Goal: Task Accomplishment & Management: Manage account settings

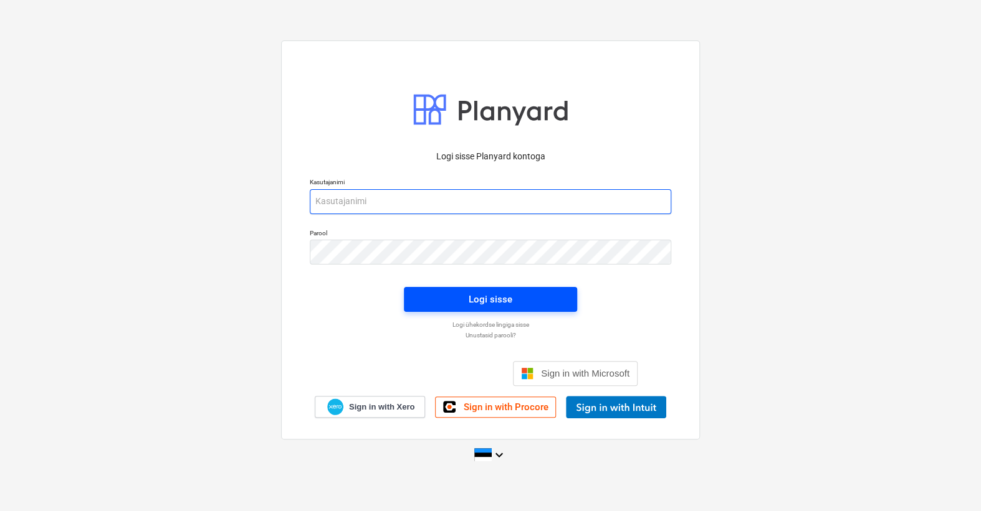
type input "[EMAIL_ADDRESS][DOMAIN_NAME]"
click at [522, 298] on span "Logi sisse" at bounding box center [490, 300] width 143 height 16
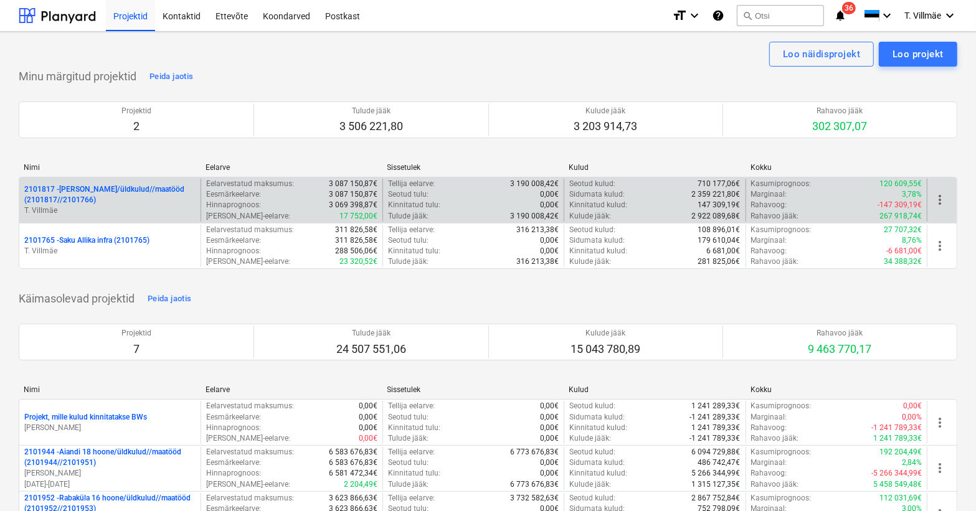
click at [119, 194] on p "2101817 - [PERSON_NAME]/üldkulud//maatööd (2101817//2101766)" at bounding box center [109, 194] width 171 height 21
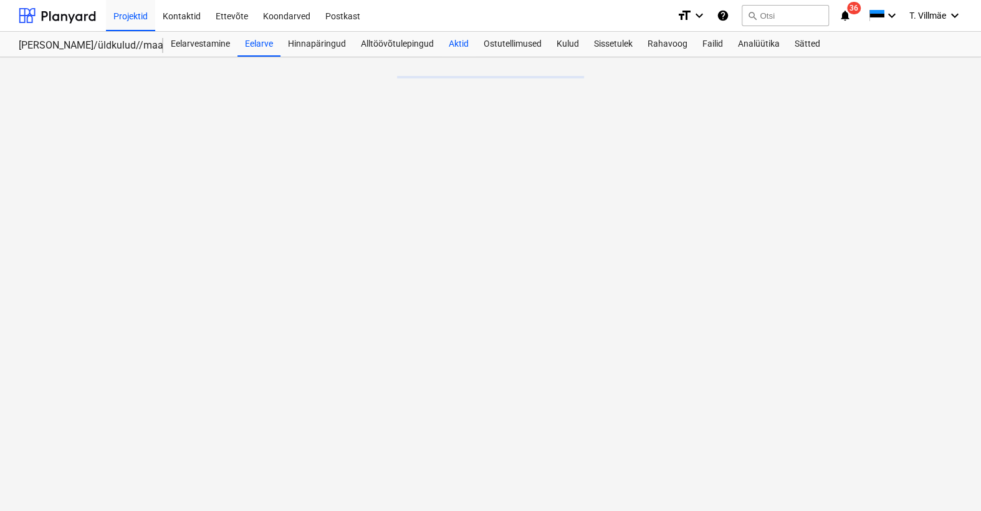
click at [457, 49] on div "Aktid" at bounding box center [458, 44] width 35 height 25
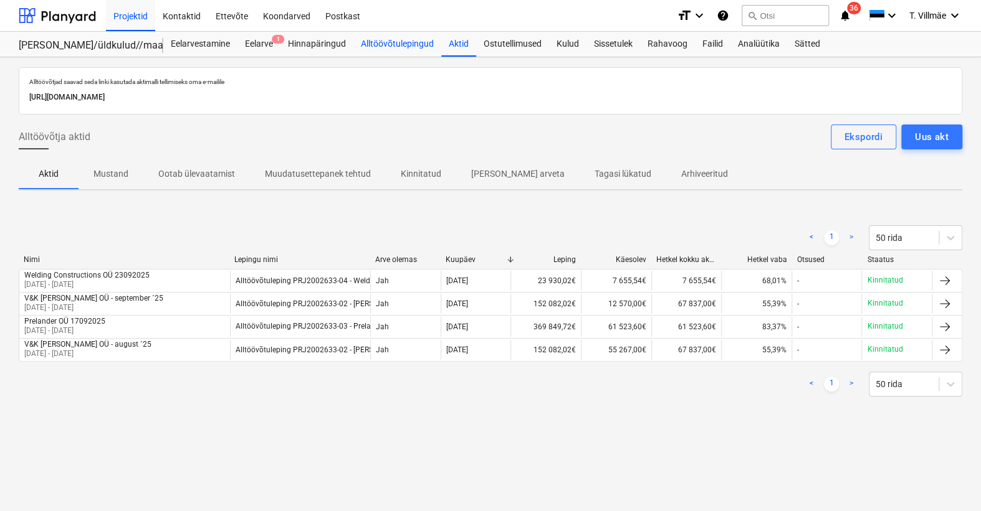
click at [386, 46] on div "Alltöövõtulepingud" at bounding box center [397, 44] width 88 height 25
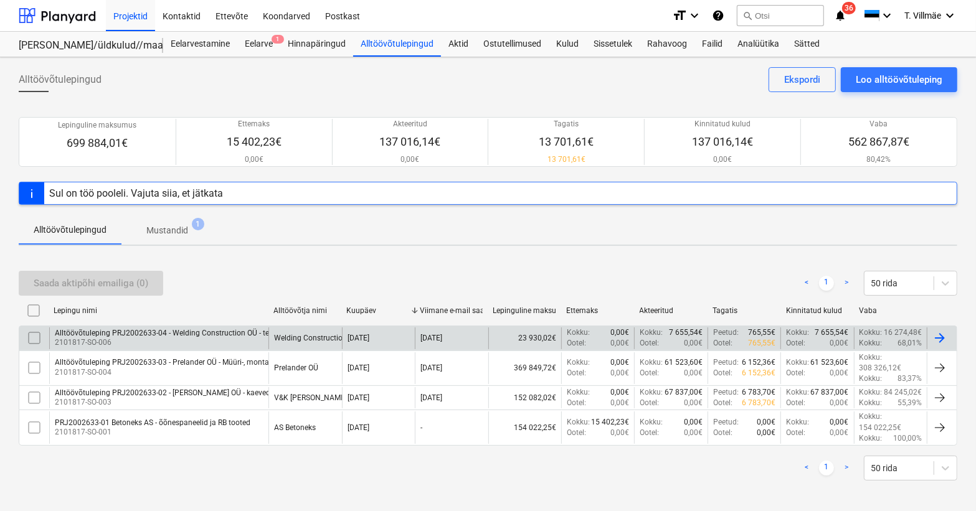
click at [214, 338] on p "2101817-SO-006" at bounding box center [178, 343] width 247 height 11
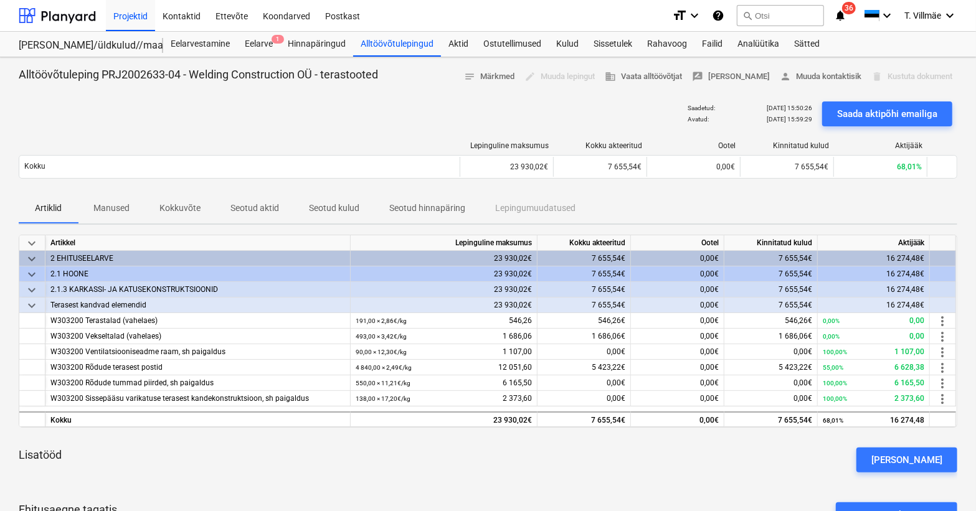
click at [572, 78] on div "edit Muuda lepingut" at bounding box center [560, 76] width 80 height 19
click at [578, 75] on div "edit Muuda lepingut" at bounding box center [560, 76] width 80 height 19
click at [667, 75] on span "business Vaata alltöövõtjat" at bounding box center [643, 77] width 77 height 14
click at [814, 82] on span "person [PERSON_NAME] kontaktisik" at bounding box center [821, 77] width 82 height 14
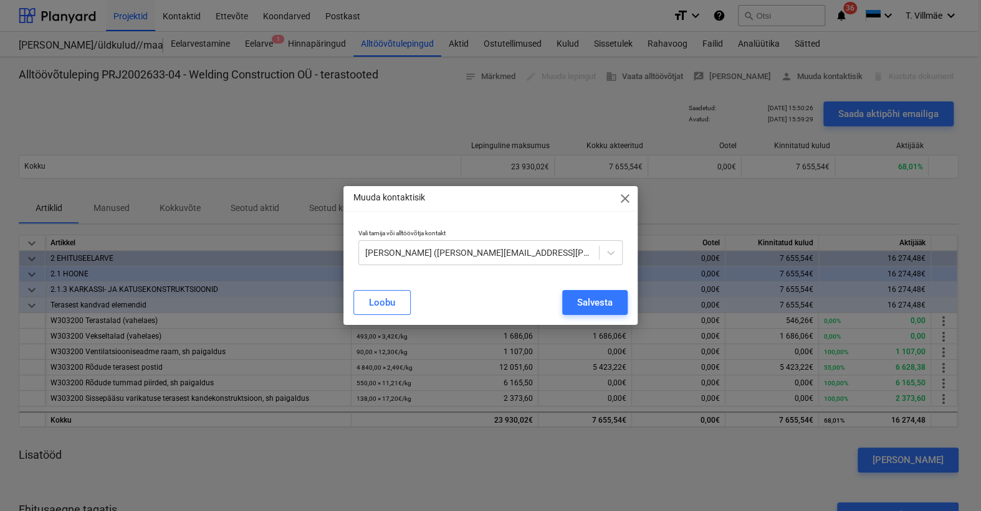
click at [624, 194] on span "close" at bounding box center [624, 198] width 15 height 15
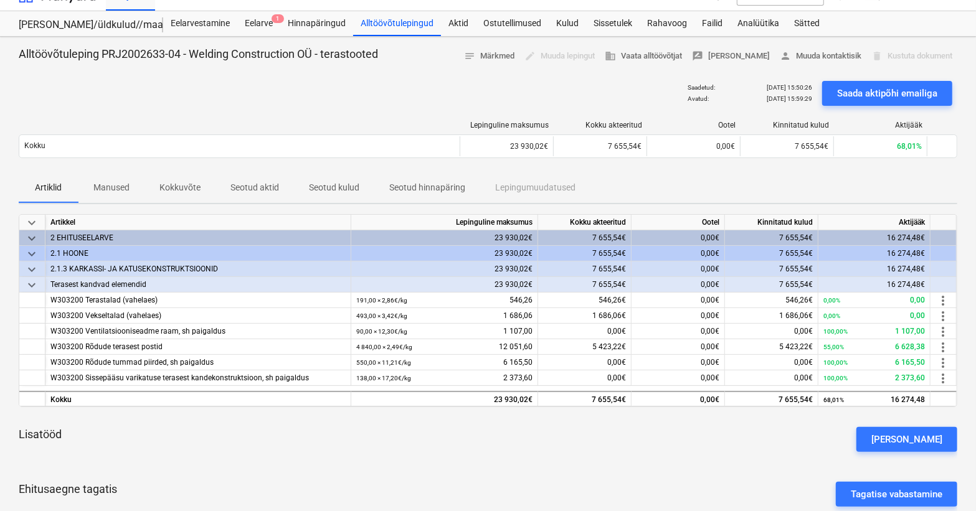
scroll to position [2, 0]
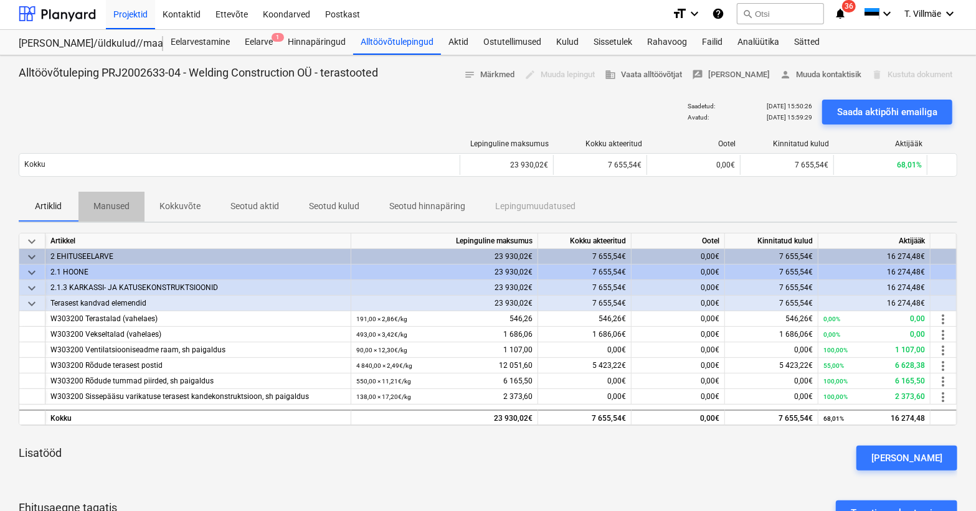
click at [129, 212] on p "Manused" at bounding box center [111, 206] width 36 height 13
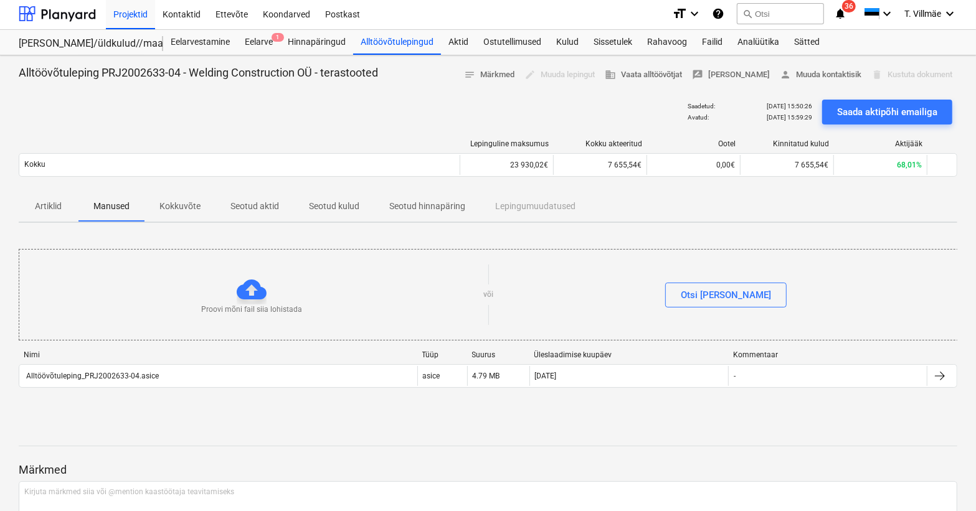
click at [175, 204] on p "Kokkuvõte" at bounding box center [179, 206] width 41 height 13
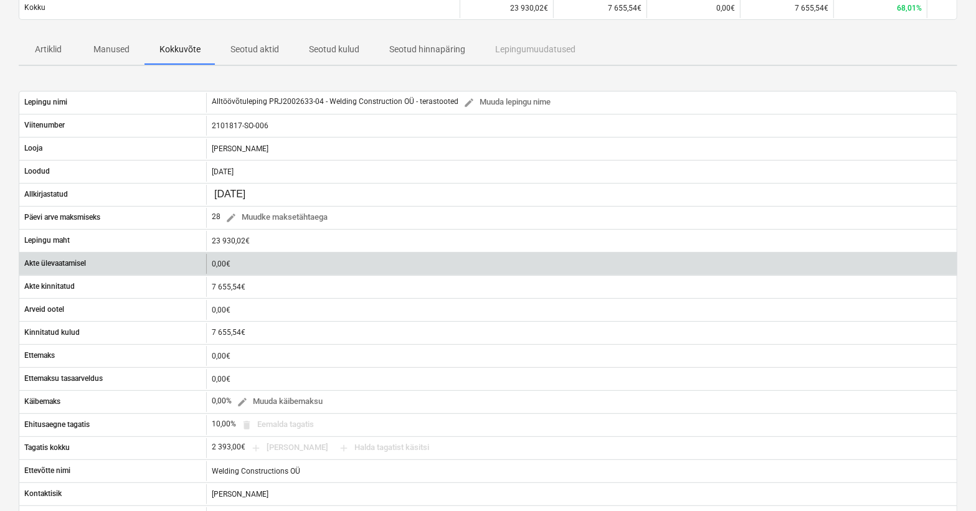
scroll to position [172, 0]
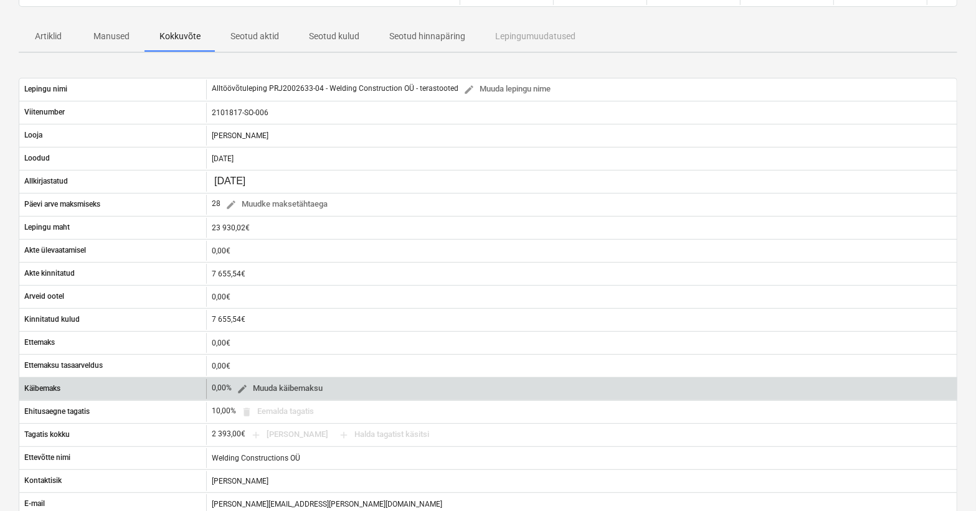
click at [243, 388] on span "edit" at bounding box center [242, 389] width 11 height 11
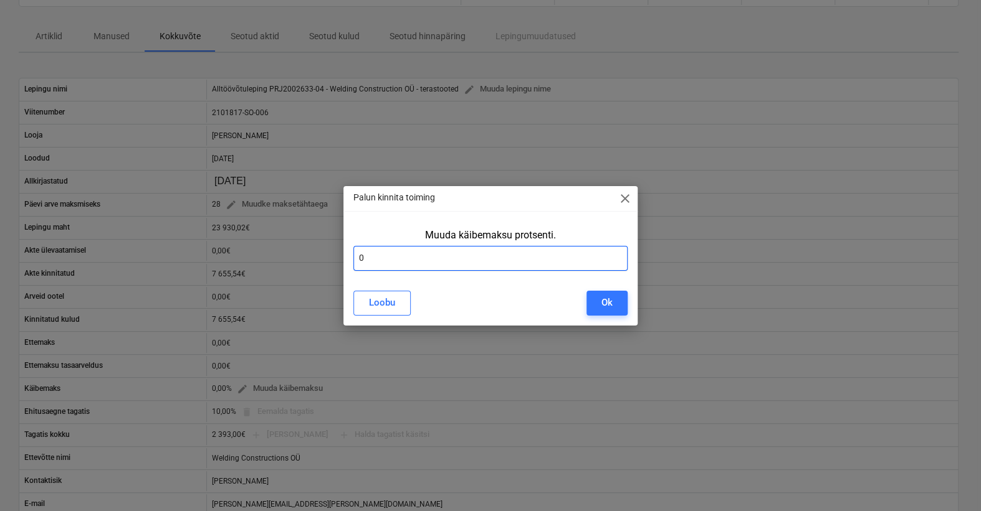
click at [388, 258] on input "0" at bounding box center [490, 258] width 274 height 25
type input "24"
click at [610, 308] on div "Ok" at bounding box center [606, 303] width 11 height 16
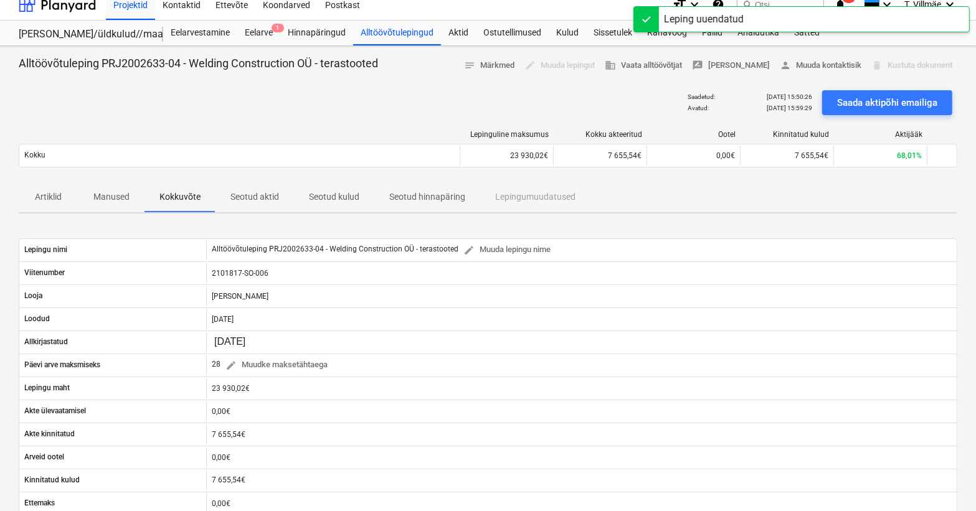
scroll to position [0, 0]
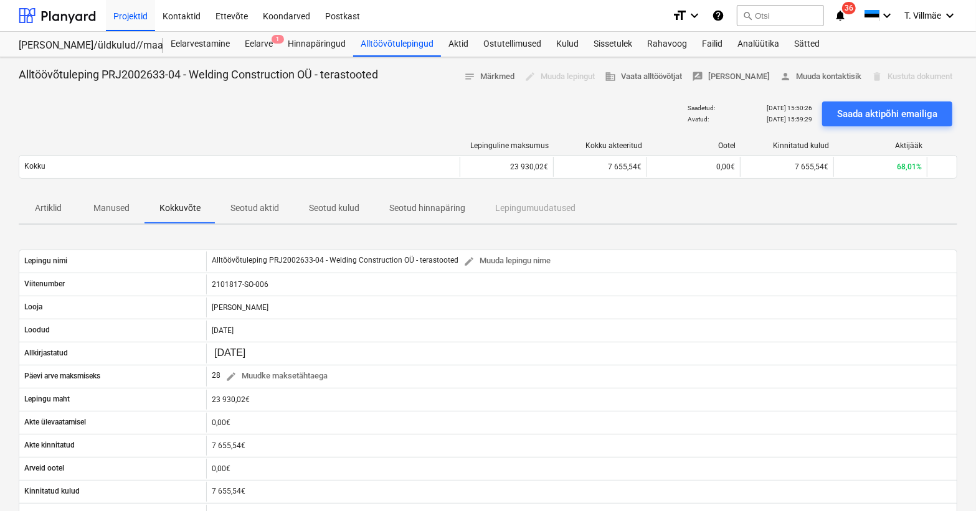
click at [250, 210] on p "Seotud aktid" at bounding box center [255, 208] width 49 height 13
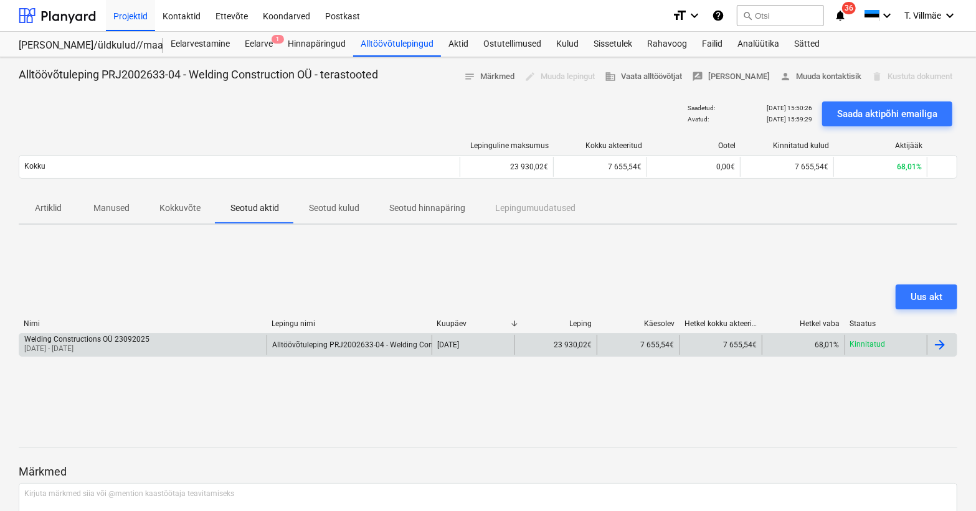
click at [164, 346] on div "Welding Constructions OÜ 23092025 [DATE] - [DATE]" at bounding box center [142, 345] width 247 height 20
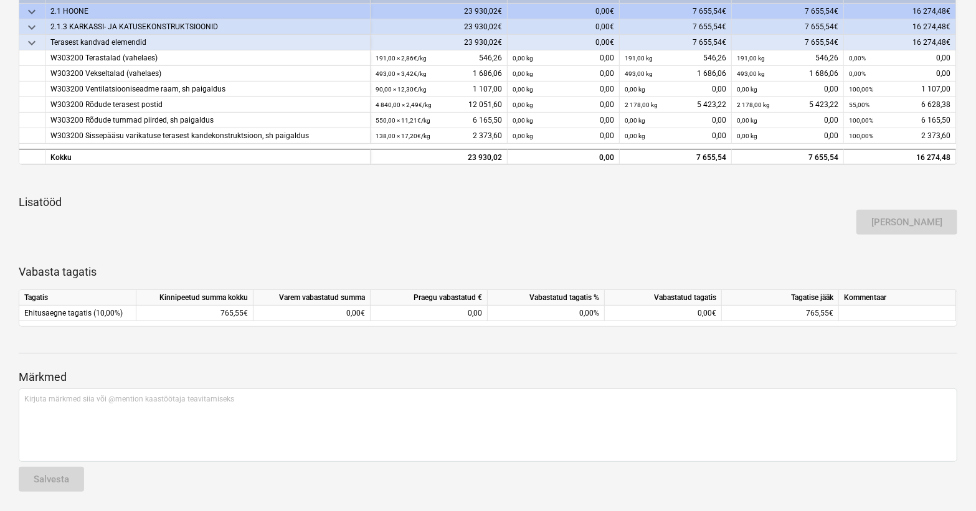
scroll to position [57, 0]
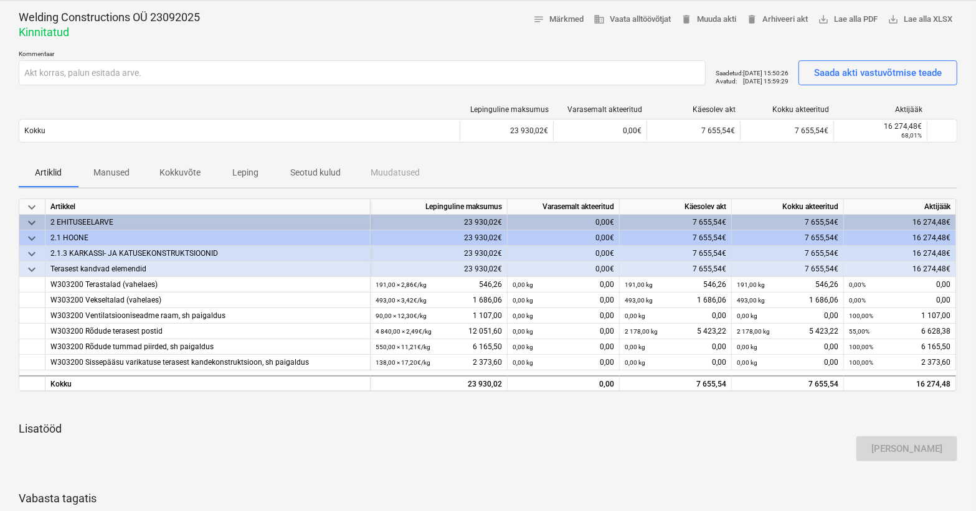
click at [170, 174] on p "Kokkuvõte" at bounding box center [179, 172] width 41 height 13
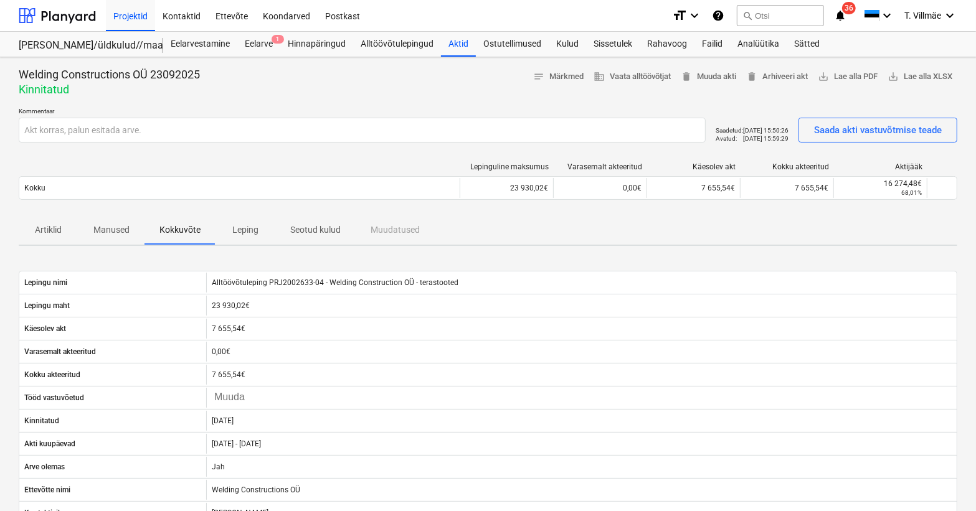
click at [119, 228] on p "Manused" at bounding box center [111, 230] width 36 height 13
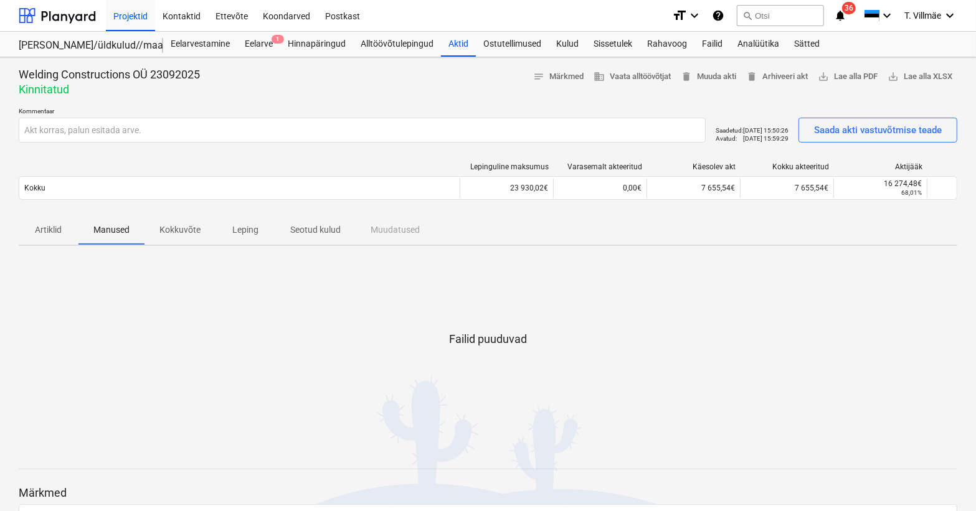
click at [30, 229] on span "Artiklid" at bounding box center [49, 230] width 60 height 21
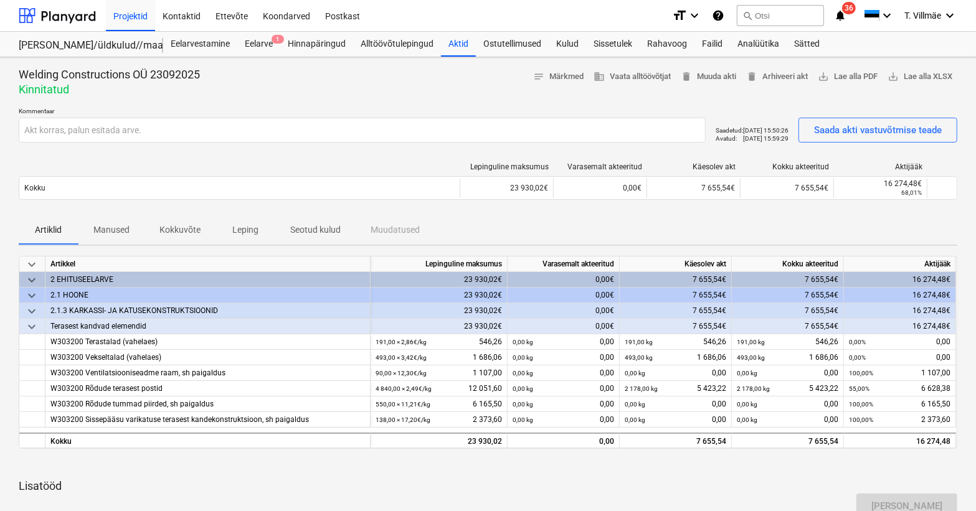
click at [131, 484] on p "Lisatööd" at bounding box center [488, 486] width 939 height 15
click at [723, 78] on span "delete Muuda akti" at bounding box center [708, 77] width 55 height 14
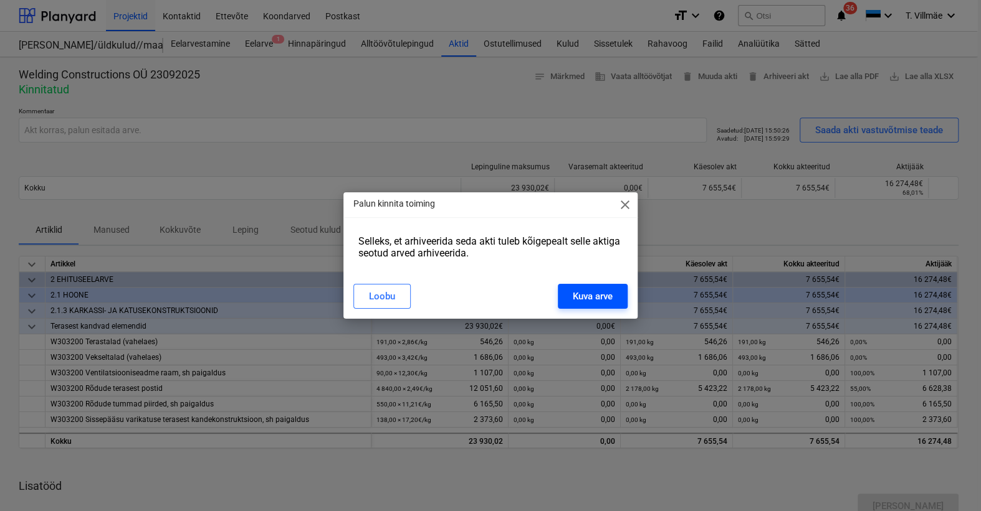
click at [599, 297] on div "Kuva arve" at bounding box center [593, 296] width 40 height 16
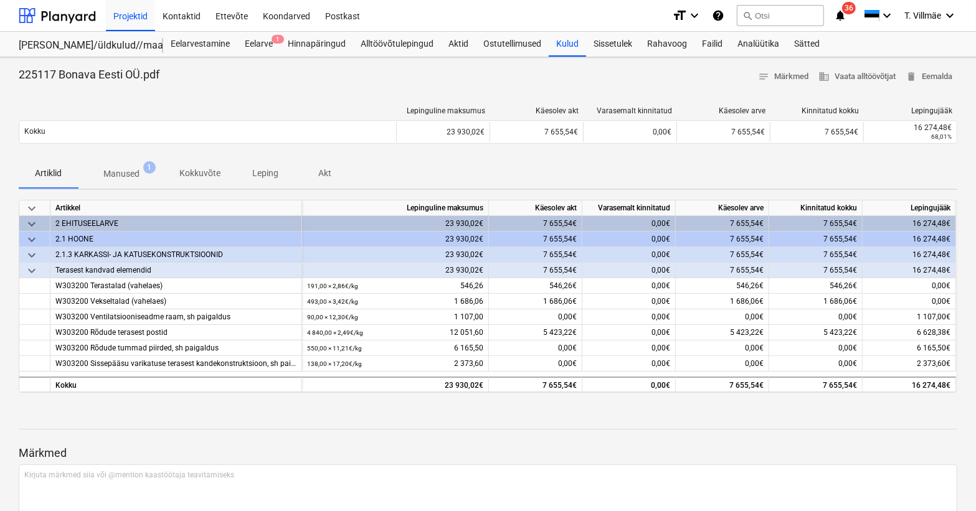
click at [118, 180] on p "Manused" at bounding box center [121, 174] width 36 height 13
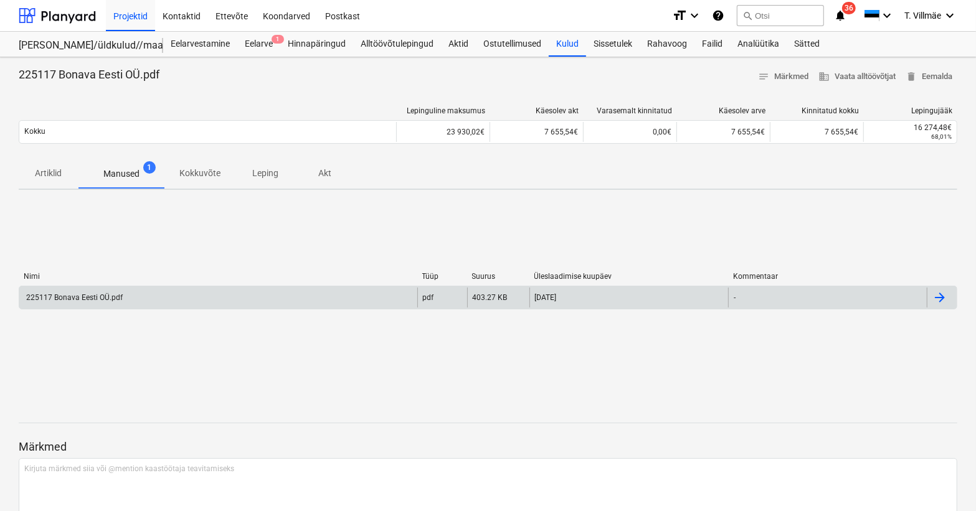
click at [940, 296] on div at bounding box center [940, 297] width 15 height 15
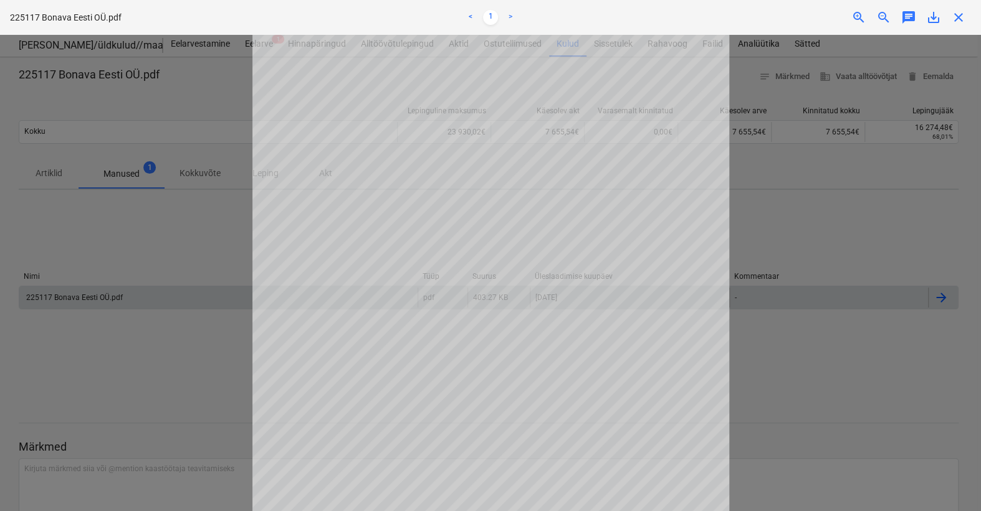
click at [872, 224] on div at bounding box center [490, 273] width 981 height 477
click at [123, 325] on div at bounding box center [490, 273] width 981 height 477
click at [963, 18] on span "close" at bounding box center [958, 17] width 15 height 15
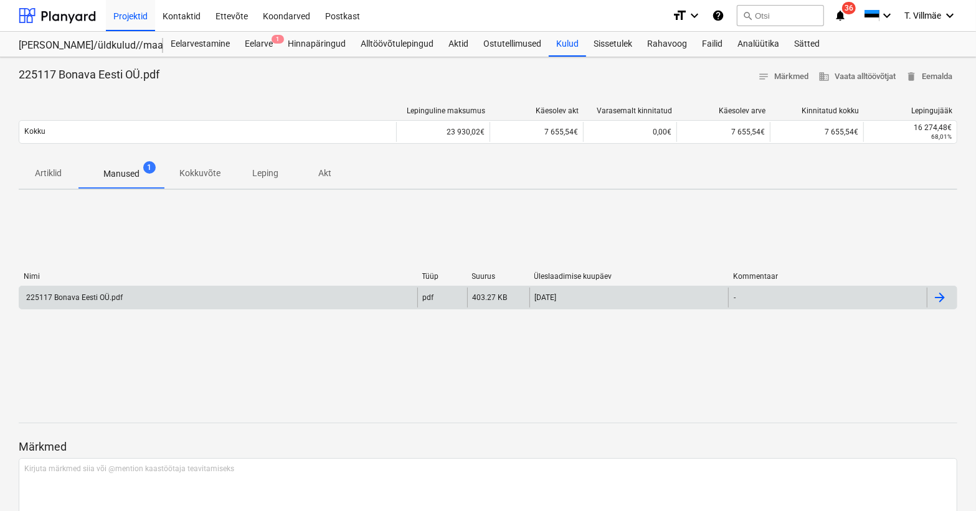
click at [62, 300] on div "225117 Bonava Eesti OÜ.pdf" at bounding box center [73, 297] width 98 height 9
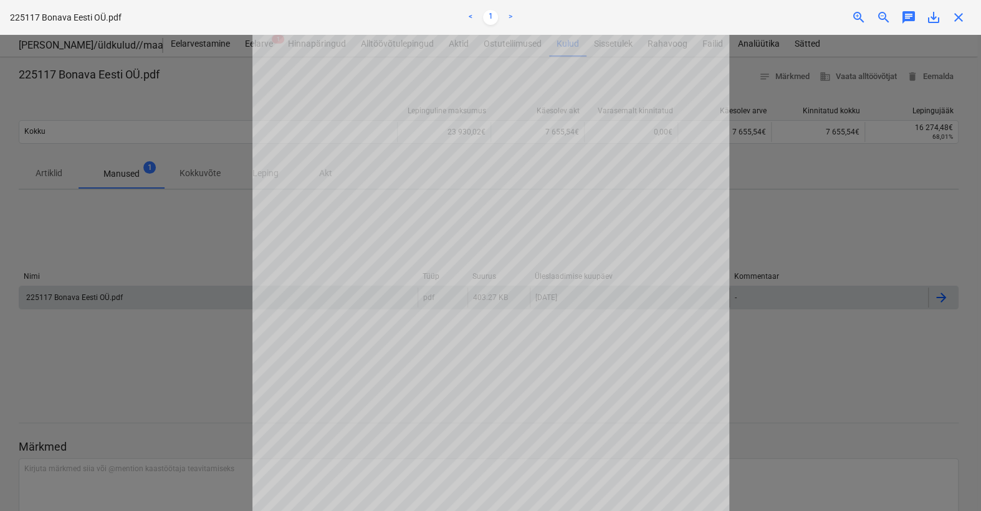
click at [897, 252] on div at bounding box center [490, 273] width 981 height 477
click at [922, 262] on div at bounding box center [490, 273] width 981 height 477
click at [867, 380] on div at bounding box center [490, 273] width 981 height 477
click at [959, 19] on span "close" at bounding box center [958, 17] width 15 height 15
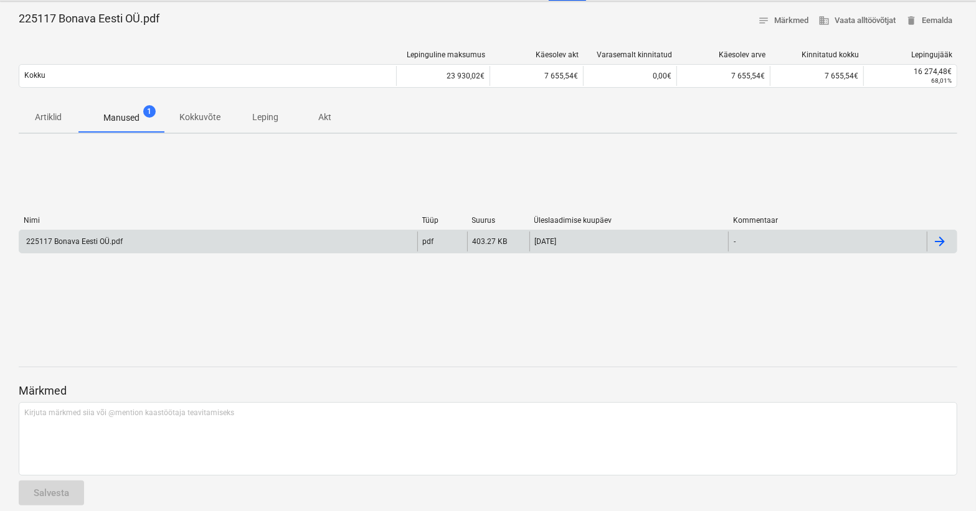
scroll to position [56, 0]
click at [930, 22] on span "delete Eemalda" at bounding box center [929, 21] width 47 height 14
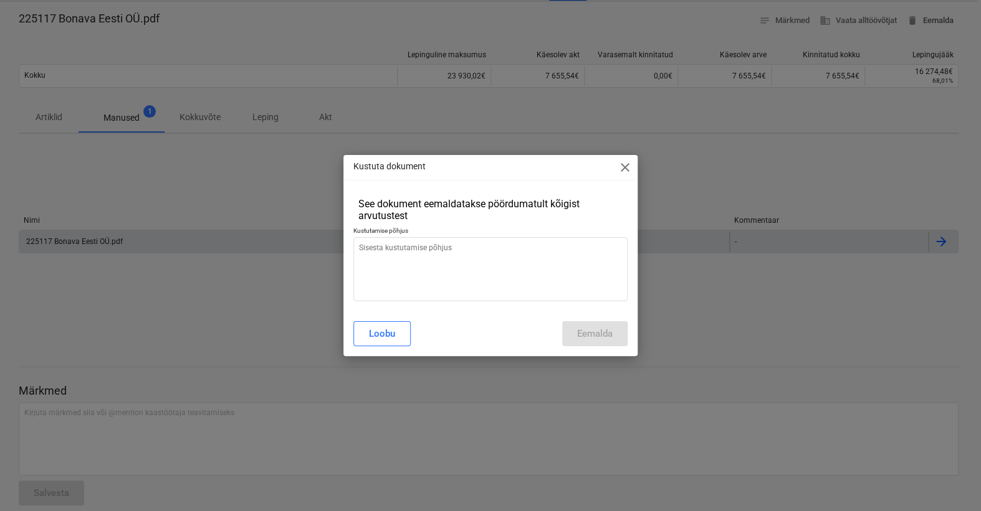
type textarea "x"
click at [418, 255] on textarea at bounding box center [490, 269] width 274 height 64
type textarea "a"
type textarea "x"
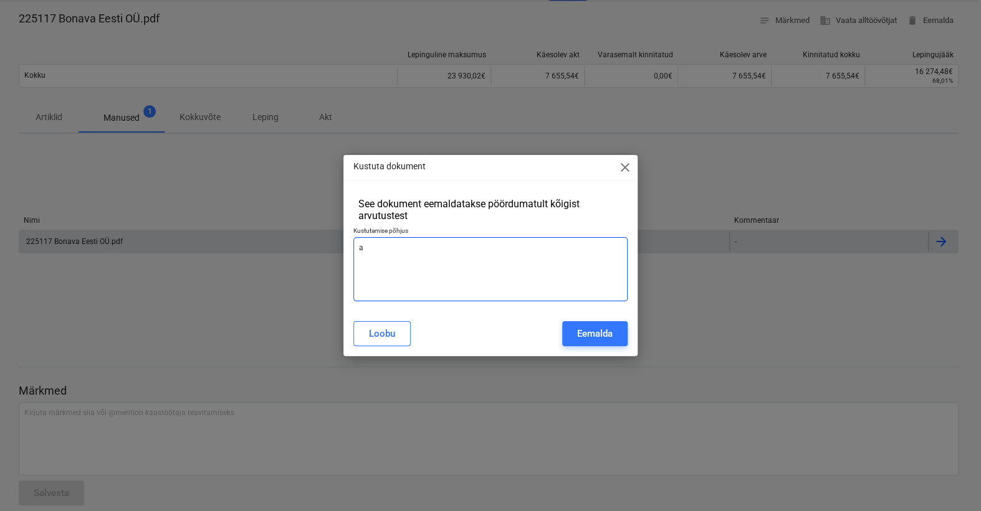
type textarea "ak"
type textarea "x"
type textarea "akt"
type textarea "x"
type textarea "akti"
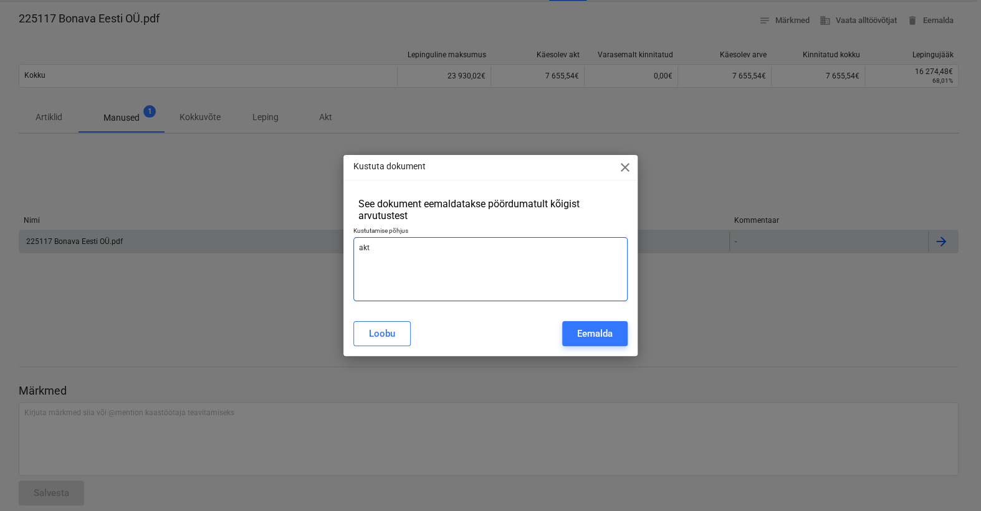
type textarea "x"
type textarea "aktil"
type textarea "x"
type textarea "aktil"
type textarea "x"
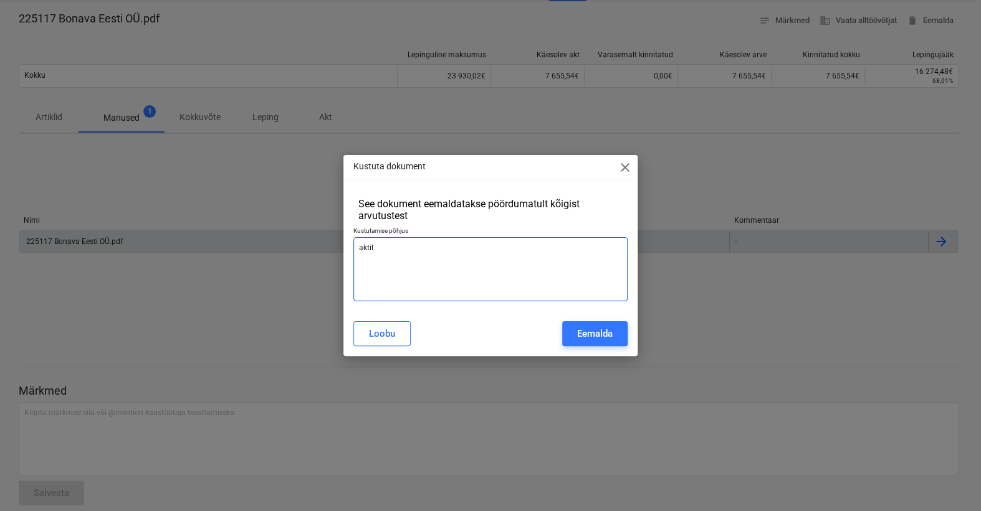
type textarea "aktil p"
type textarea "x"
type textarea "aktil pu"
type textarea "x"
type textarea "aktil puu"
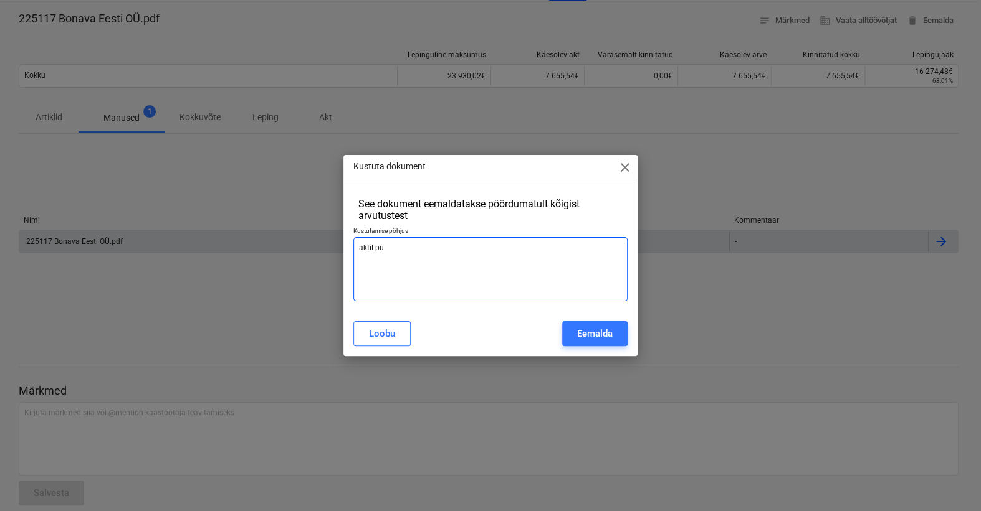
type textarea "x"
type textarea "aktil puud"
type textarea "x"
type textarea "aktil puudu"
type textarea "x"
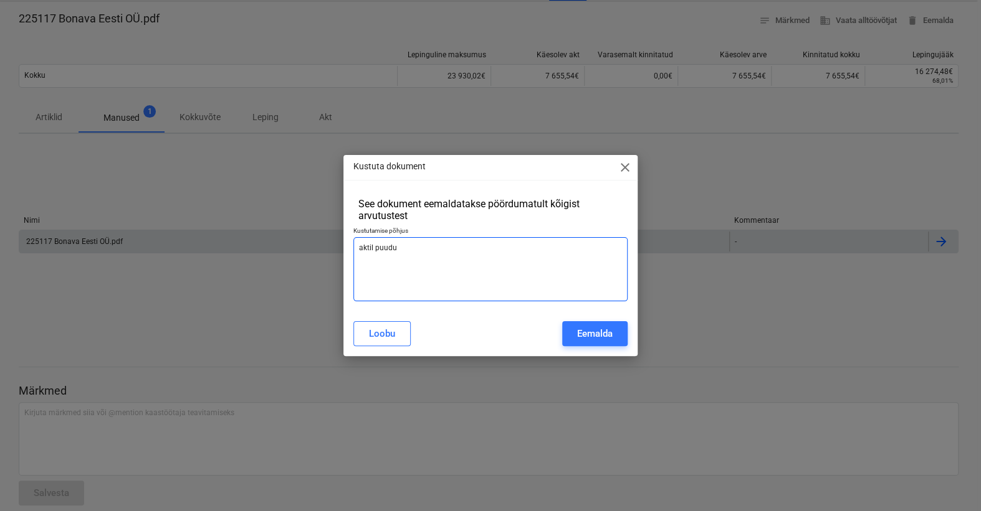
type textarea "aktil puudub"
type textarea "x"
type textarea "aktil puudub"
type textarea "x"
type textarea "aktil puudub K"
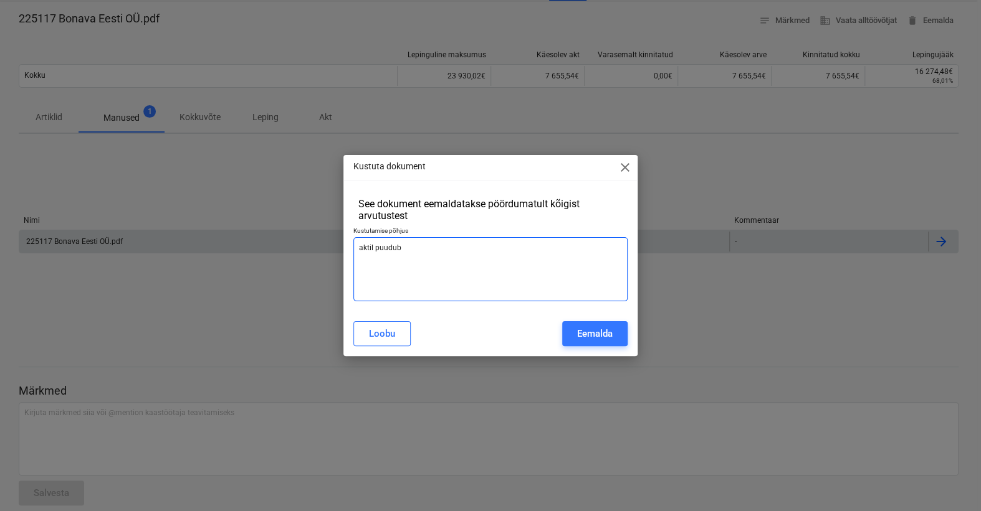
type textarea "x"
type textarea "aktil puudub KM"
type textarea "x"
type textarea "aktil puudub KM"
type textarea "x"
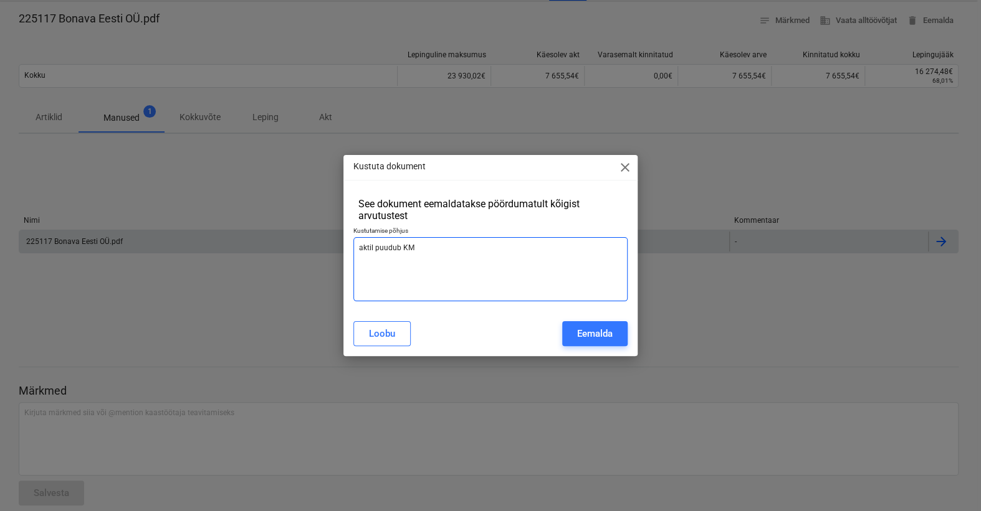
type textarea "aktil puudub KM r"
type textarea "x"
type textarea "aktil puudub KM ri"
type textarea "x"
type textarea "aktil puudub KM rid"
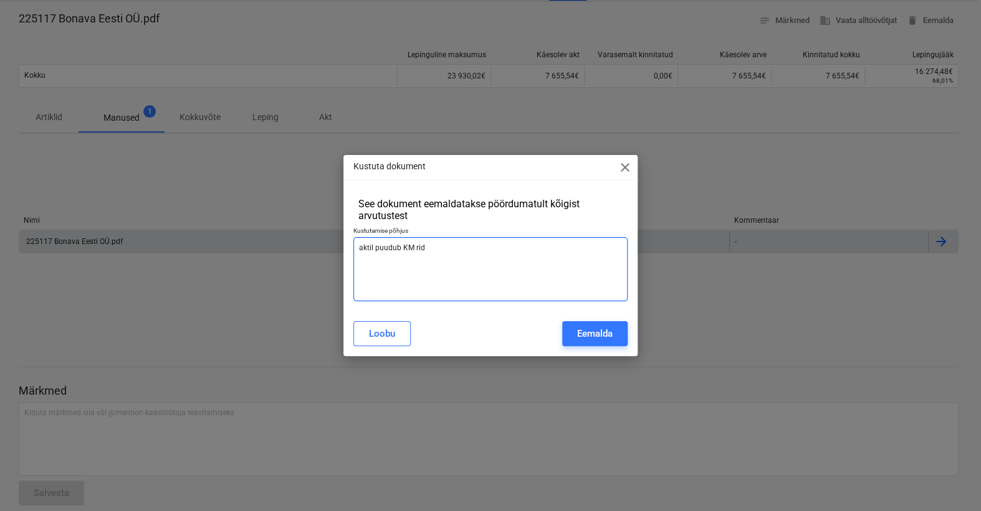
type textarea "x"
type textarea "aktil puudub KM rida"
type textarea "x"
type textarea "aktil puudub KM rida."
type textarea "x"
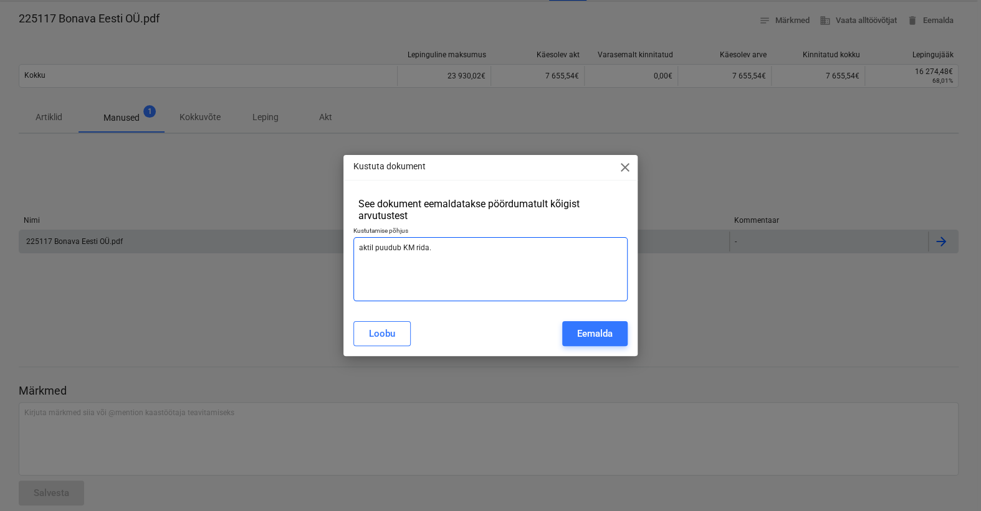
type textarea "aktil puudub KM rida."
type textarea "x"
type textarea "aktil puudub KM rida. A"
type textarea "x"
type textarea "aktil puudub KM rida."
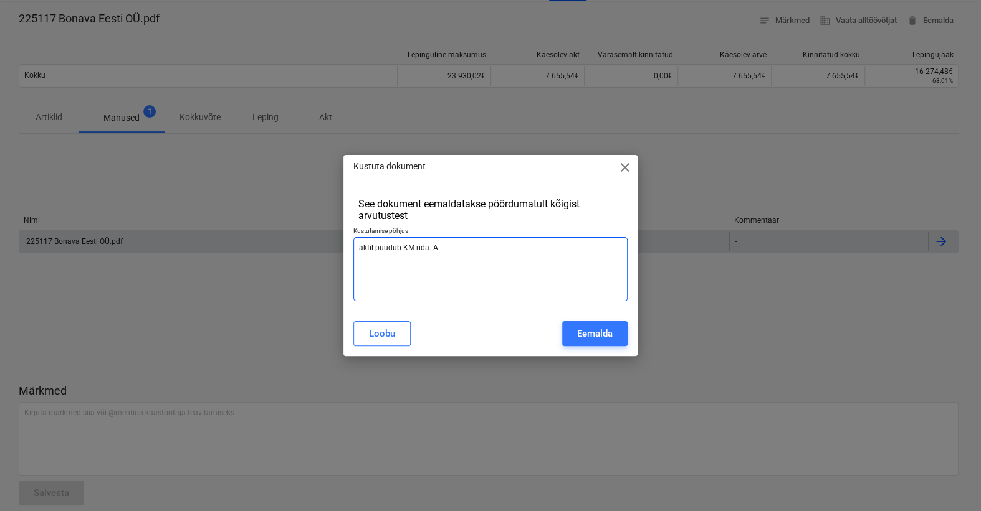
type textarea "x"
type textarea "aktil puudub KM rida. A"
type textarea "x"
type textarea "aktil puudub KM rida. Ak"
type textarea "x"
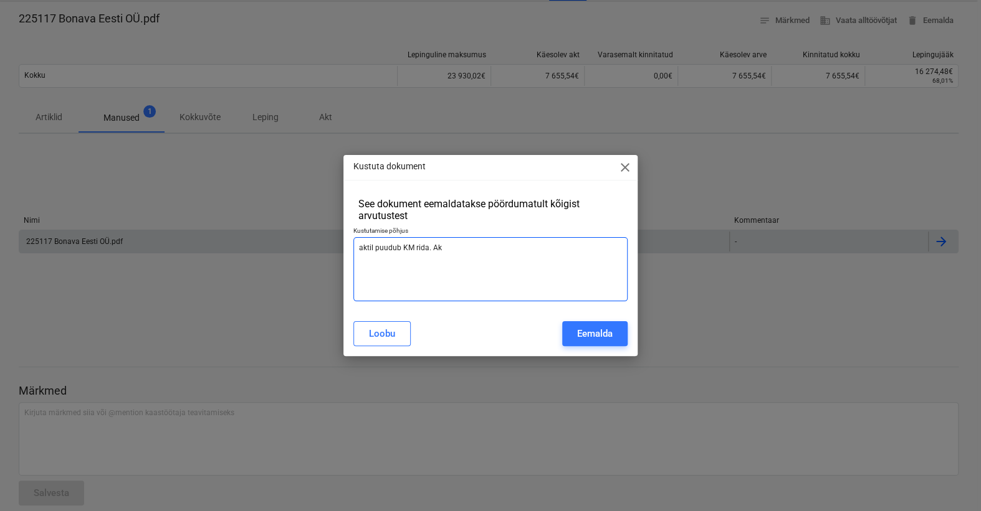
type textarea "aktil puudub KM rida. Akt"
type textarea "x"
type textarea "aktil puudub KM rida. Akt"
type textarea "x"
type textarea "aktil puudub KM rida. Akt v"
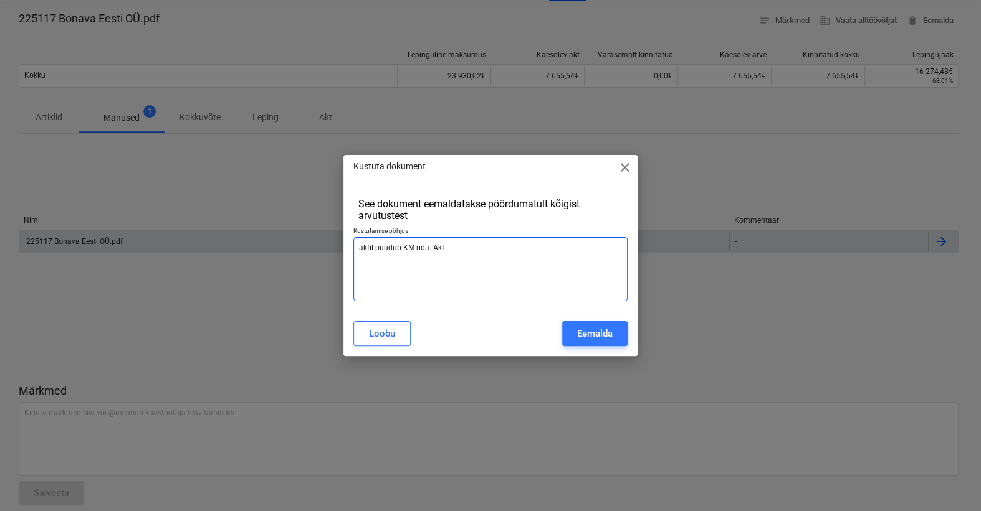
type textarea "x"
type textarea "aktil puudub KM rida. Akt va"
type textarea "x"
type textarea "aktil puudub KM rida. Akt vaj"
type textarea "x"
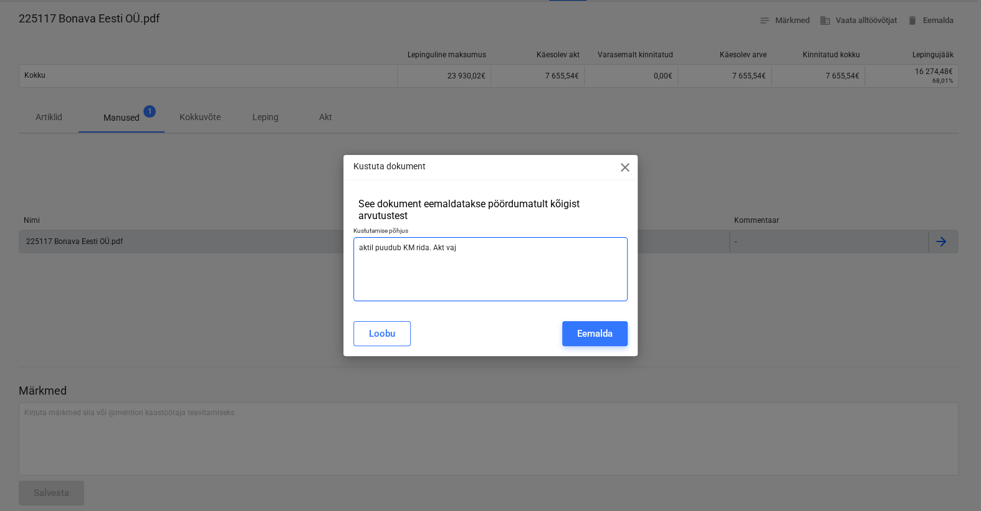
type textarea "aktil puudub KM rida. Akt vaja"
type textarea "x"
type textarea "aktil puudub KM rida. Akt vaja"
type textarea "x"
type textarea "aktil puudub KM rida. Akt vaja a"
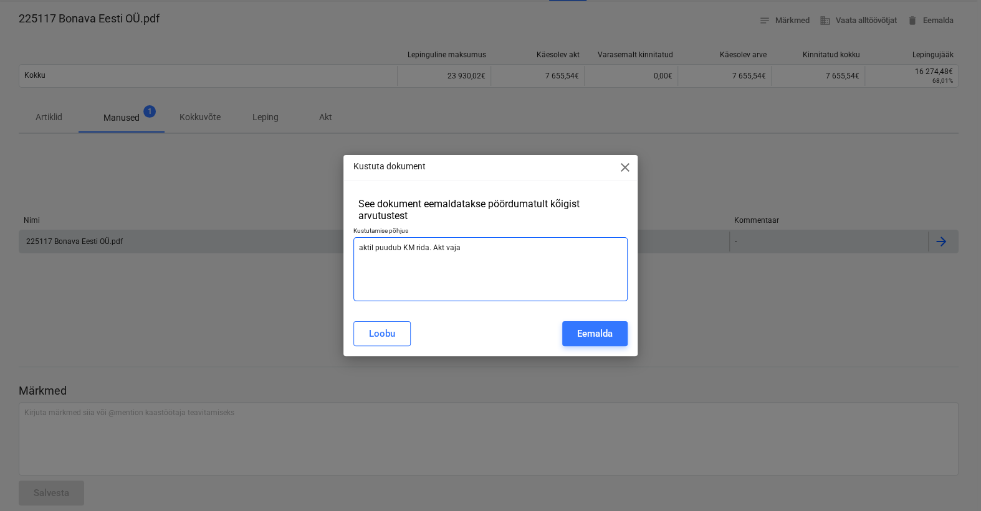
type textarea "x"
type textarea "aktil puudub KM rida. Akt vaja ar"
type textarea "x"
type textarea "aktil puudub KM rida. Akt vaja arh"
type textarea "x"
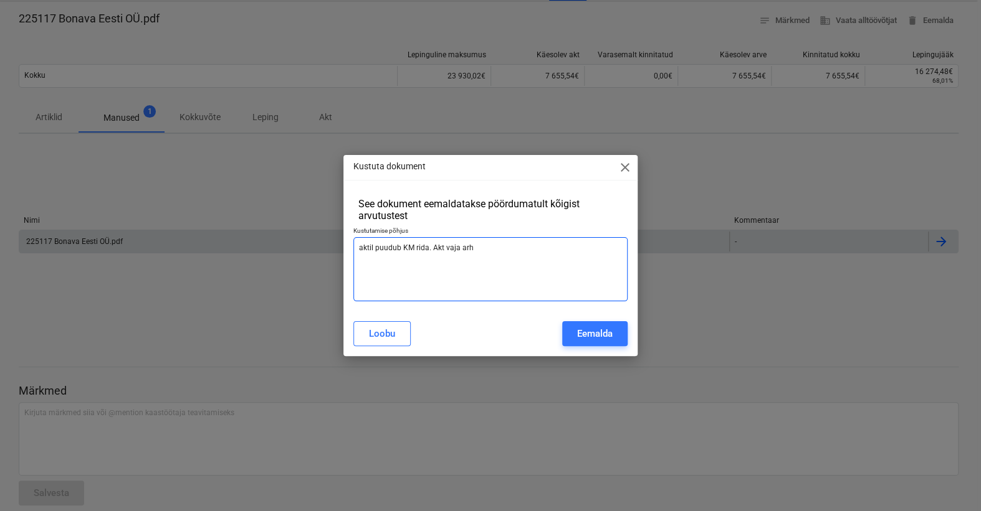
type textarea "aktil puudub KM rida. Akt vaja arhi"
type textarea "x"
type textarea "aktil puudub KM rida. Akt vaja arhiv"
type textarea "x"
type textarea "aktil puudub KM rida. Akt vaja arhive"
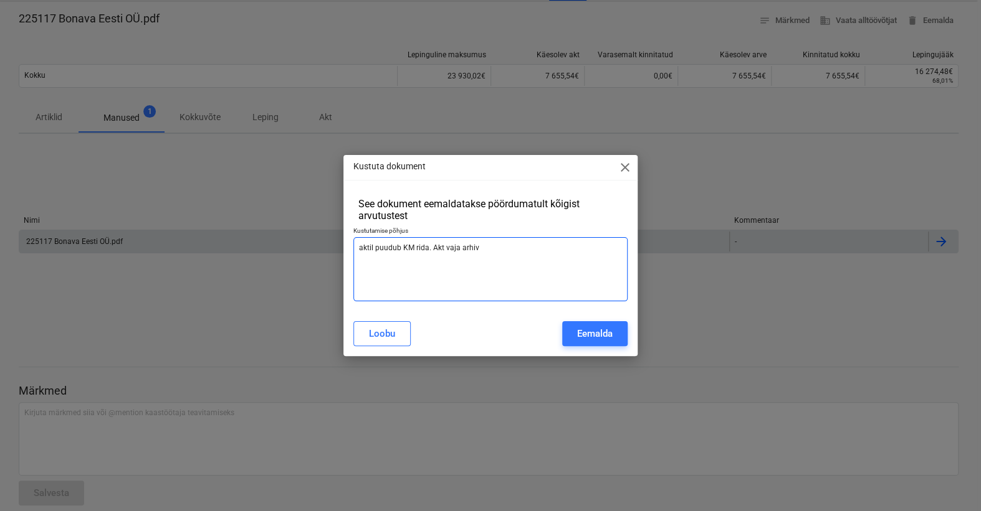
type textarea "x"
type textarea "aktil puudub KM rida. Akt vaja arhivee"
type textarea "x"
type textarea "aktil puudub KM rida. Akt vaja arhiveer"
type textarea "x"
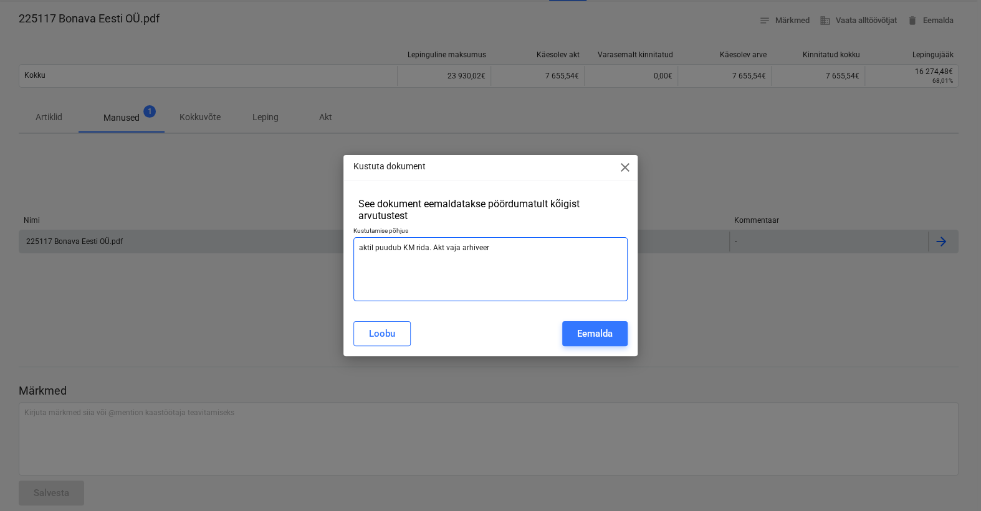
type textarea "aktil puudub KM rida. Akt vaja arhiveeri"
type textarea "x"
type textarea "aktil puudub KM rida. Akt vaja arhiveerid"
type textarea "x"
type textarea "aktil puudub KM rida. Akt vaja arhiveerida"
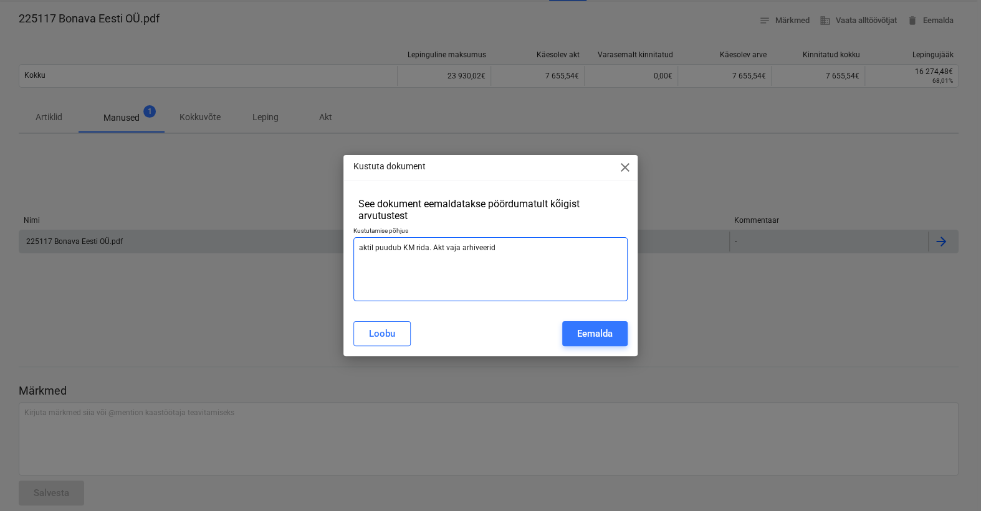
type textarea "x"
type textarea "aktil puudub KM rida. Akt vaja arhiveerida"
type textarea "x"
type textarea "aktil puudub KM rida. Akt vaja arhiveerida a"
type textarea "x"
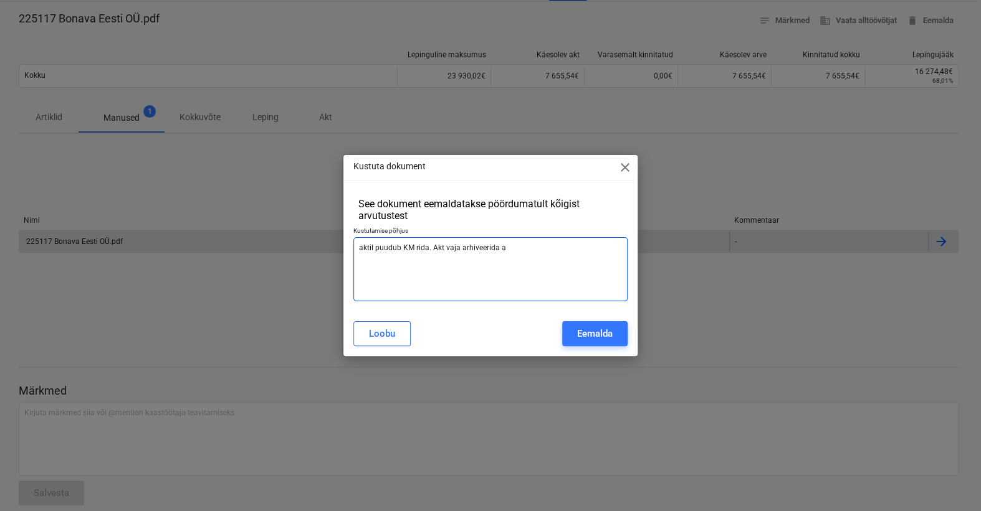
type textarea "aktil puudub KM rida. Akt vaja arhiveerida ag"
type textarea "x"
type textarea "aktil puudub KM rida. Akt vaja arhiveerida aga"
type textarea "x"
type textarea "aktil puudub KM rida. Akt vaja arhiveerida aga"
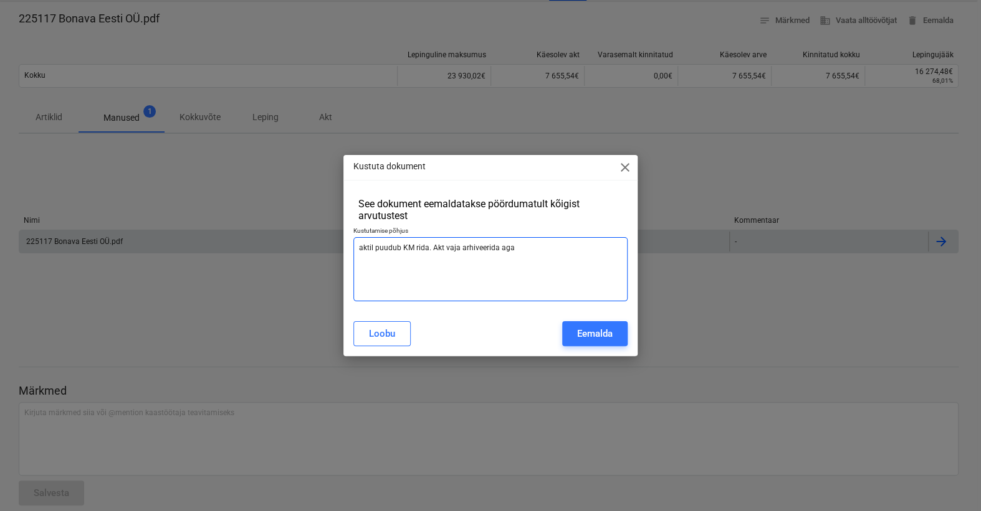
type textarea "x"
type textarea "aktil puudub KM rida. Akt vaja arhiveerida aga s"
type textarea "x"
type textarea "aktil puudub KM rida. Akt vaja arhiveerida aga se"
type textarea "x"
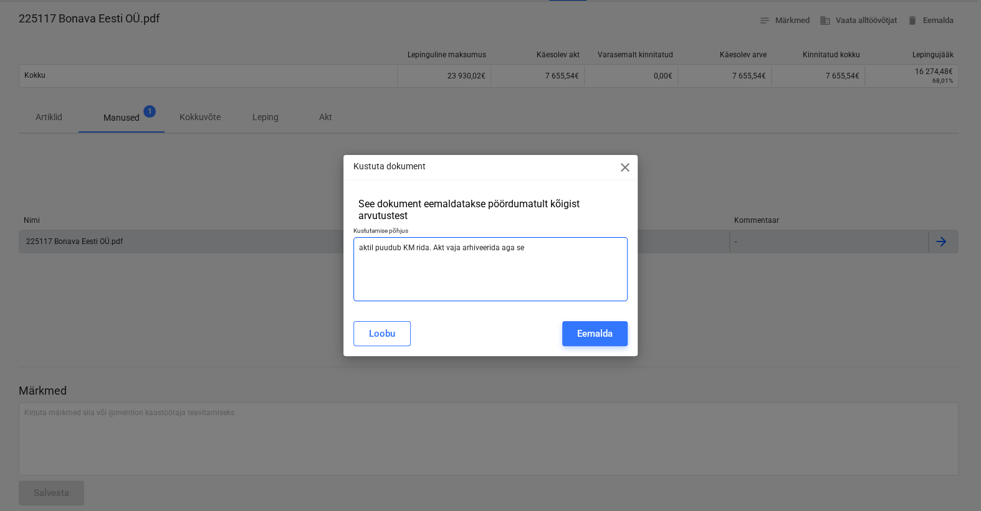
type textarea "aktil puudub KM rida. Akt vaja arhiveerida aga sel"
type textarea "x"
type textarea "aktil puudub KM rida. Akt vaja arhiveerida aga sell"
type textarea "x"
type textarea "aktil puudub KM rida. Akt vaja arhiveerida aga selle"
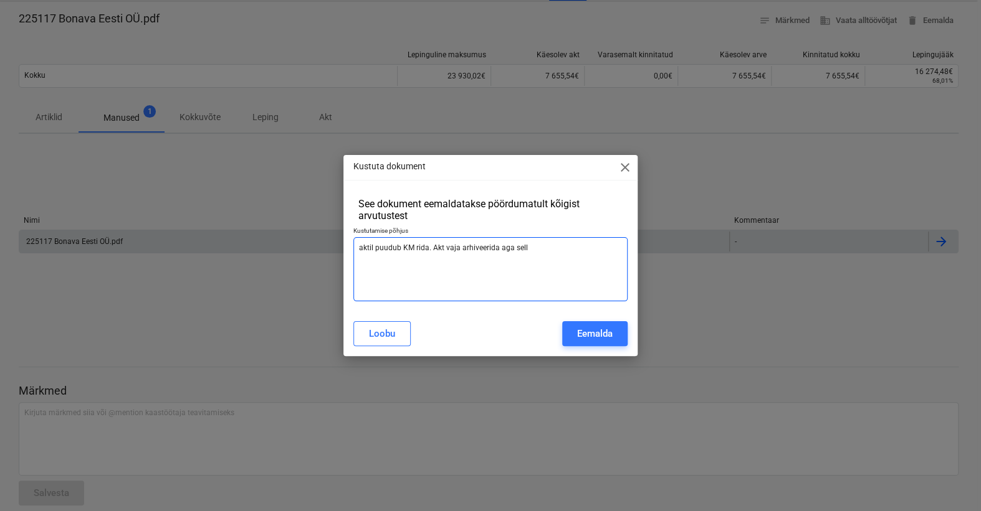
type textarea "x"
type textarea "aktil puudub KM rida. Akt vaja arhiveerida aga [PERSON_NAME]"
type textarea "x"
type textarea "aktil puudub KM rida. Akt vaja arhiveerida aga selleks"
type textarea "x"
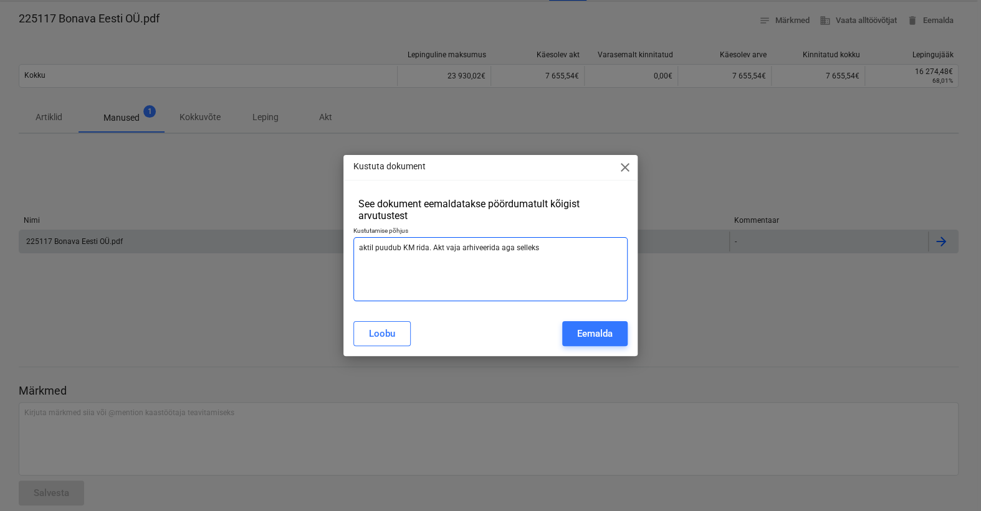
type textarea "aktil puudub KM rida. Akt vaja arhiveerida aga selleks,"
type textarea "x"
type textarea "aktil puudub KM rida. Akt vaja arhiveerida aga selleks,"
type textarea "x"
type textarea "aktil puudub KM rida. Akt vaja arhiveerida aga selleks, e"
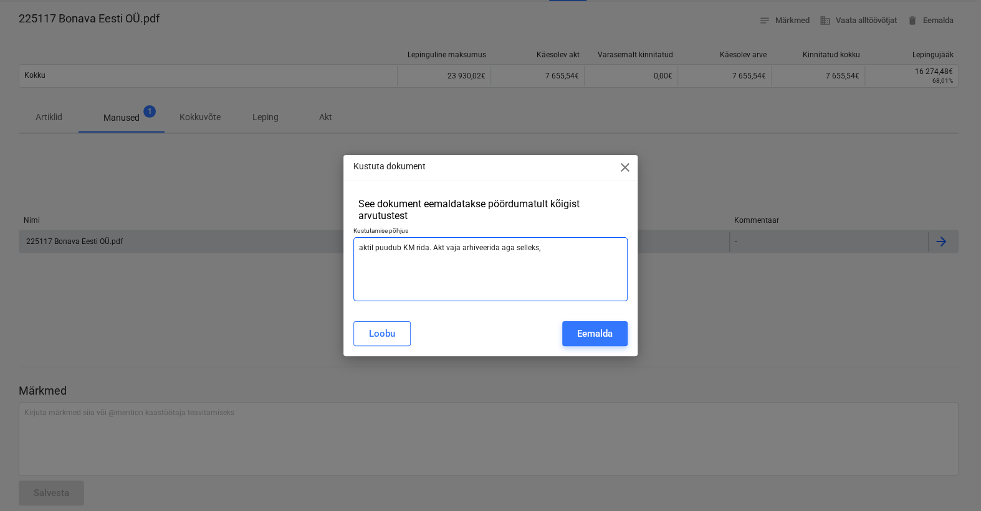
type textarea "x"
type textarea "aktil puudub KM rida. Akt vaja arhiveerida aga selleks, et"
type textarea "x"
type textarea "aktil puudub KM rida. Akt vaja arhiveerida aga selleks, et"
type textarea "x"
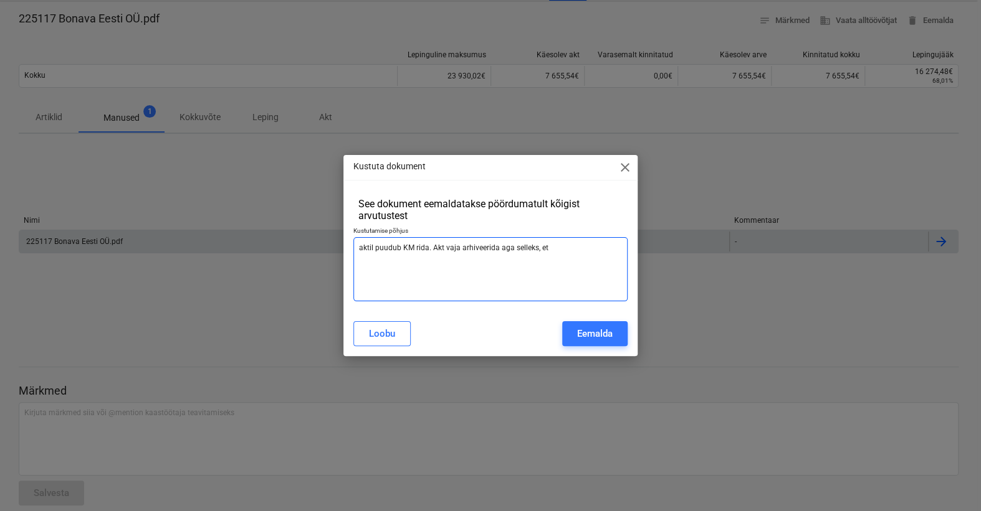
type textarea "aktil puudub KM rida. Akt vaja arhiveerida aga selleks, et s"
type textarea "x"
type textarea "aktil puudub KM rida. Akt vaja arhiveerida aga selleks, et se"
type textarea "x"
type textarea "aktil puudub KM rida. Akt vaja arhiveerida aga selleks, et sed"
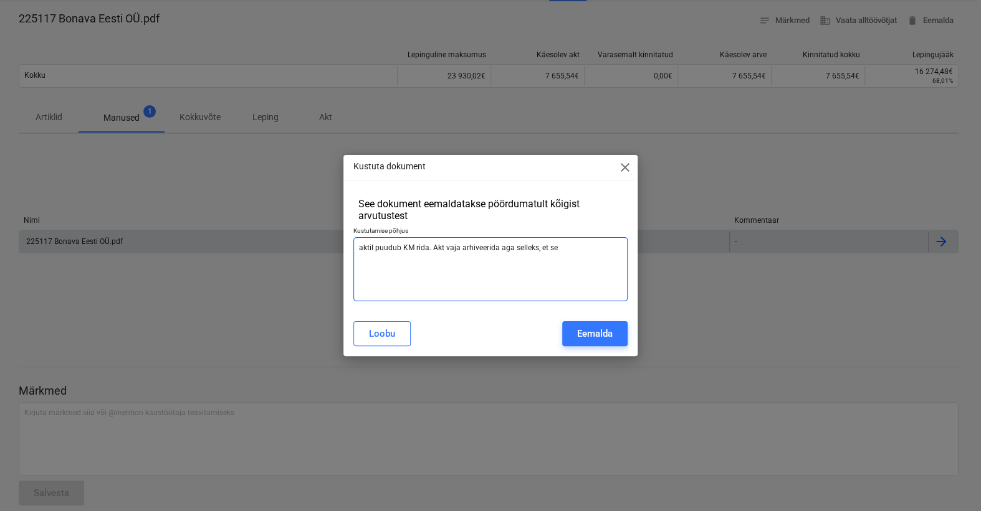
type textarea "x"
type textarea "aktil puudub KM rida. Akt vaja arhiveerida aga selleks, et seda"
type textarea "x"
type textarea "aktil puudub KM rida. Akt vaja arhiveerida aga selleks, et seda"
type textarea "x"
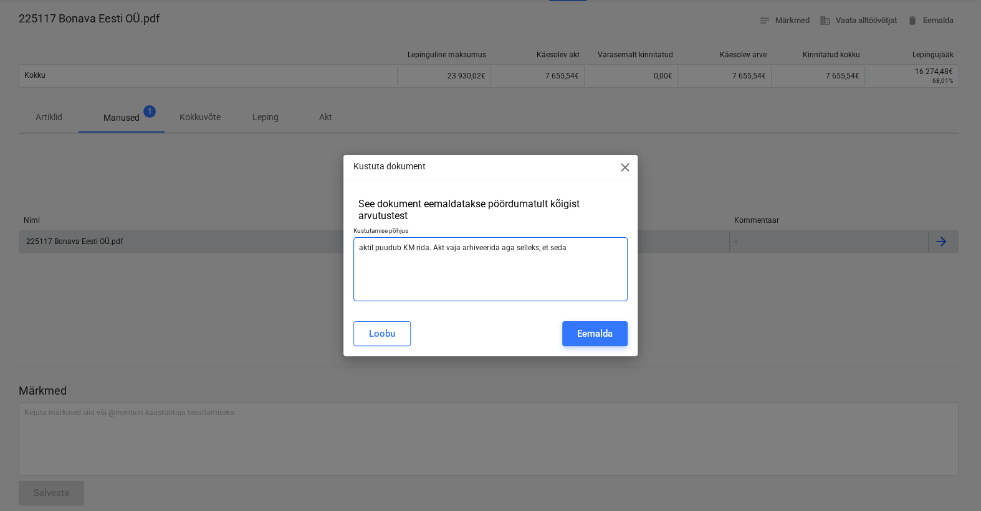
type textarea "aktil puudub KM rida. Akt vaja arhiveerida aga selleks, et seda t"
type textarea "x"
type textarea "aktil puudub KM rida. Akt vaja arhiveerida aga selleks, et [PERSON_NAME]"
type textarea "x"
type textarea "aktil puudub KM rida. Akt vaja arhiveerida aga selleks, et seda teh"
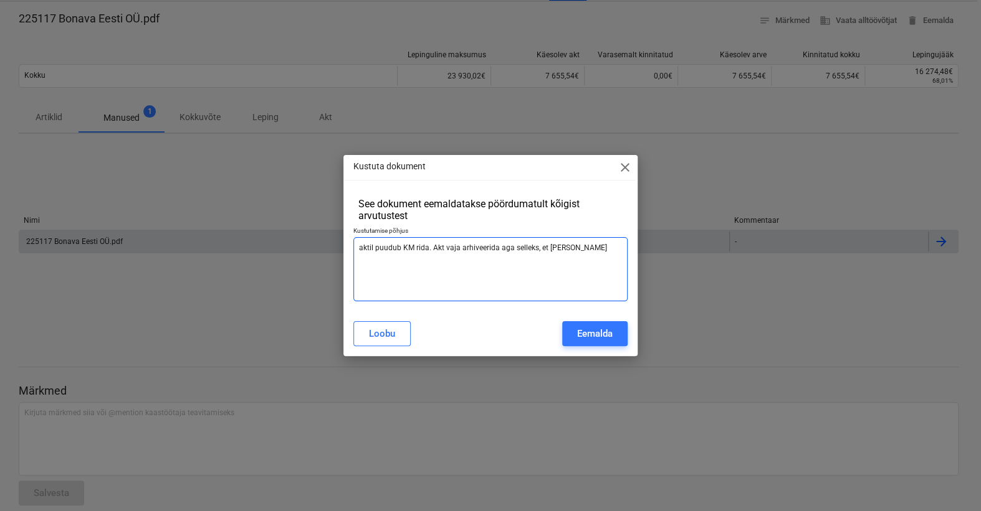
type textarea "x"
type textarea "aktil puudub KM rida. Akt vaja arhiveerida aga selleks, et [PERSON_NAME]"
type textarea "x"
type textarea "aktil puudub KM rida. Akt vaja arhiveerida aga selleks, et [PERSON_NAME]"
type textarea "x"
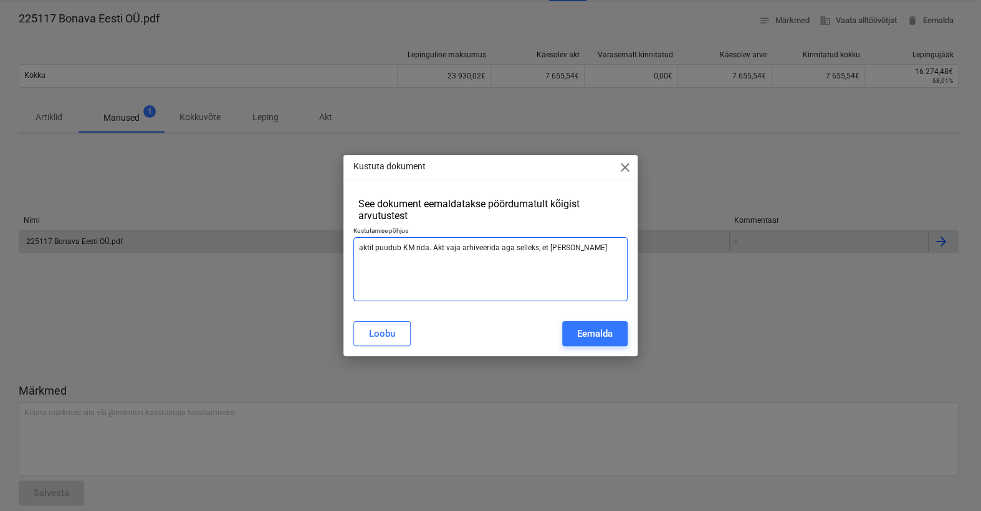
type textarea "aktil puudub KM rida. Akt vaja arhiveerida aga selleks, et [PERSON_NAME] o"
type textarea "x"
type textarea "aktil puudub KM rida. Akt vaja arhiveerida aga selleks, et [PERSON_NAME] on"
type textarea "x"
type textarea "aktil puudub KM rida. Akt vaja arhiveerida aga selleks, et [PERSON_NAME] on"
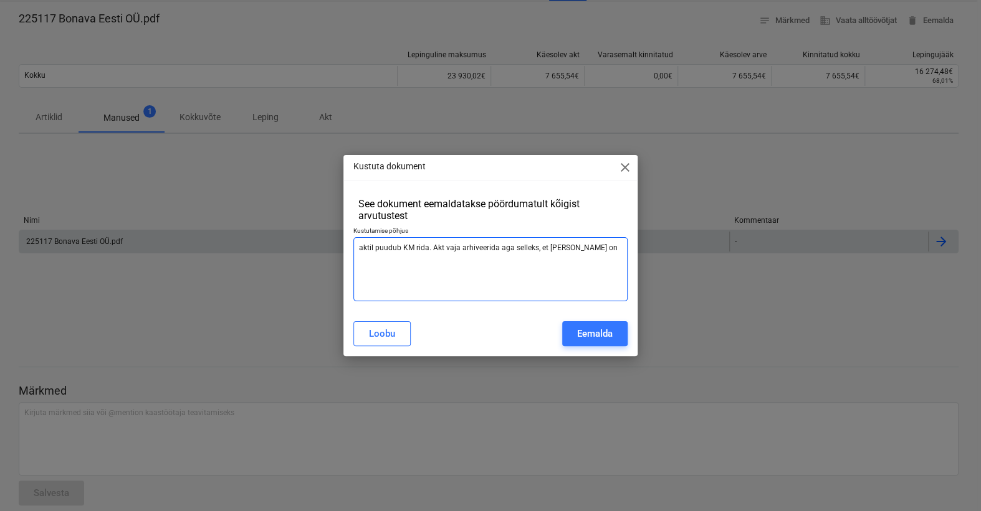
type textarea "x"
type textarea "aktil puudub KM rida. Akt vaja arhiveerida aga selleks, et [PERSON_NAME] on v"
type textarea "x"
type textarea "aktil puudub KM rida. Akt vaja arhiveerida aga selleks, et [PERSON_NAME] on va"
type textarea "x"
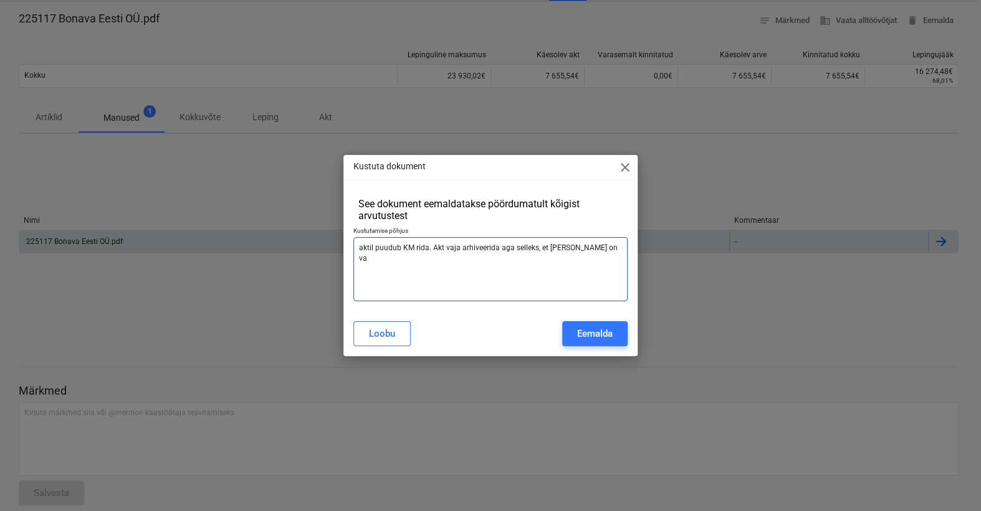
type textarea "aktil puudub KM rida. Akt vaja arhiveerida aga selleks, et [PERSON_NAME] on vaj"
type textarea "x"
type textarea "aktil puudub KM rida. Akt vaja arhiveerida aga selleks, et [PERSON_NAME] on [PE…"
type textarea "x"
type textarea "aktil puudub KM rida. Akt vaja arhiveerida aga selleks, et [PERSON_NAME] on [PE…"
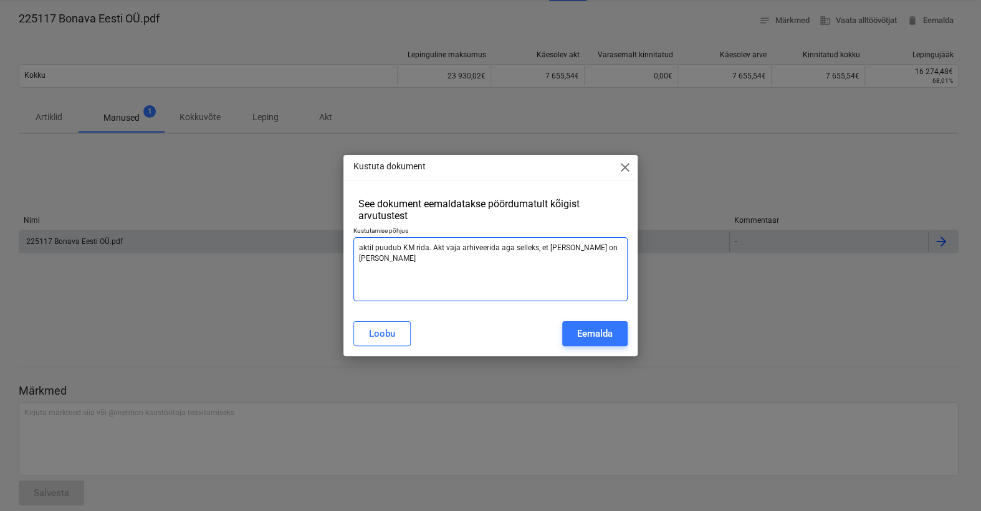
type textarea "x"
type textarea "aktil puudub KM rida. Akt vaja arhiveerida aga selleks, et [PERSON_NAME] on [PE…"
type textarea "x"
type textarea "aktil puudub KM rida. Akt vaja arhiveerida aga selleks, et [PERSON_NAME] on [PE…"
type textarea "x"
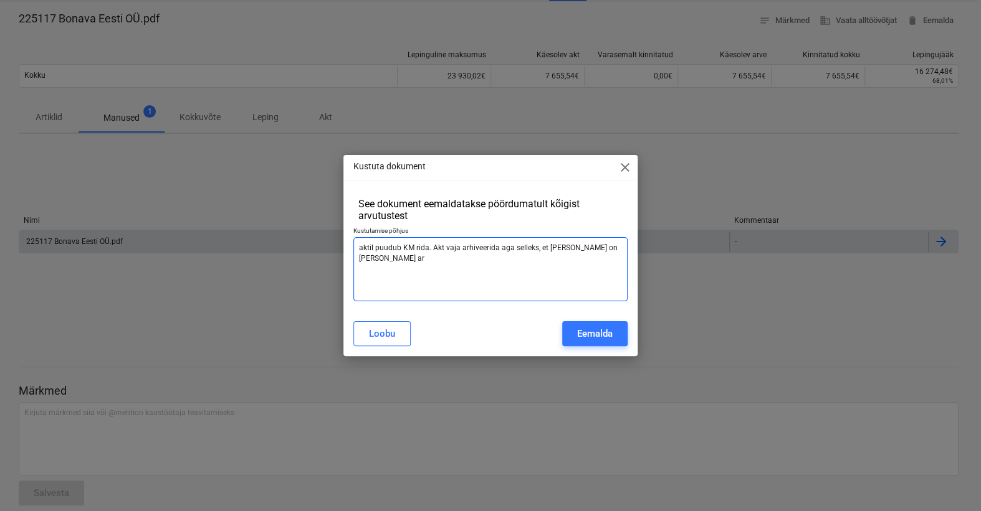
type textarea "aktil puudub KM rida. Akt vaja arhiveerida aga selleks, et [PERSON_NAME] on [PE…"
type textarea "x"
type textarea "aktil puudub KM rida. Akt vaja arhiveerida aga selleks, et [PERSON_NAME] on [PE…"
type textarea "x"
type textarea "aktil puudub KM rida. Akt vaja arhiveerida aga selleks, et [PERSON_NAME] on [PE…"
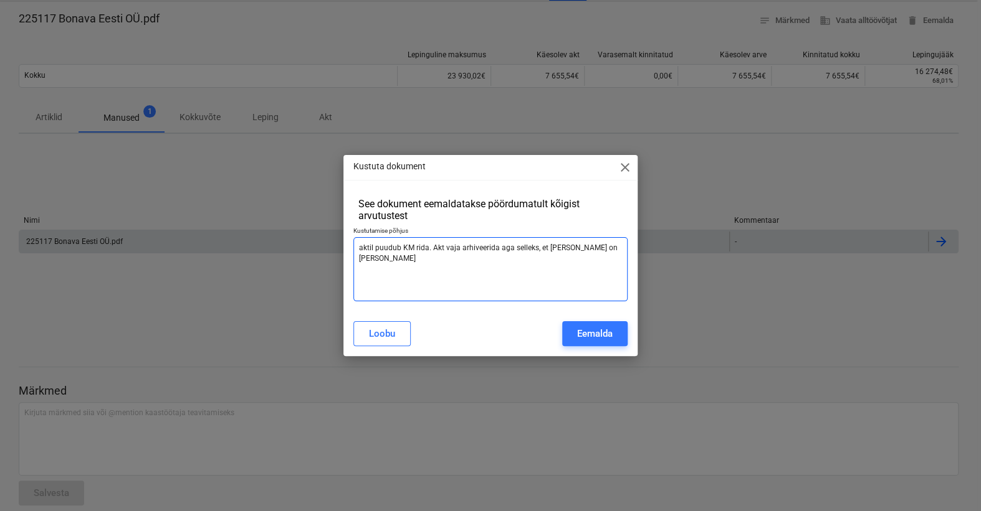
type textarea "x"
type textarea "aktil puudub KM rida. Akt vaja arhiveerida aga selleks, et [PERSON_NAME] on [PE…"
type textarea "x"
type textarea "aktil puudub KM rida. Akt vaja arhiveerida aga selleks, et [PERSON_NAME] on [PE…"
type textarea "x"
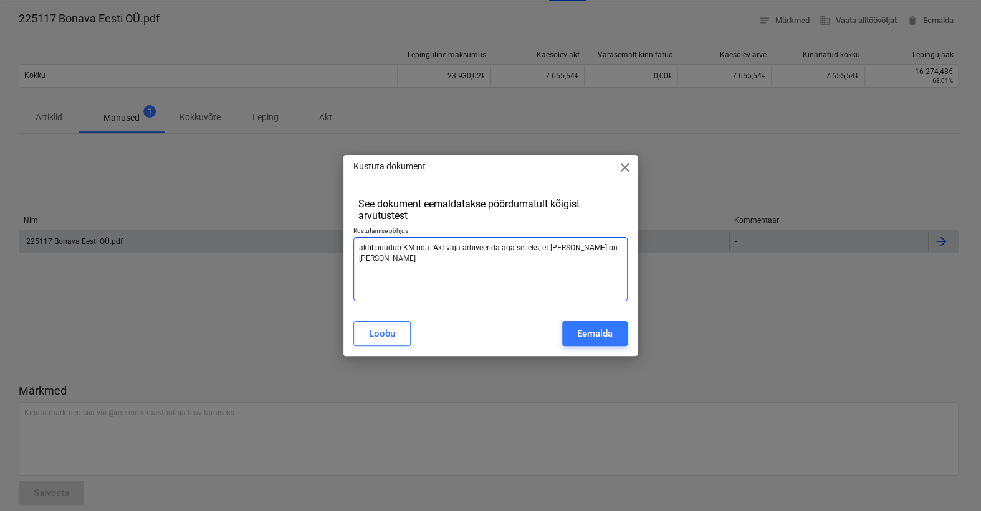
type textarea "aktil puudub KM rida. Akt vaja arhiveerida aga selleks, et [PERSON_NAME] on [PE…"
type textarea "x"
type textarea "aktil puudub KM rida. Akt vaja arhiveerida aga selleks, et [PERSON_NAME] on [PE…"
type textarea "x"
type textarea "aktil puudub KM rida. Akt vaja arhiveerida aga selleks, et [PERSON_NAME] on [PE…"
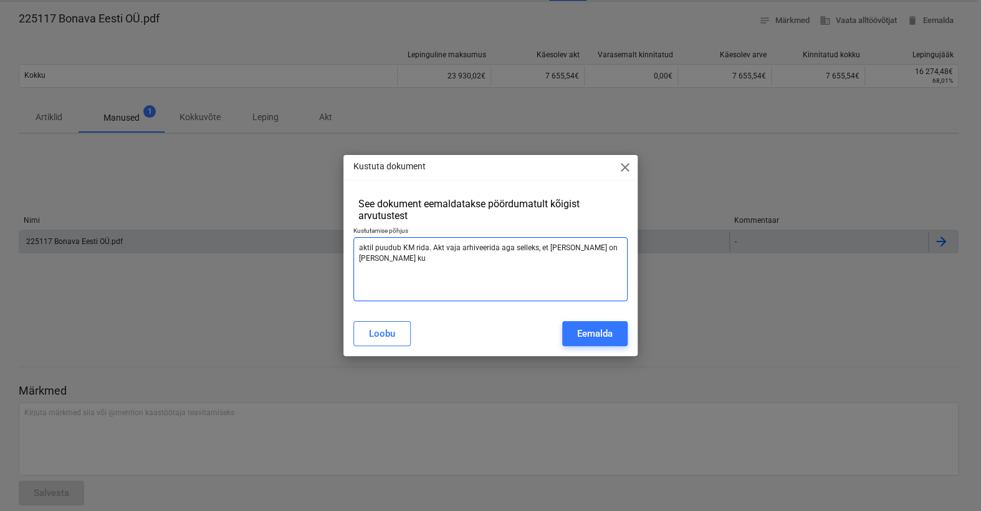
type textarea "x"
type textarea "aktil puudub KM rida. Akt vaja arhiveerida aga selleks, et [PERSON_NAME] on [PE…"
type textarea "x"
type textarea "aktil puudub KM rida. Akt vaja arhiveerida aga selleks, et [PERSON_NAME] on [PE…"
type textarea "x"
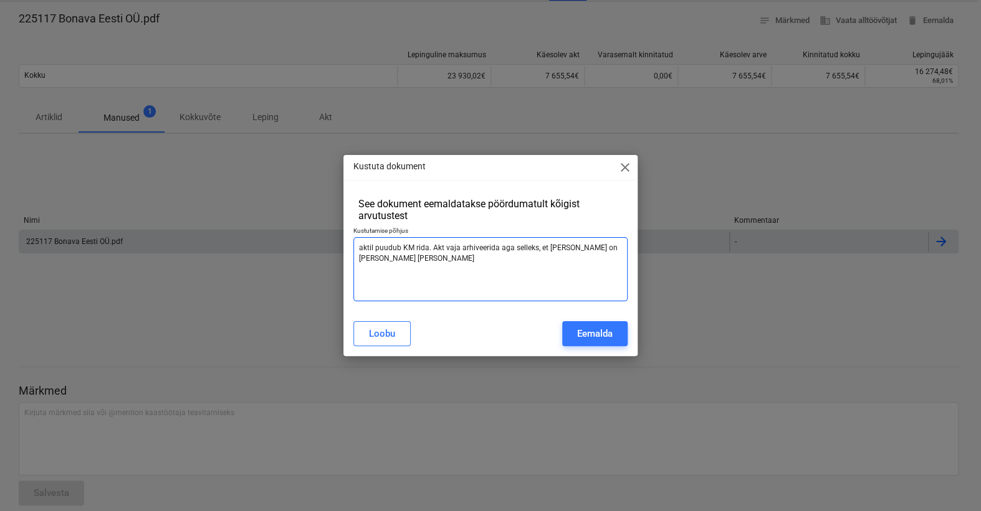
type textarea "aktil puudub KM rida. Akt vaja arhiveerida aga selleks, et [PERSON_NAME] on [PE…"
type textarea "x"
type textarea "aktil puudub KM rida. Akt vaja arhiveerida aga selleks, et [PERSON_NAME] on [PE…"
type textarea "x"
type textarea "aktil puudub KM rida. Akt vaja arhiveerida aga selleks, et [PERSON_NAME] on [PE…"
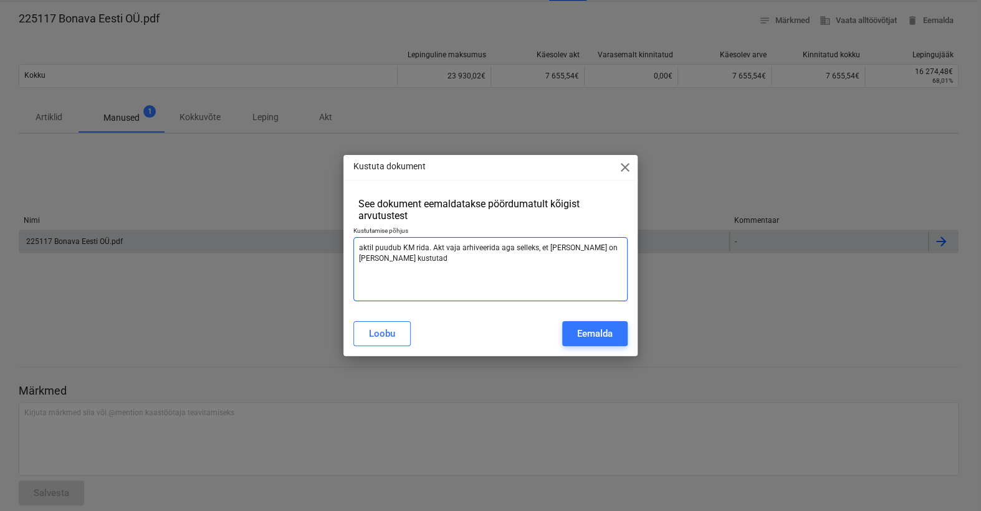
type textarea "x"
type textarea "aktil puudub KM rida. Akt vaja arhiveerida aga selleks, et [PERSON_NAME] on [PE…"
type textarea "x"
type textarea "aktil puudub KM rida. Akt vaja arhiveerida aga selleks, et [PERSON_NAME] on [PE…"
type textarea "x"
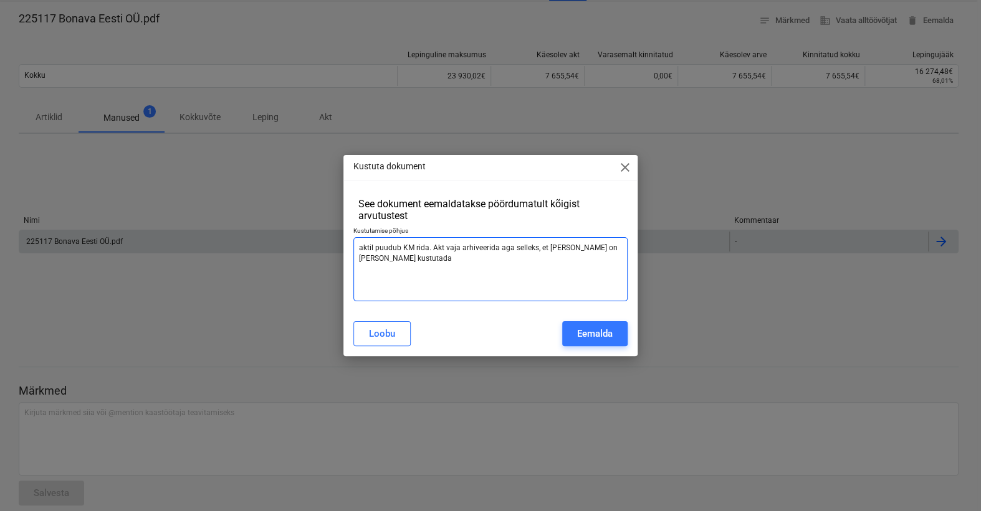
type textarea "aktil puudub KM rida. Akt vaja arhiveerida aga selleks, et [PERSON_NAME] on [PE…"
type textarea "x"
type textarea "aktil puudub KM rida. Akt vaja arhiveerida aga selleks, et [PERSON_NAME] on [PE…"
type textarea "x"
type textarea "aktil puudub KM rida. Akt vaja arhiveerida aga selleks, et [PERSON_NAME] on [PE…"
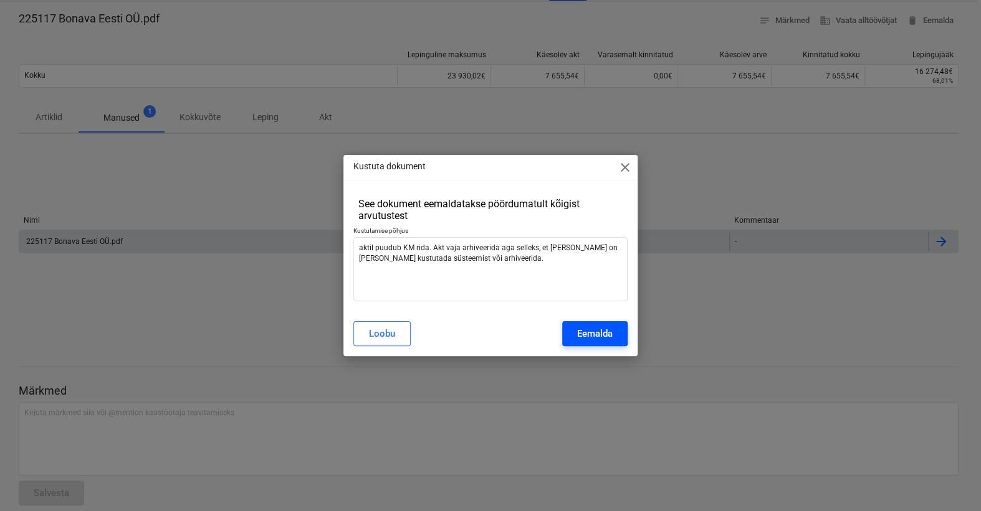
click at [602, 330] on div "Eemalda" at bounding box center [595, 334] width 36 height 16
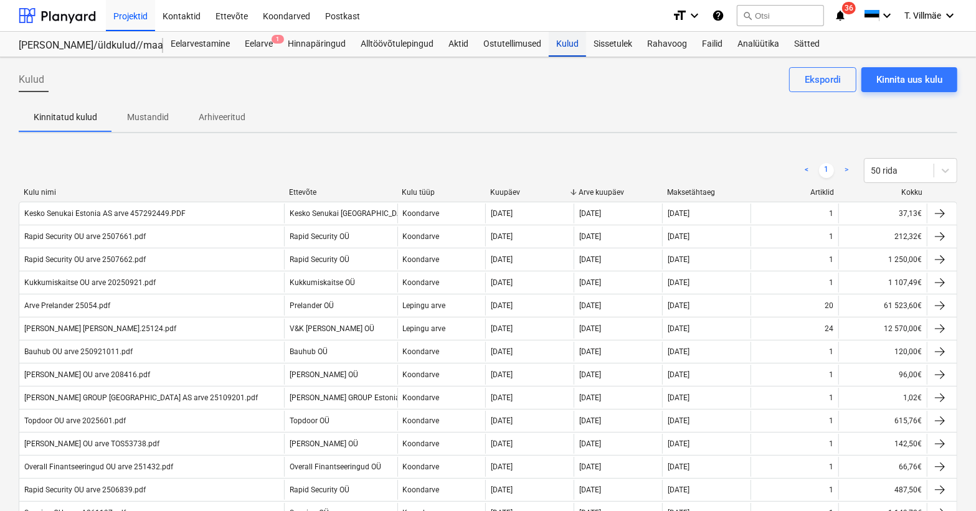
click at [561, 44] on div "Kulud" at bounding box center [567, 44] width 37 height 25
click at [462, 49] on div "Aktid" at bounding box center [458, 44] width 35 height 25
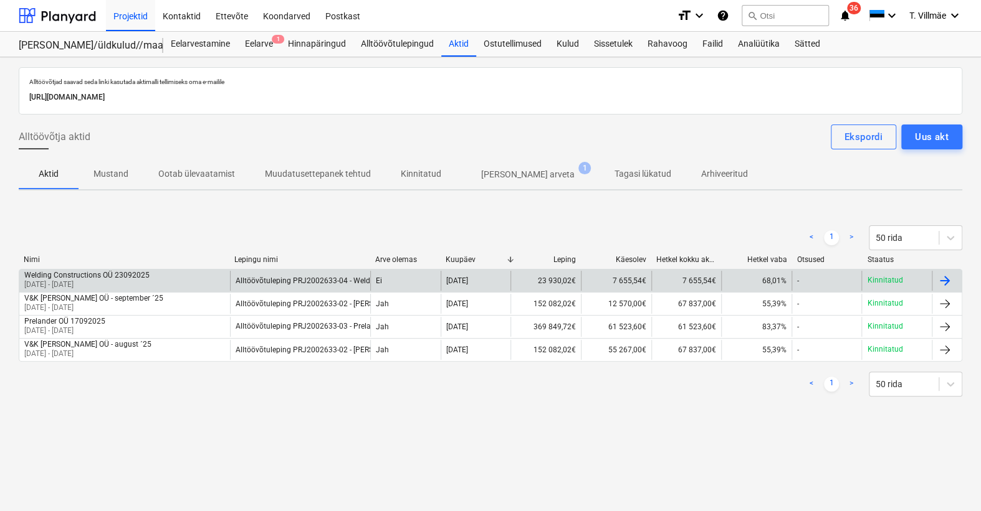
click at [150, 277] on div "Welding Constructions OÜ 23092025 [DATE] - [DATE]" at bounding box center [124, 281] width 211 height 20
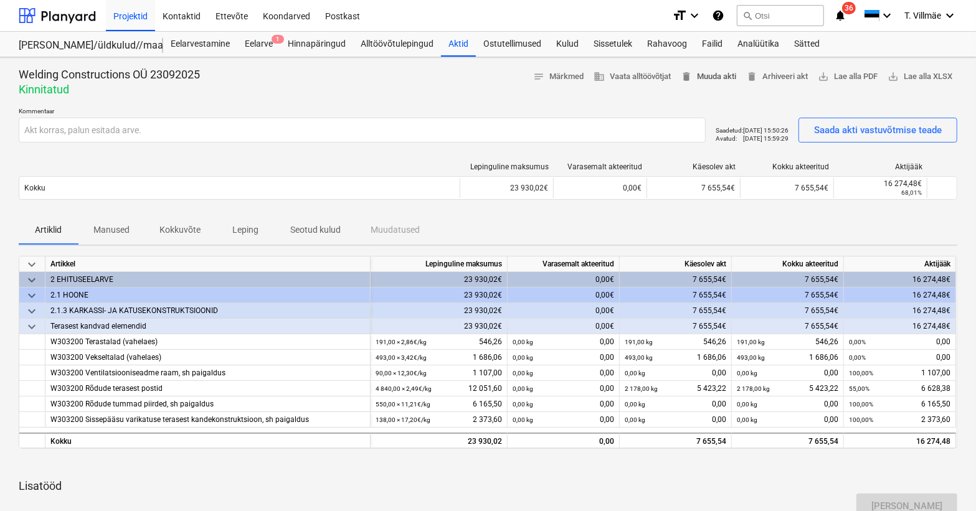
click at [711, 74] on span "delete Muuda akti" at bounding box center [708, 77] width 55 height 14
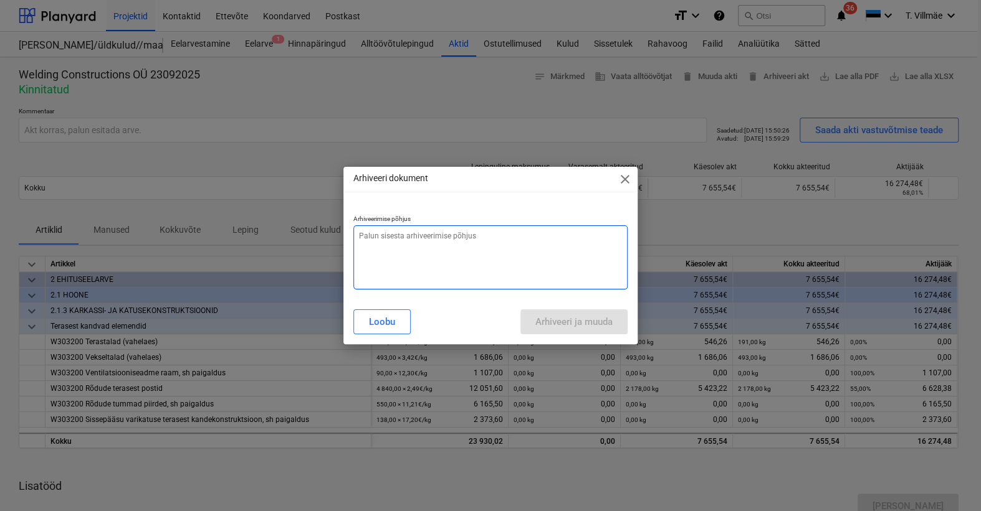
click at [465, 250] on textarea at bounding box center [490, 258] width 274 height 64
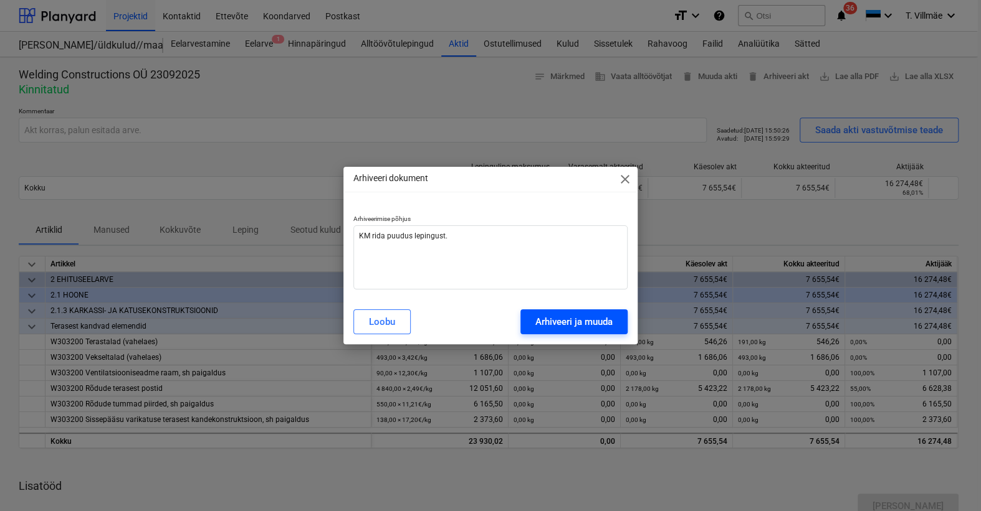
click at [559, 323] on div "Arhiveeri ja muuda" at bounding box center [573, 322] width 77 height 16
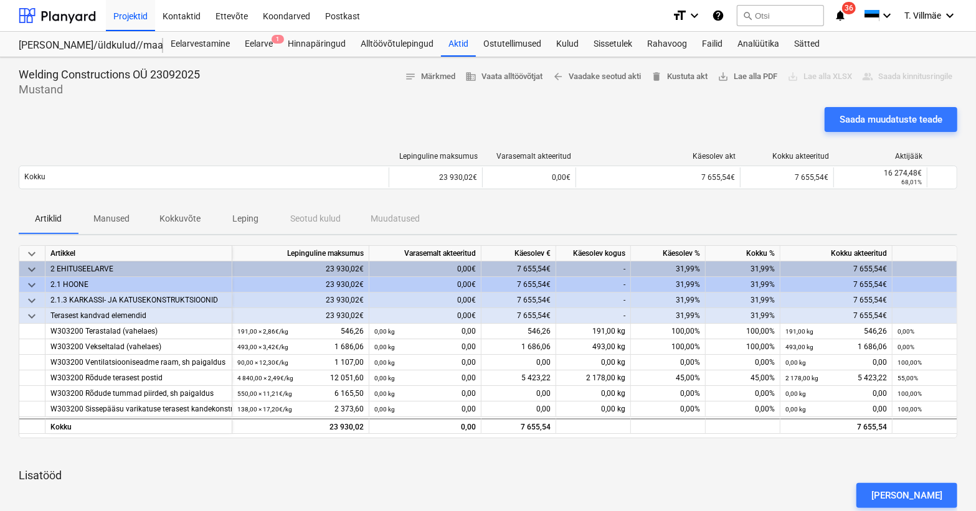
click at [116, 224] on p "Manused" at bounding box center [111, 218] width 36 height 13
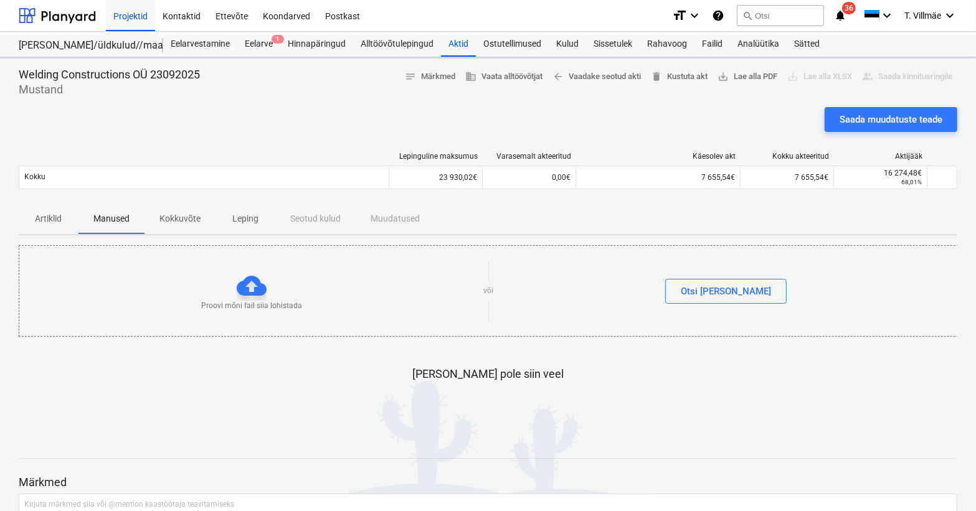
click at [181, 217] on p "Kokkuvõte" at bounding box center [179, 218] width 41 height 13
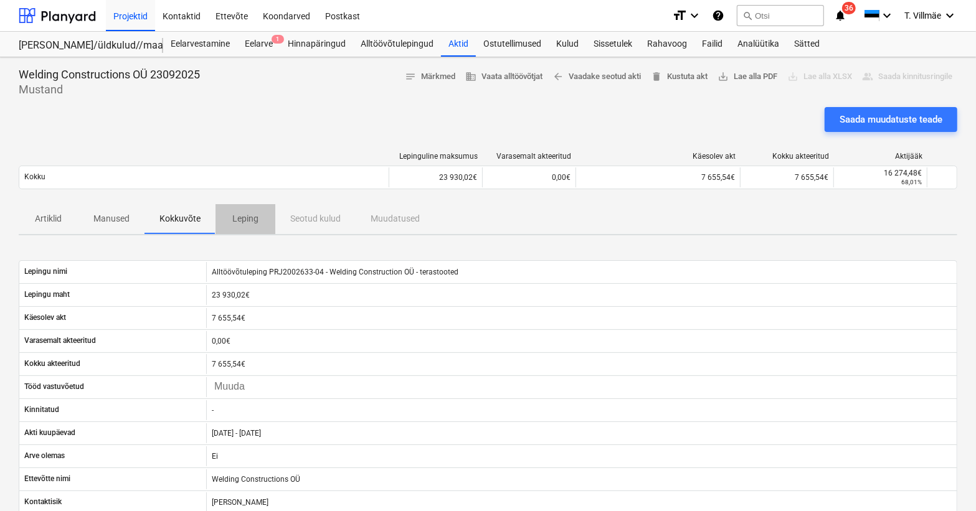
click at [248, 217] on p "Leping" at bounding box center [246, 218] width 30 height 13
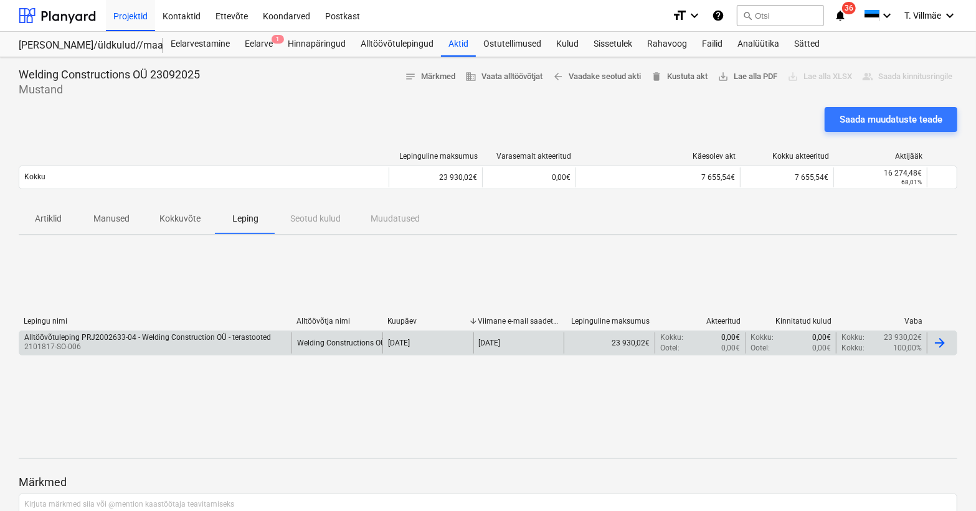
click at [934, 342] on div at bounding box center [940, 343] width 15 height 15
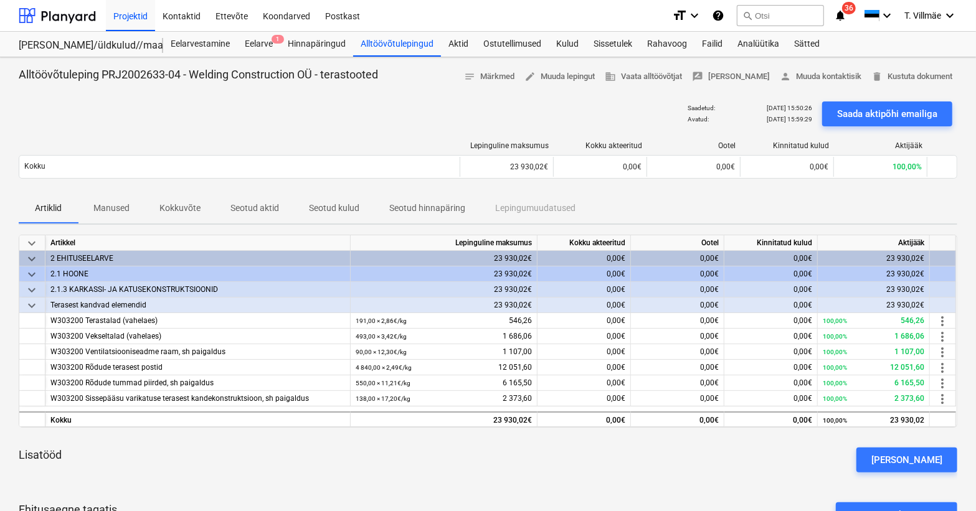
click at [168, 207] on p "Kokkuvõte" at bounding box center [179, 208] width 41 height 13
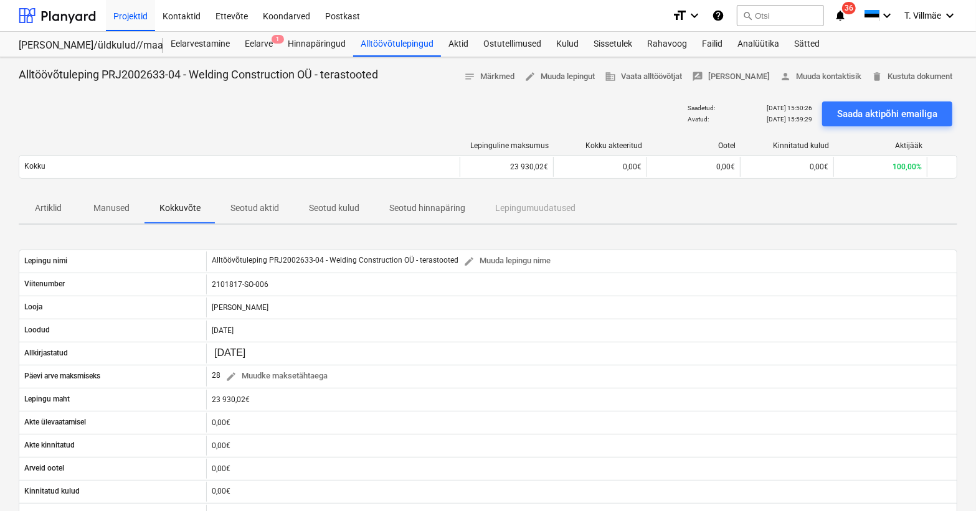
click at [417, 120] on div "Saadetud : [DATE] 15:50:26 Avatud : [DATE] 15:59:29 Saada aktipõhi emailiga" at bounding box center [488, 114] width 939 height 35
click at [383, 42] on div "Alltöövõtulepingud" at bounding box center [397, 44] width 88 height 25
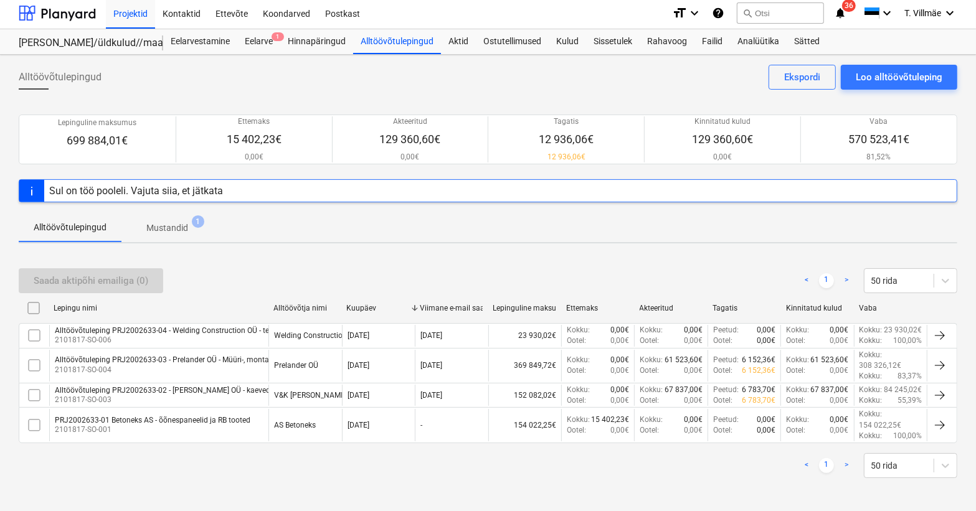
scroll to position [3, 0]
click at [462, 42] on div "Aktid" at bounding box center [458, 41] width 35 height 25
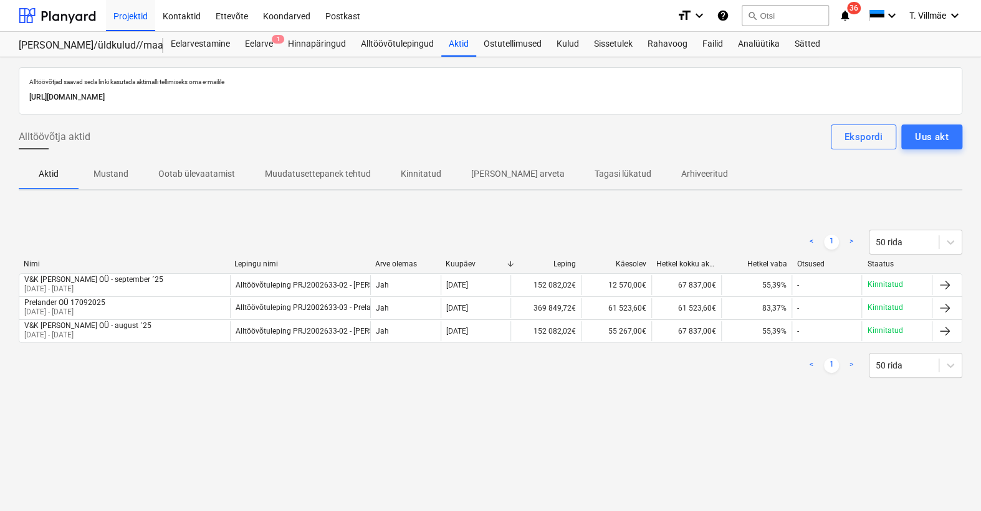
click at [212, 426] on div "Alltöövõtjad saavad seda linki kasutada aktimalli tellimiseks oma e-mailile [UR…" at bounding box center [490, 284] width 981 height 454
click at [460, 47] on div "Aktid" at bounding box center [458, 44] width 35 height 25
click at [386, 42] on div "Alltöövõtulepingud" at bounding box center [397, 44] width 88 height 25
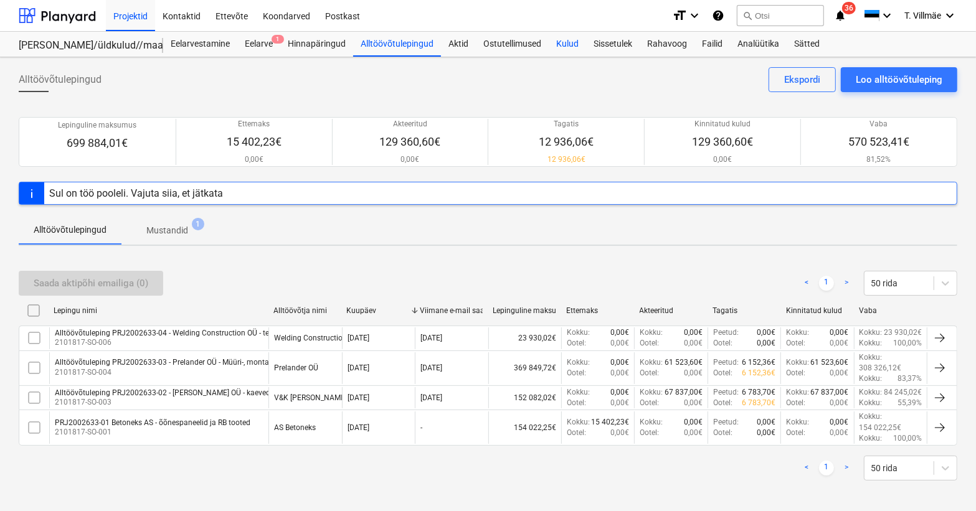
click at [569, 46] on div "Kulud" at bounding box center [567, 44] width 37 height 25
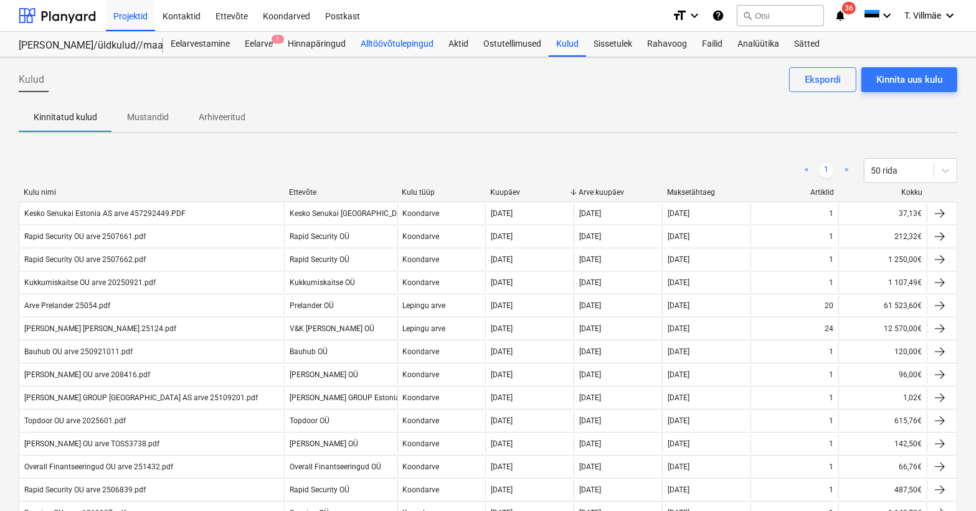
click at [394, 40] on div "Alltöövõtulepingud" at bounding box center [397, 44] width 88 height 25
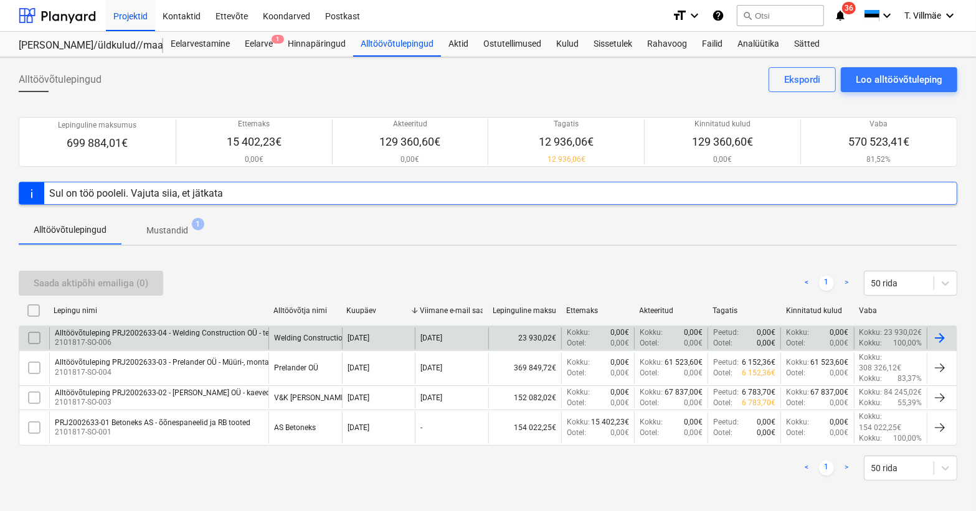
click at [157, 340] on p "2101817-SO-006" at bounding box center [178, 343] width 247 height 11
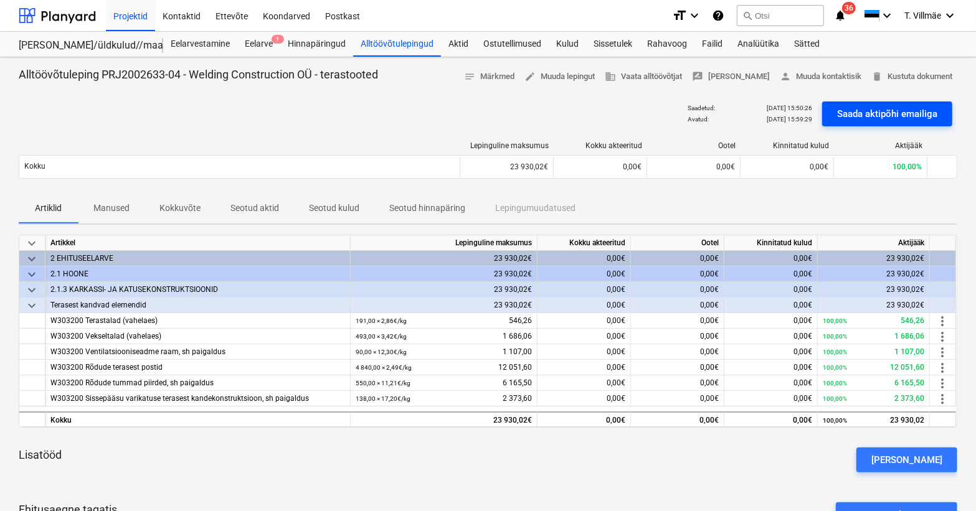
click at [906, 117] on div "Saada aktipõhi emailiga" at bounding box center [887, 114] width 100 height 16
click at [265, 46] on div "Eelarve 1" at bounding box center [258, 44] width 43 height 25
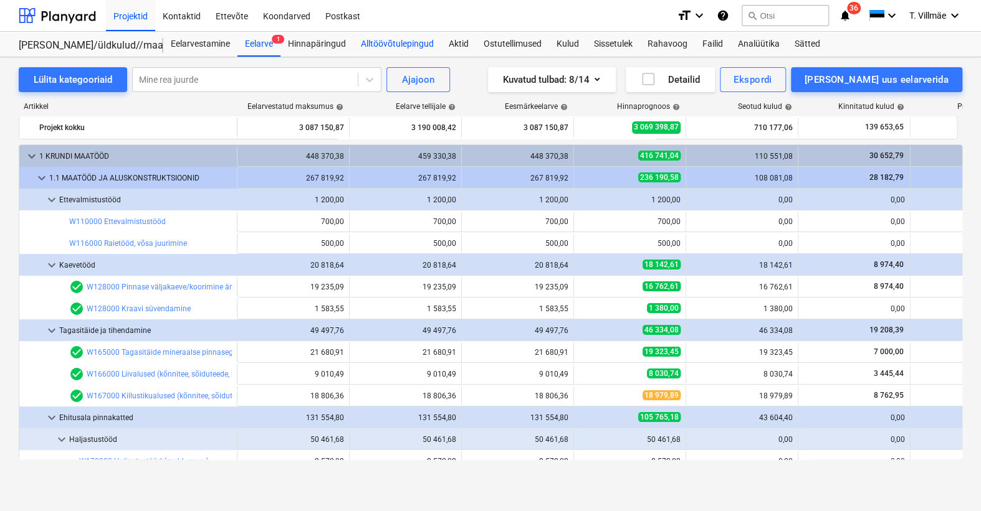
click at [386, 47] on div "Alltöövõtulepingud" at bounding box center [397, 44] width 88 height 25
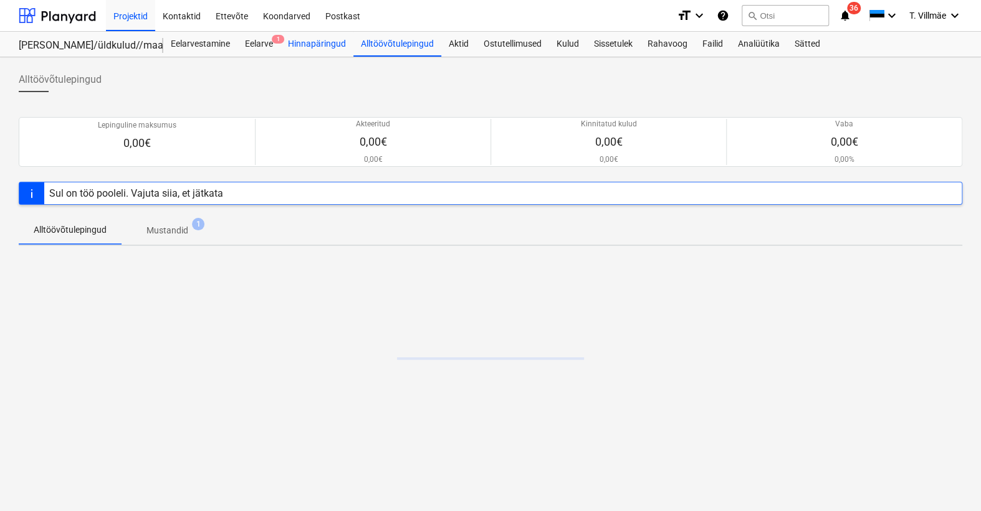
click at [309, 48] on div "Hinnapäringud" at bounding box center [316, 44] width 73 height 25
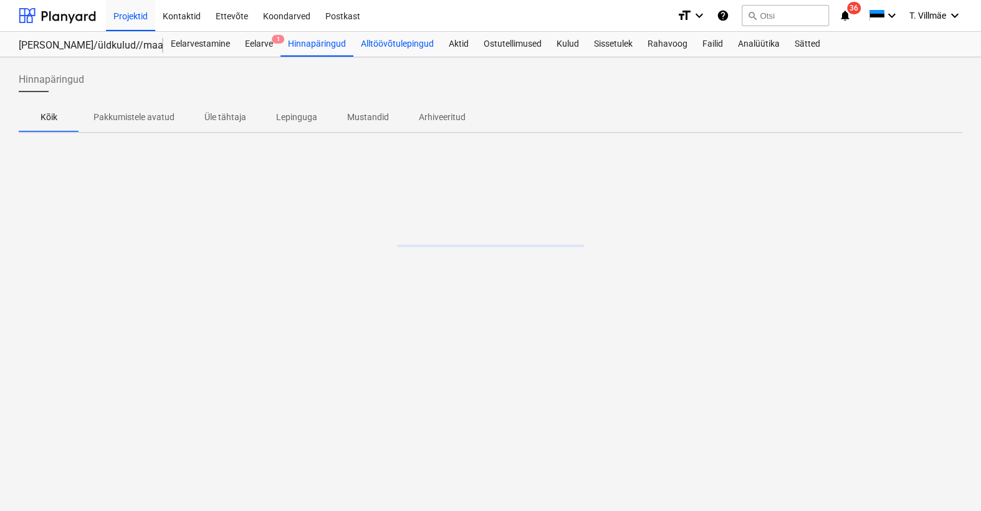
click at [374, 42] on div "Alltöövõtulepingud" at bounding box center [397, 44] width 88 height 25
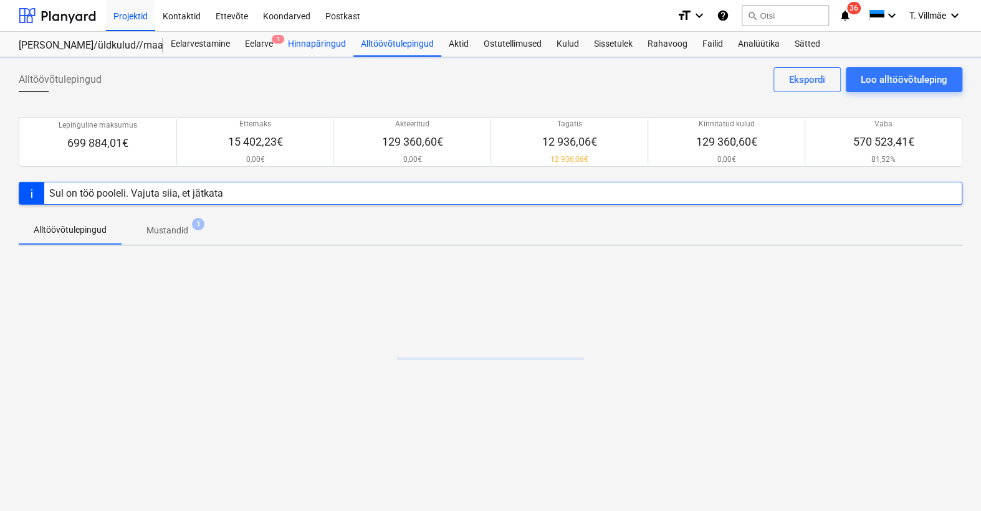
click at [294, 42] on div "Hinnapäringud" at bounding box center [316, 44] width 73 height 25
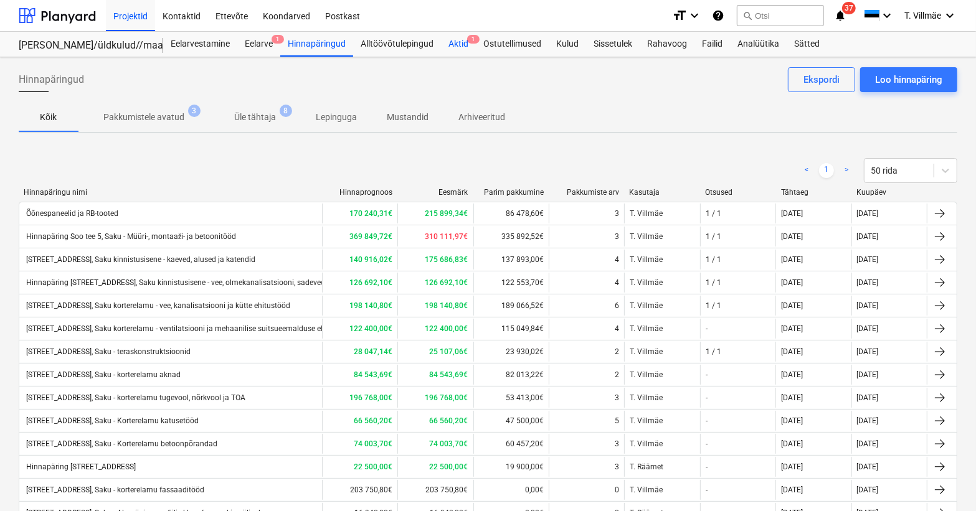
click at [460, 45] on div "Aktid 1" at bounding box center [458, 44] width 35 height 25
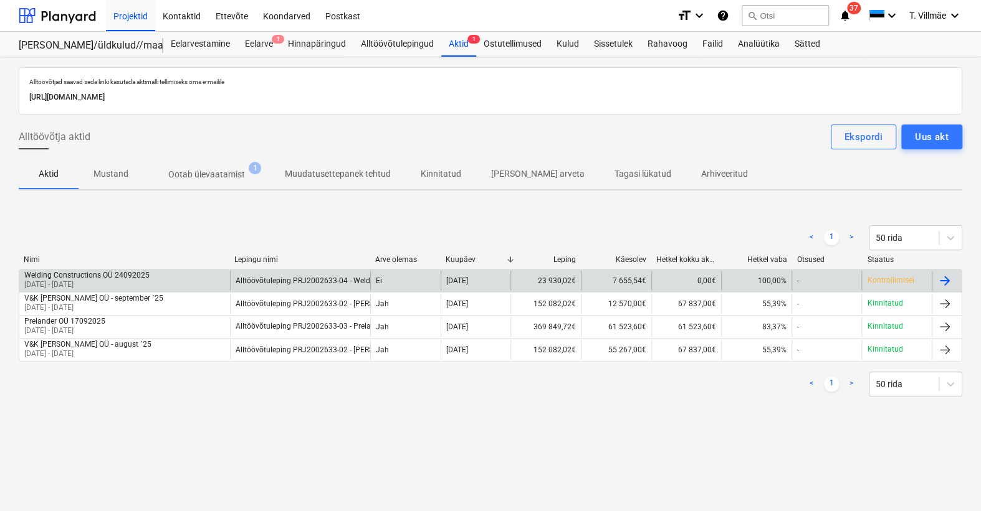
click at [106, 281] on p "[DATE] - [DATE]" at bounding box center [86, 285] width 125 height 11
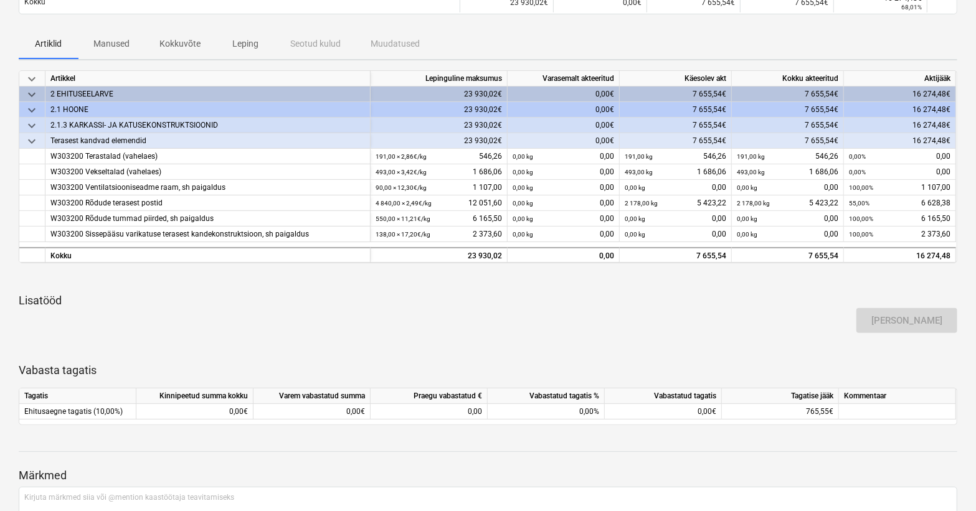
scroll to position [47, 0]
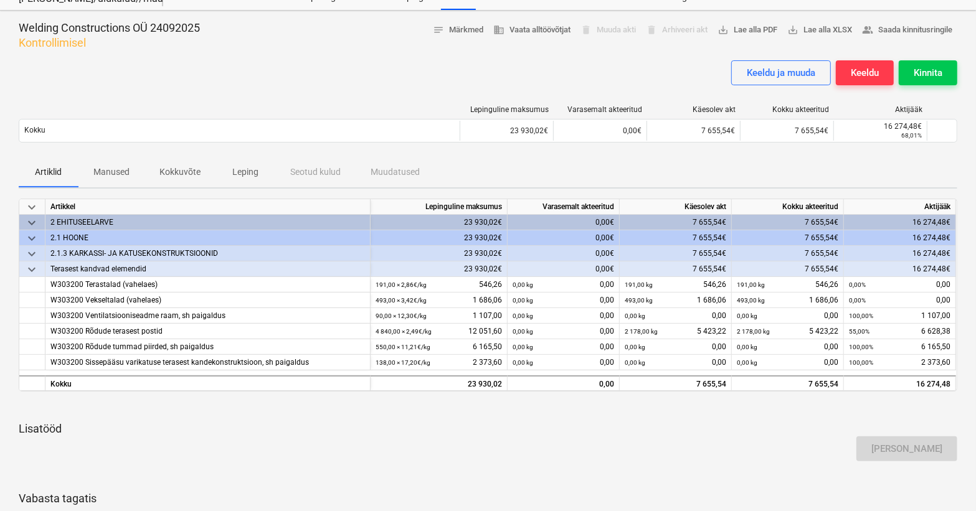
click at [168, 173] on p "Kokkuvõte" at bounding box center [179, 172] width 41 height 13
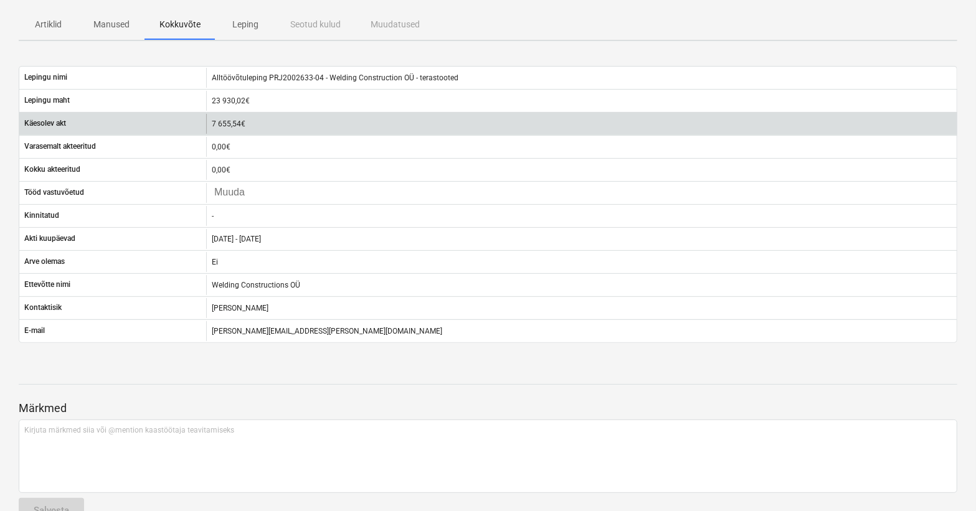
scroll to position [168, 0]
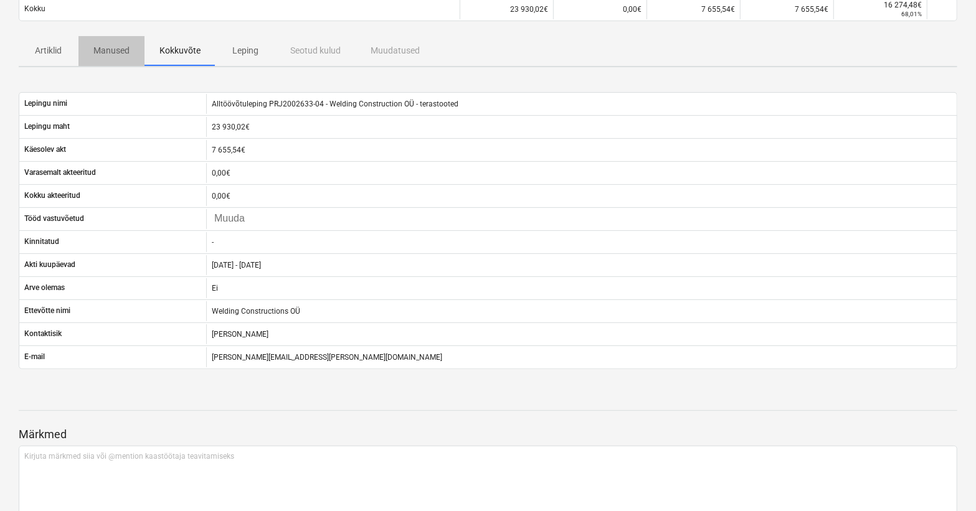
click at [102, 47] on p "Manused" at bounding box center [111, 50] width 36 height 13
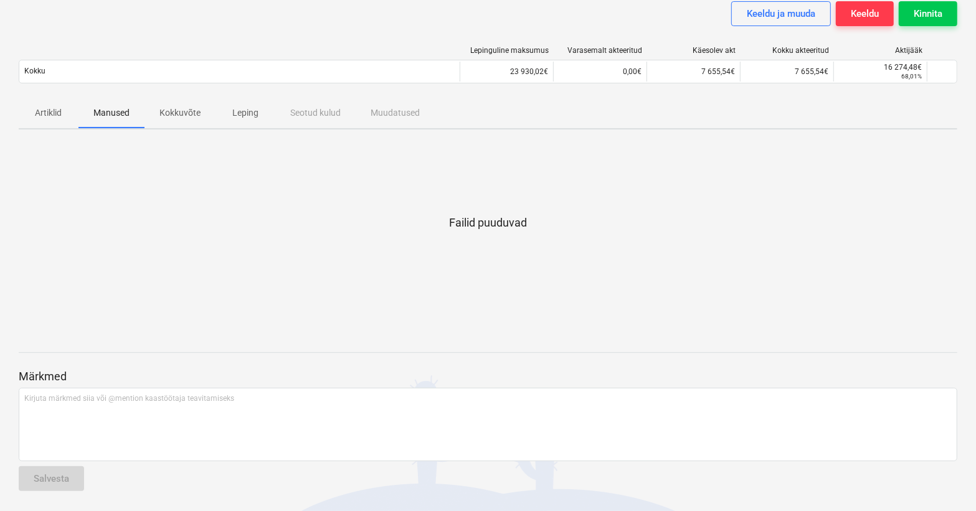
click at [42, 52] on div at bounding box center [240, 50] width 442 height 9
click at [40, 115] on p "Artiklid" at bounding box center [49, 113] width 30 height 13
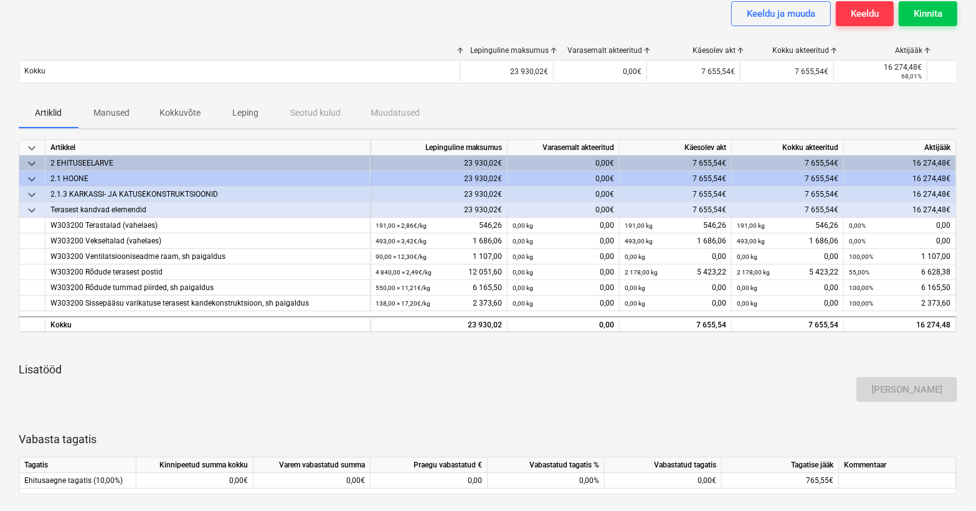
click at [611, 352] on div at bounding box center [488, 348] width 939 height 10
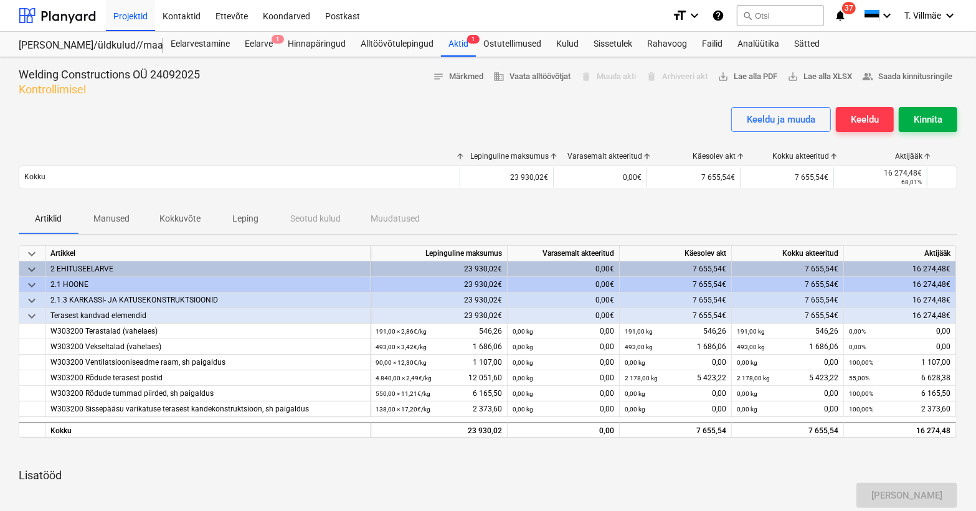
click at [916, 117] on div "Kinnita" at bounding box center [928, 120] width 29 height 16
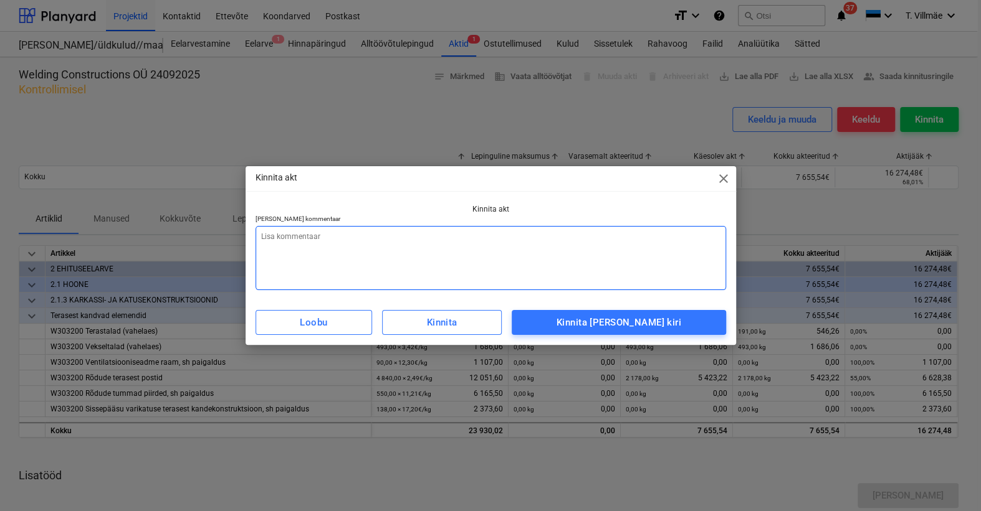
click at [367, 254] on textarea at bounding box center [490, 258] width 470 height 64
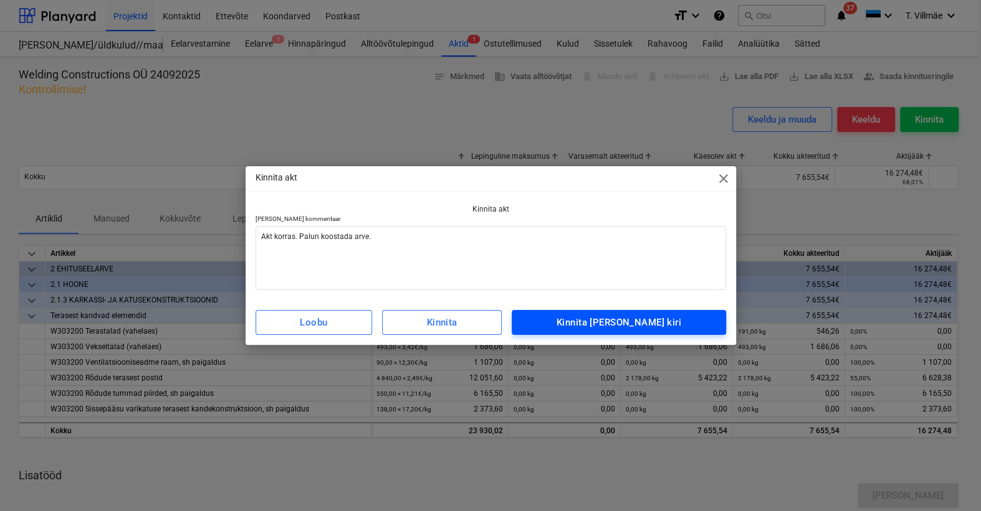
click at [622, 327] on div "Kinnita [PERSON_NAME] kiri" at bounding box center [618, 323] width 125 height 16
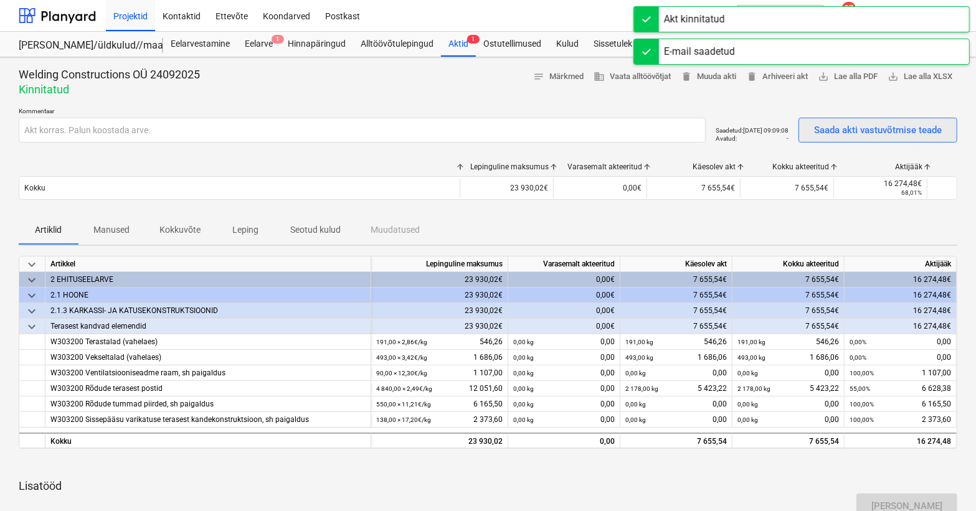
click at [868, 134] on div "Saada akti vastuvõtmise teade" at bounding box center [878, 130] width 128 height 16
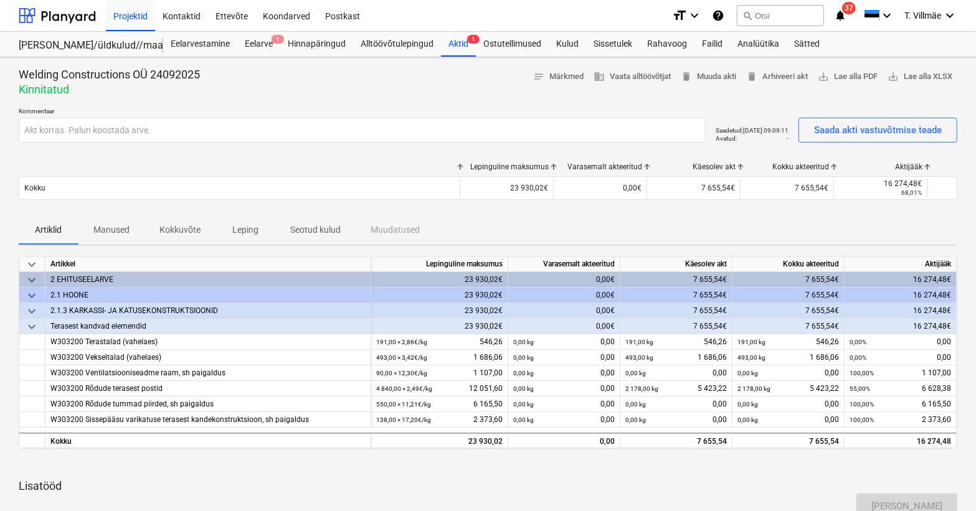
click at [92, 158] on div "Lepinguline maksumus Varasemalt akteeritud Käesolev akt Kokku akteeritud Aktijä…" at bounding box center [488, 184] width 939 height 62
click at [711, 41] on div "Failid 1" at bounding box center [713, 44] width 36 height 25
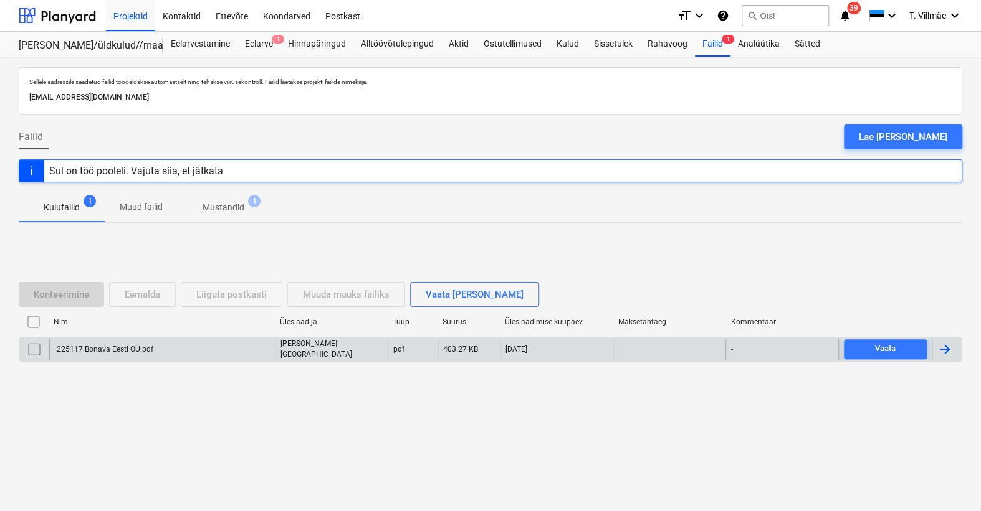
click at [943, 351] on div at bounding box center [944, 349] width 15 height 15
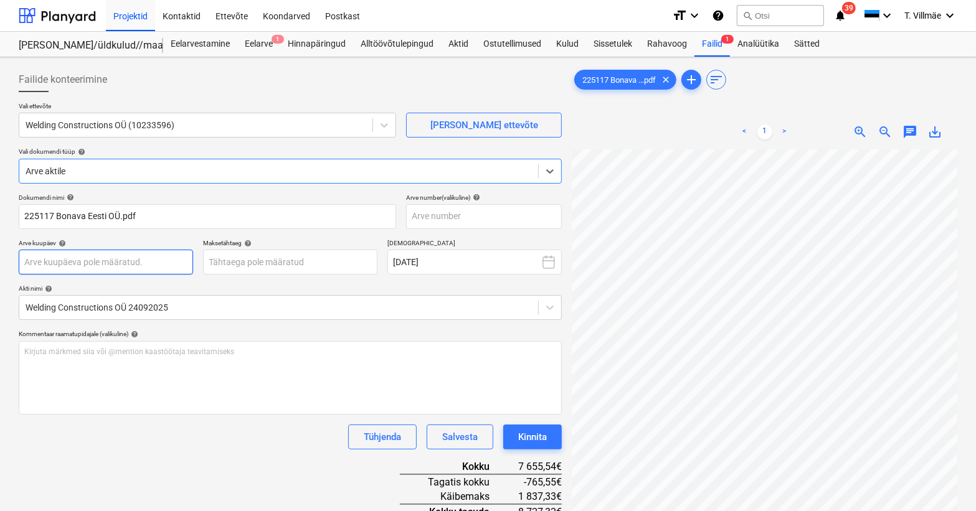
click at [121, 266] on body "Projektid Kontaktid Ettevõte Koondarved Postkast format_size keyboard_arrow_dow…" at bounding box center [488, 255] width 976 height 511
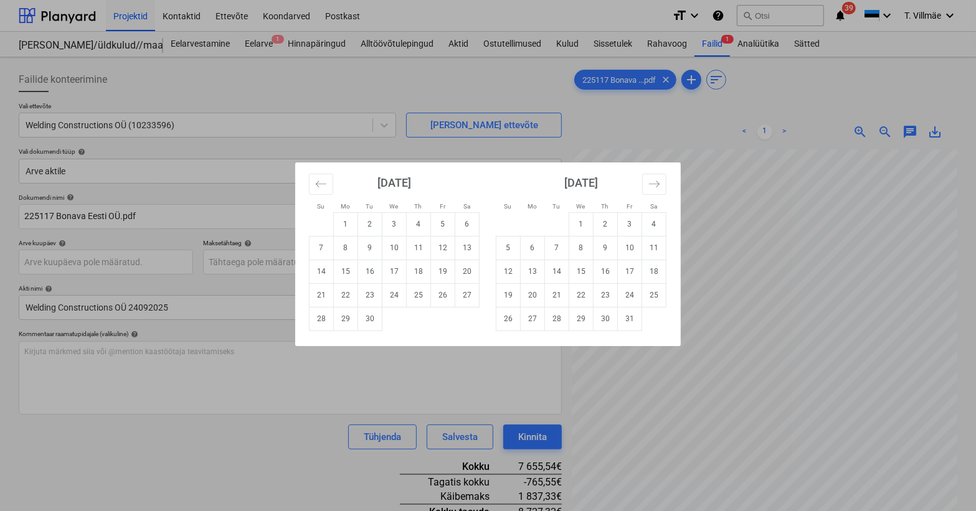
click at [807, 231] on div "Su Mo Tu We Th Fr Sa Su Mo Tu We Th Fr Sa [DATE] 1 2 3 4 5 6 7 8 9 10 11 12 13 …" at bounding box center [488, 255] width 976 height 511
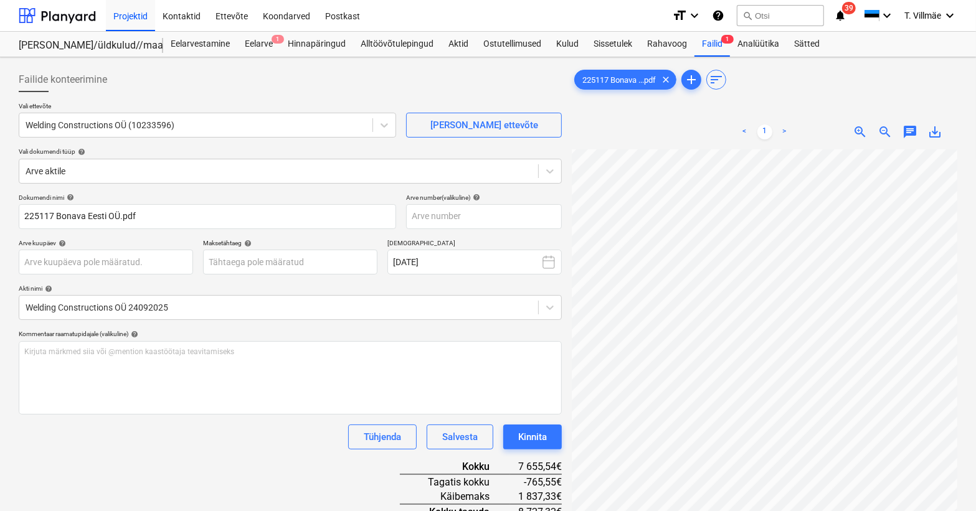
scroll to position [3, 51]
click at [82, 264] on body "Projektid Kontaktid Ettevõte Koondarved Postkast format_size keyboard_arrow_dow…" at bounding box center [488, 255] width 976 height 511
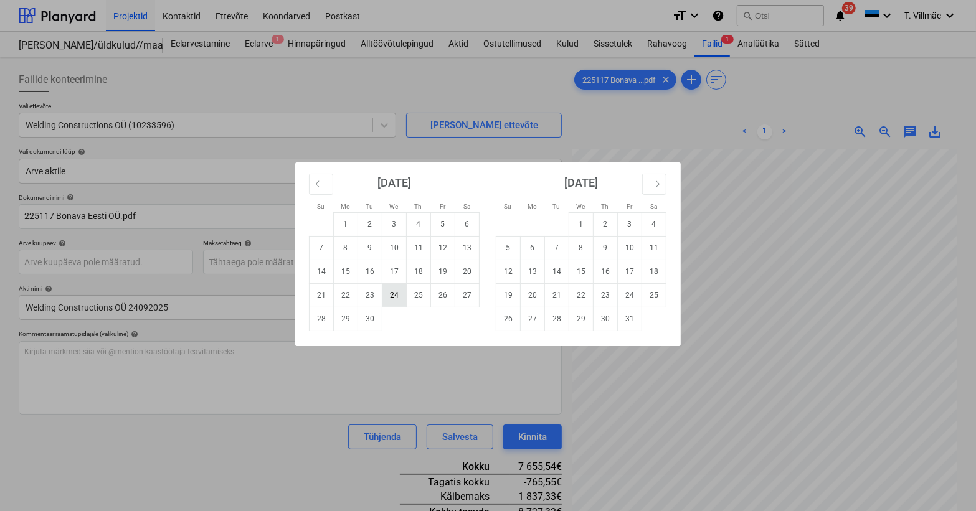
click at [395, 300] on td "24" at bounding box center [395, 295] width 24 height 24
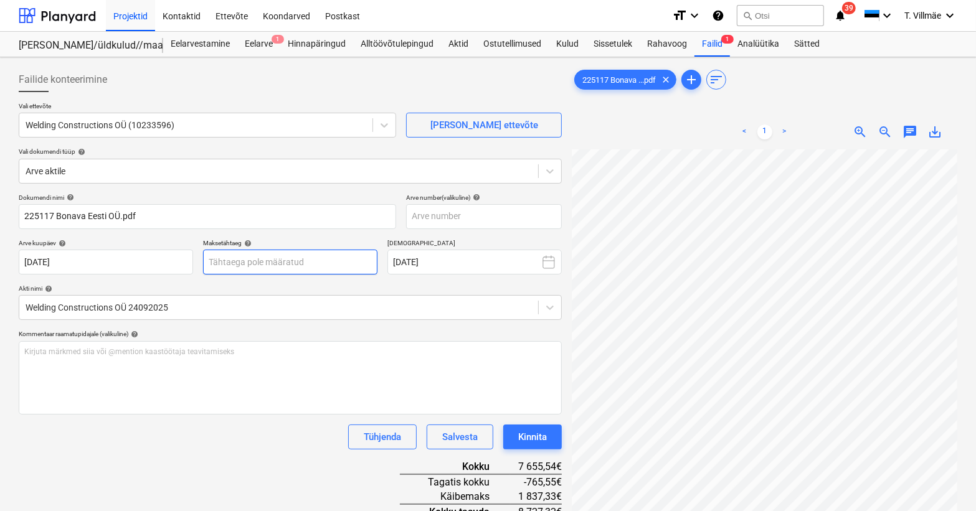
click at [310, 266] on body "Projektid Kontaktid Ettevõte Koondarved Postkast format_size keyboard_arrow_dow…" at bounding box center [488, 255] width 976 height 511
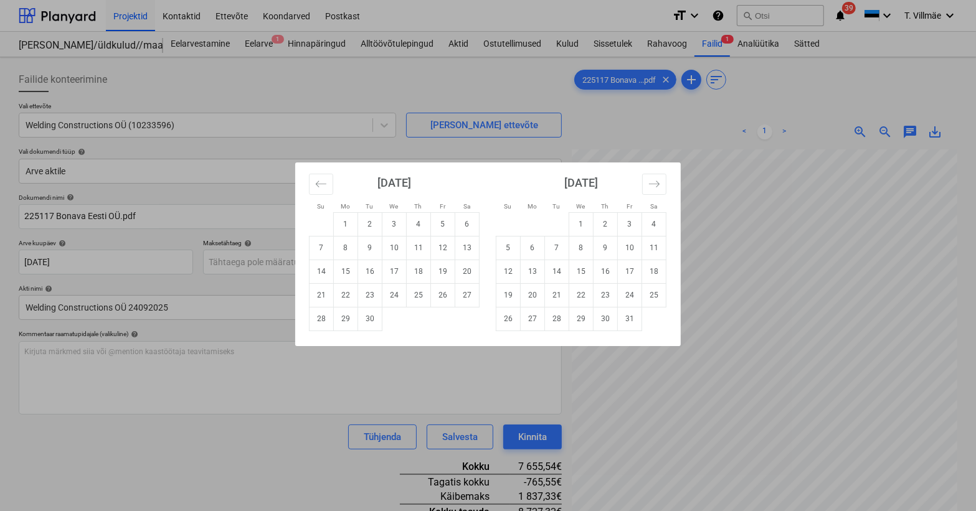
click at [374, 382] on div "Su Mo Tu We Th Fr Sa Su Mo Tu We Th Fr Sa [DATE] 1 2 3 4 5 6 7 8 9 10 11 12 13 …" at bounding box center [488, 255] width 976 height 511
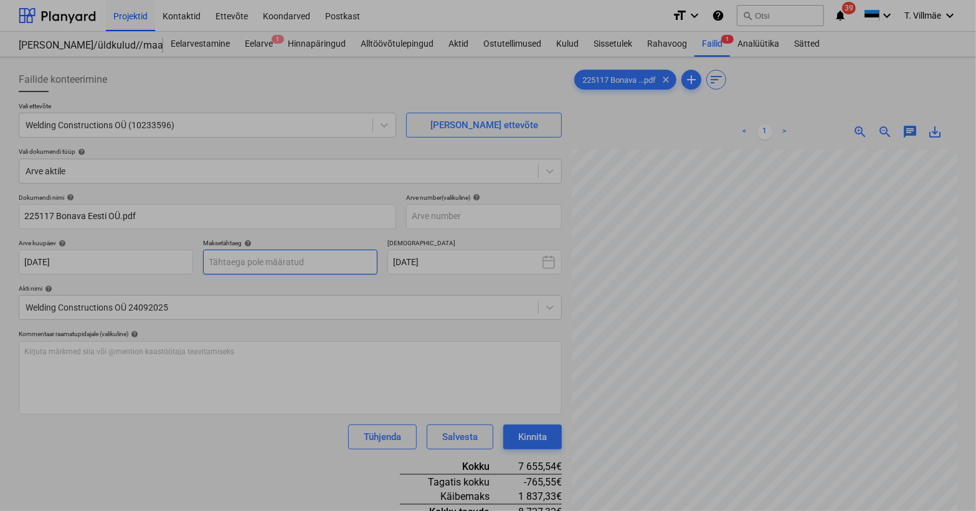
click at [249, 267] on body "Projektid Kontaktid Ettevõte Koondarved Postkast format_size keyboard_arrow_dow…" at bounding box center [488, 255] width 976 height 511
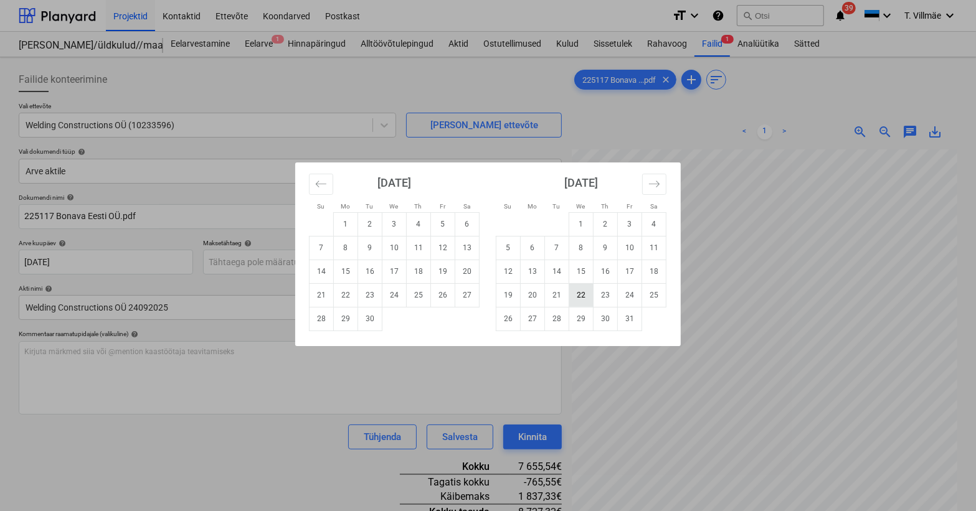
click at [581, 295] on td "22" at bounding box center [581, 295] width 24 height 24
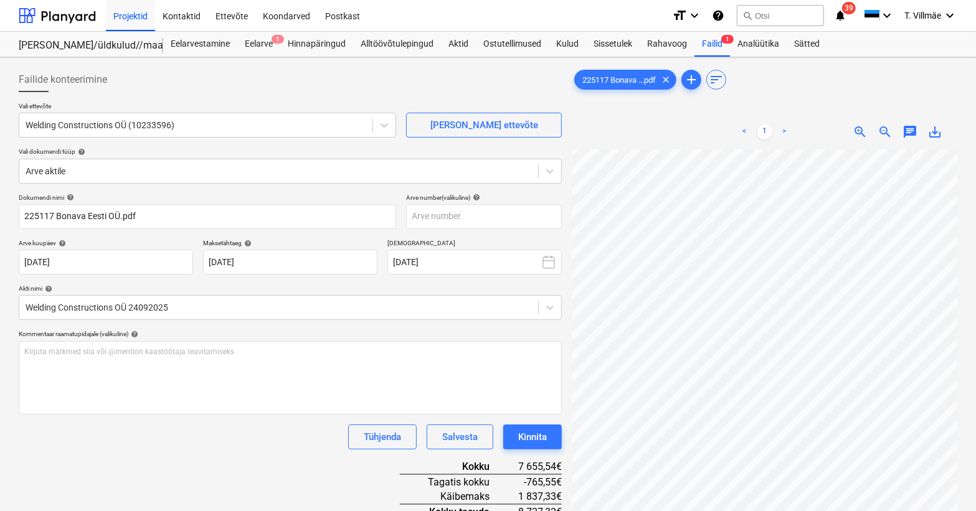
click at [321, 331] on div "Kommentaar raamatupidajale (valikuline) help" at bounding box center [290, 334] width 543 height 8
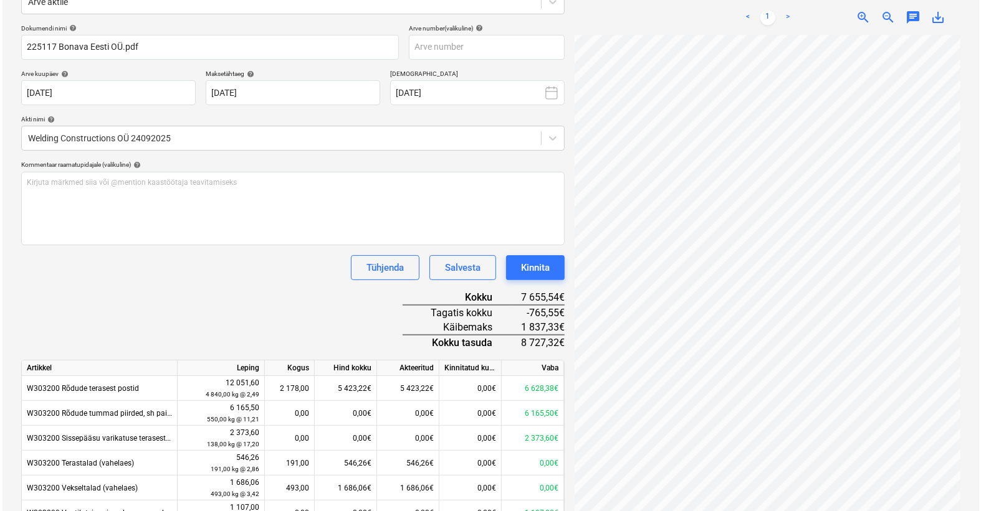
scroll to position [234, 0]
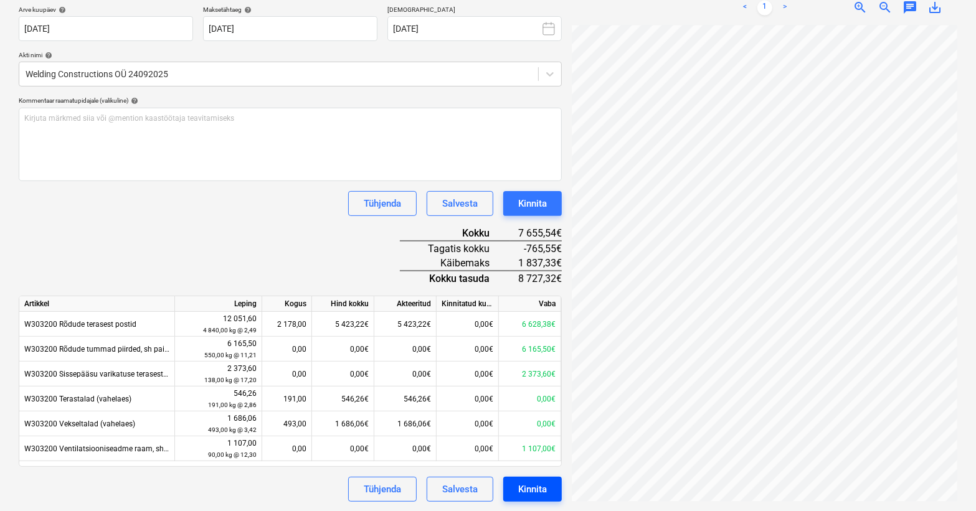
click at [535, 488] on div "Kinnita" at bounding box center [532, 490] width 29 height 16
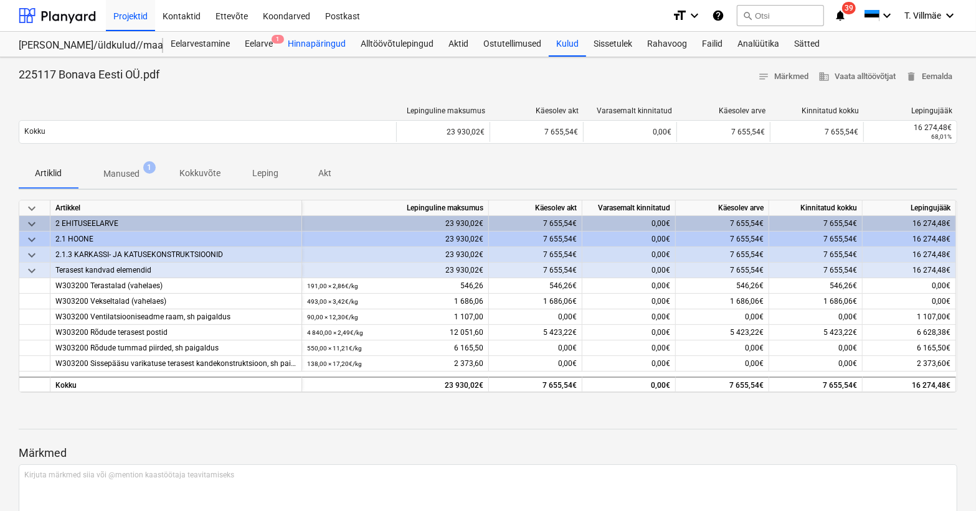
click at [314, 47] on div "Hinnapäringud" at bounding box center [316, 44] width 73 height 25
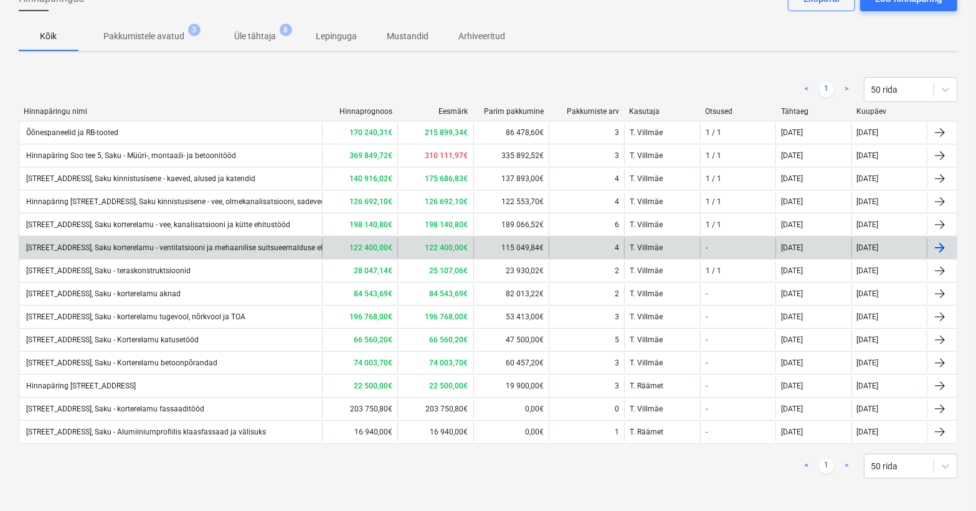
scroll to position [82, 0]
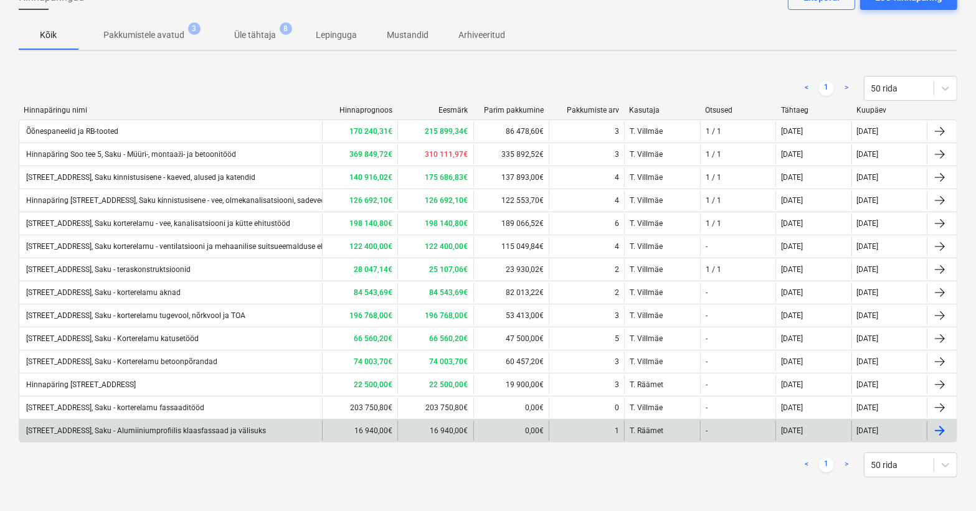
click at [157, 430] on div "[STREET_ADDRESS], Saku - Alumiiniumprofiilis klaasfassaad ja välisuks" at bounding box center [145, 431] width 242 height 9
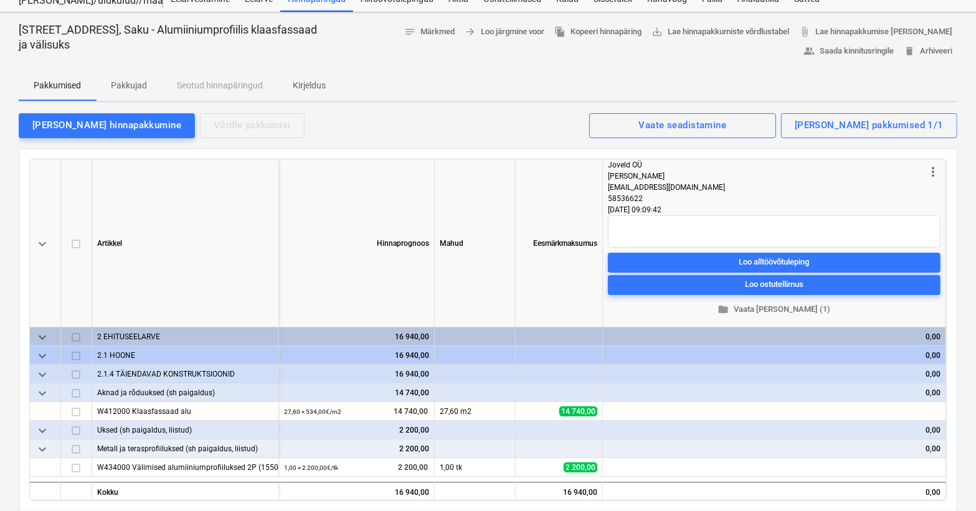
scroll to position [113, 0]
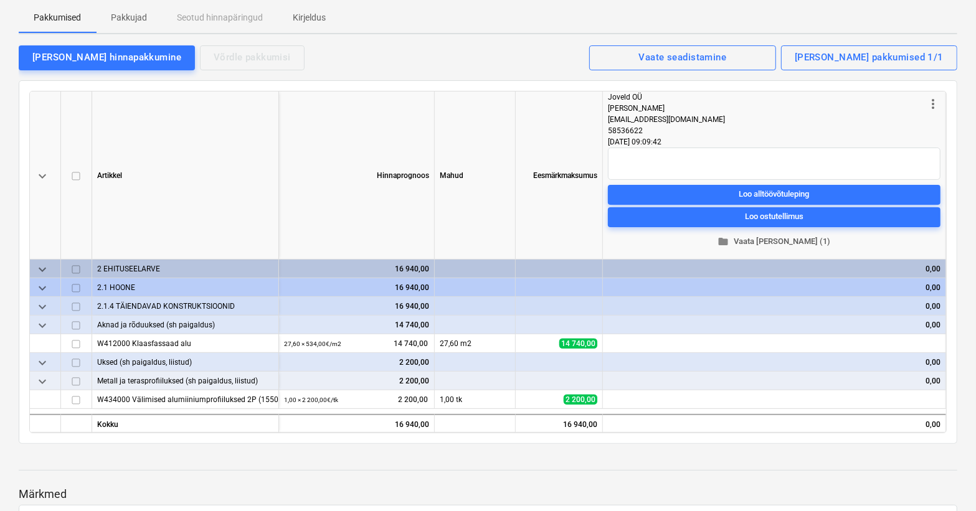
click at [770, 241] on span "folder Vaata [PERSON_NAME] (1)" at bounding box center [774, 241] width 323 height 14
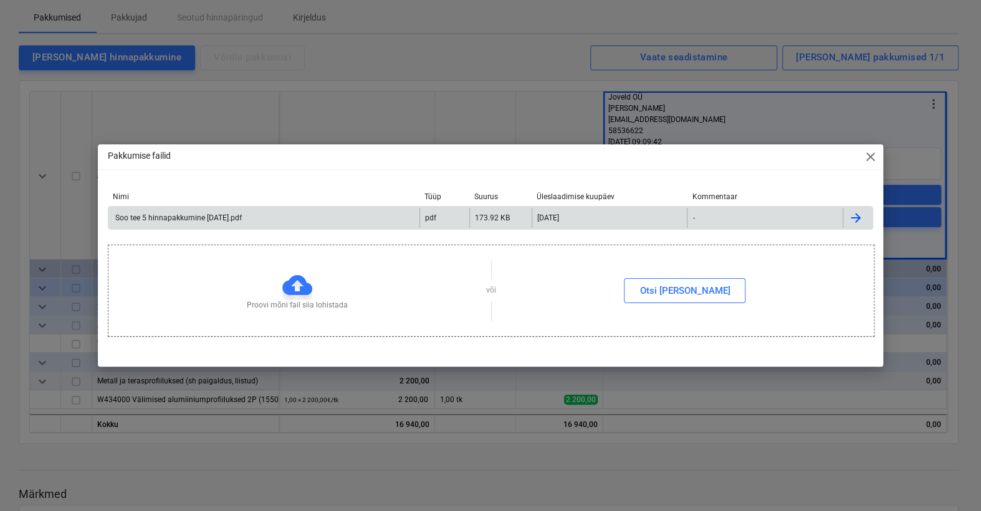
click at [193, 220] on div "Soo tee 5 hinnapakkumine [DATE].pdf" at bounding box center [177, 218] width 128 height 9
click at [869, 152] on span "close" at bounding box center [870, 157] width 15 height 15
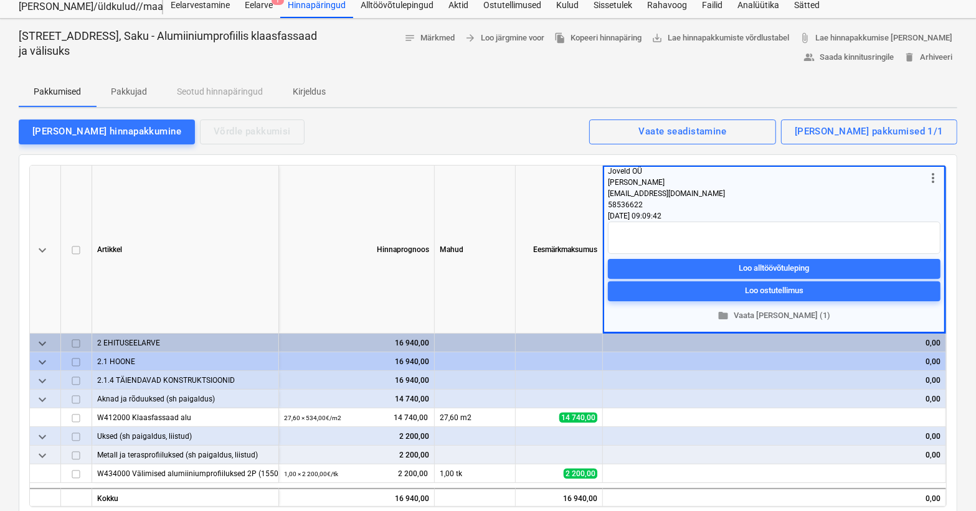
scroll to position [0, 0]
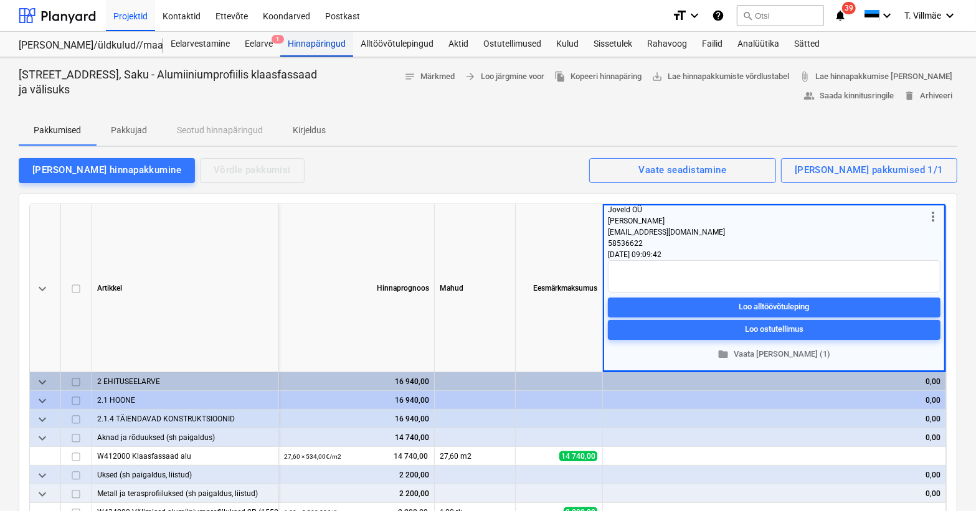
click at [310, 49] on div "Hinnapäringud" at bounding box center [316, 44] width 73 height 25
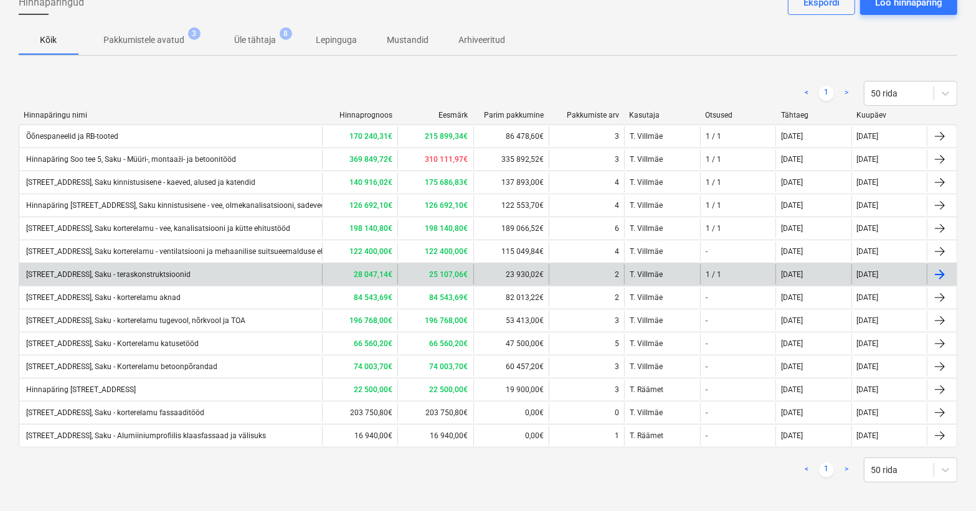
scroll to position [82, 0]
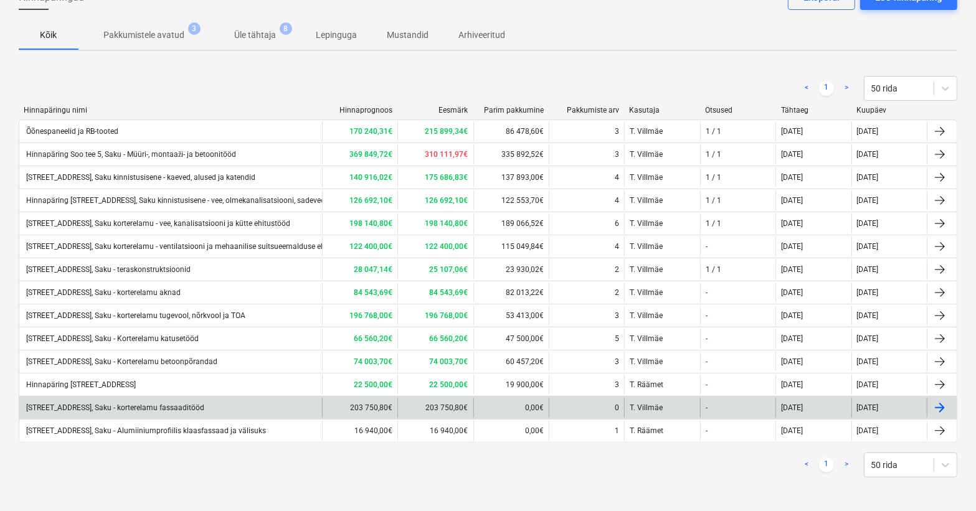
click at [168, 409] on div "[STREET_ADDRESS], Saku - korterelamu fassaaditööd" at bounding box center [114, 408] width 180 height 9
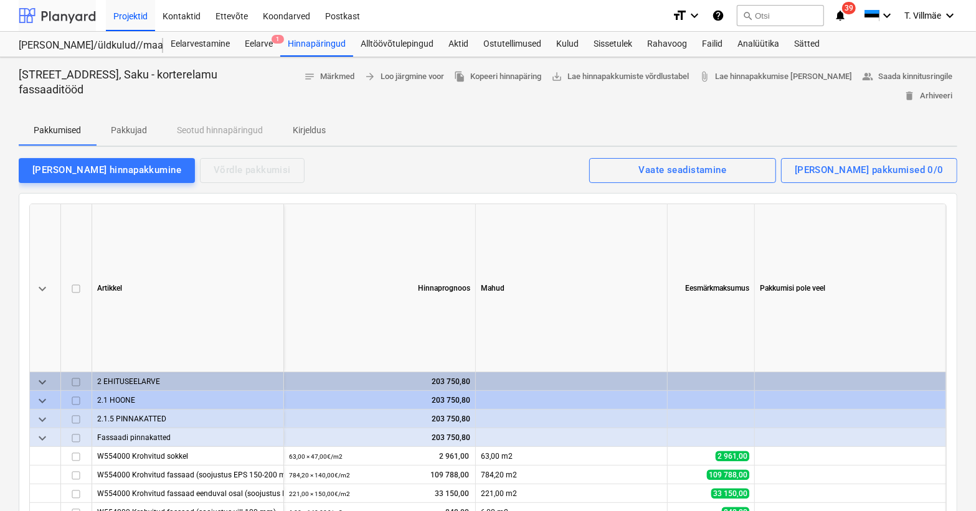
scroll to position [82, 0]
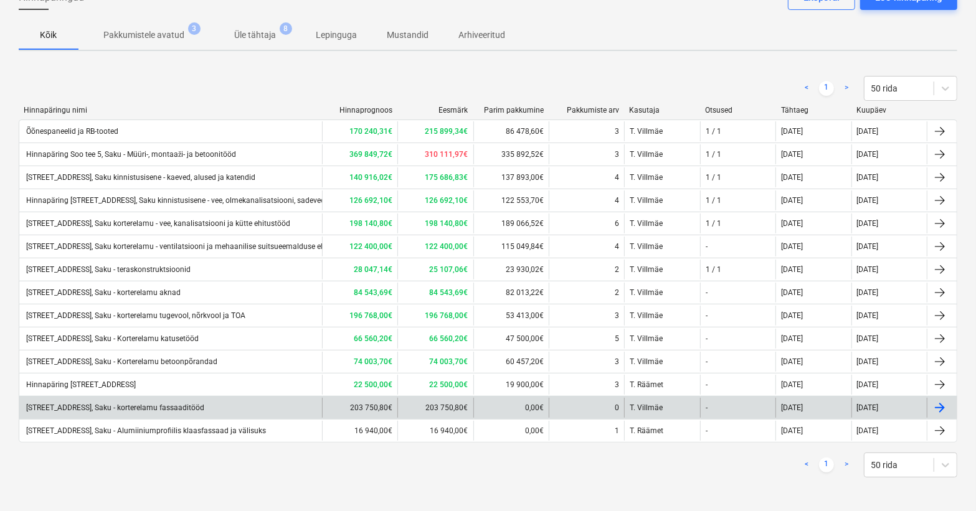
click at [169, 408] on div "[STREET_ADDRESS], Saku - korterelamu fassaaditööd" at bounding box center [114, 408] width 180 height 9
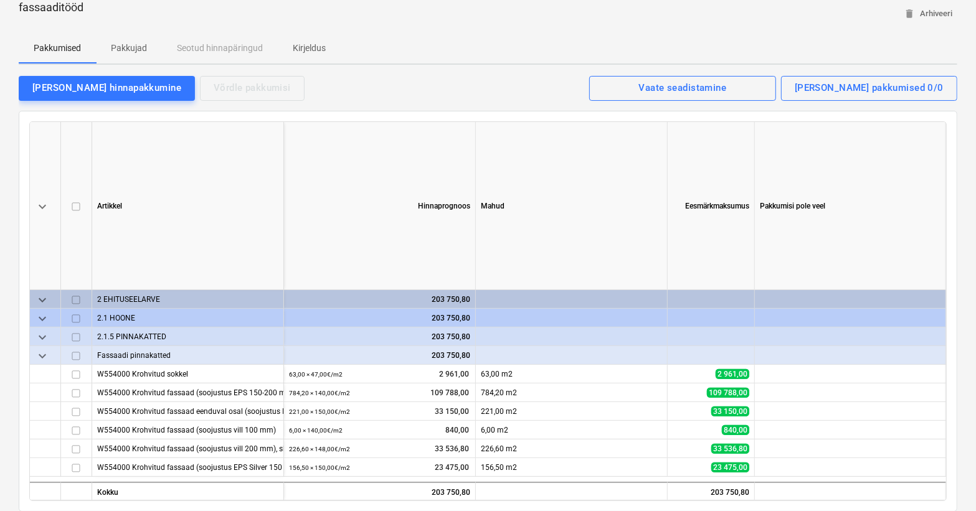
click at [143, 52] on p "Pakkujad" at bounding box center [129, 48] width 36 height 13
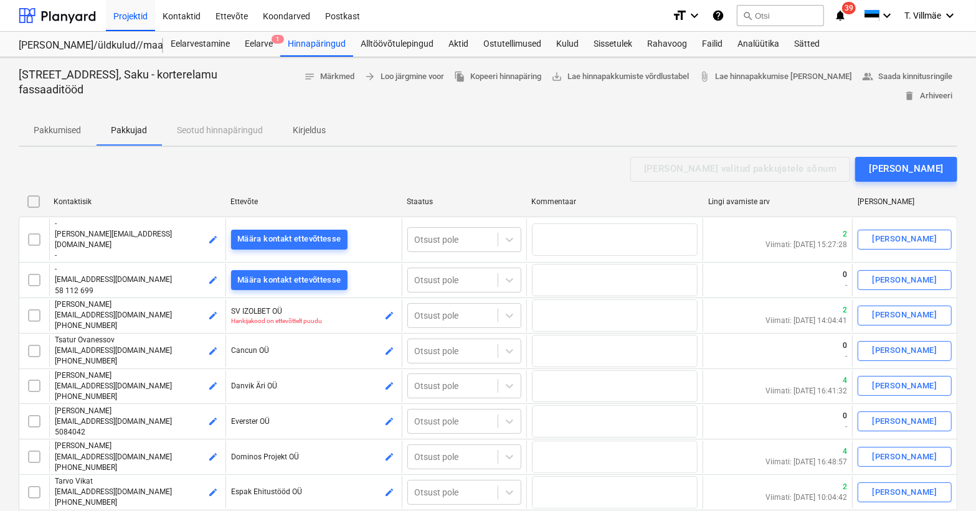
click at [74, 162] on div "Saada valitud pakkujatele sõnum [PERSON_NAME]" at bounding box center [488, 169] width 939 height 25
click at [333, 44] on div "Hinnapäringud" at bounding box center [316, 44] width 73 height 25
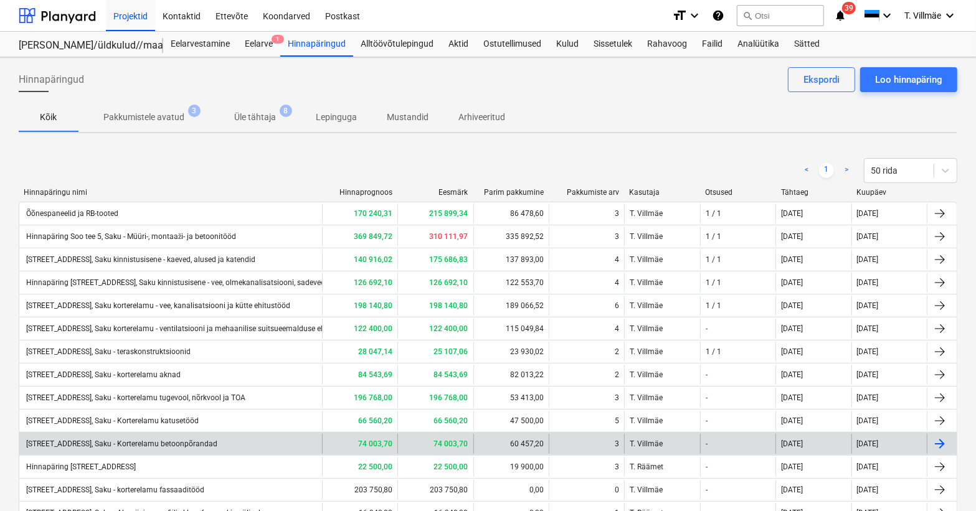
click at [169, 447] on div "[STREET_ADDRESS], Saku - Korterelamu betoonpõrandad" at bounding box center [120, 444] width 193 height 9
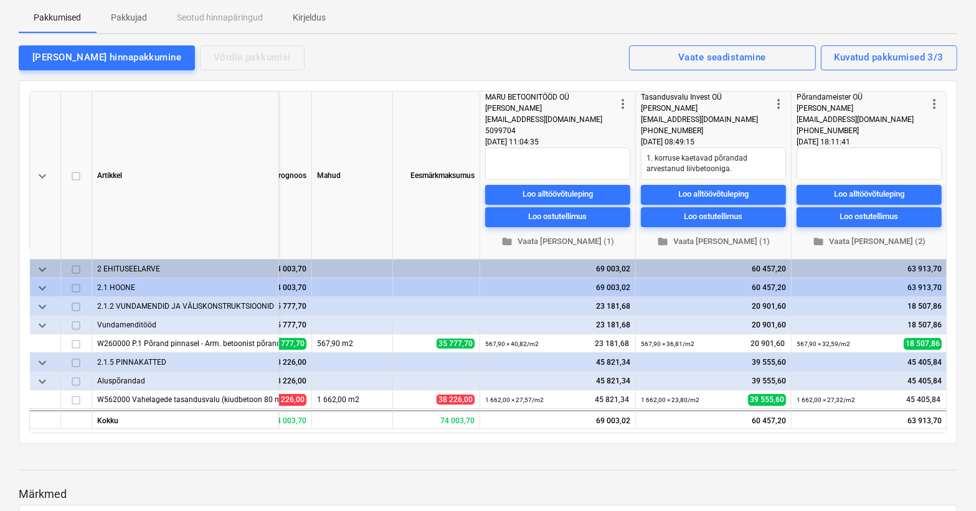
scroll to position [0, 123]
click at [885, 243] on span "folder Vaata [PERSON_NAME] (2)" at bounding box center [868, 241] width 135 height 14
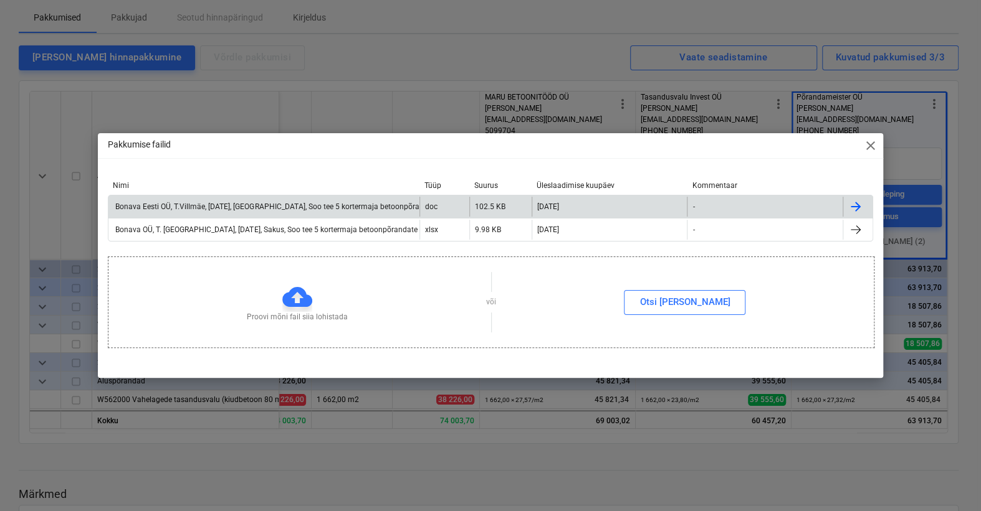
click at [326, 210] on div "Bonava Eesti OÜ, T.Villmäe, [DATE], [GEOGRAPHIC_DATA], Soo tee 5 kortermaja bet…" at bounding box center [281, 206] width 337 height 9
click at [873, 146] on span "close" at bounding box center [870, 145] width 15 height 15
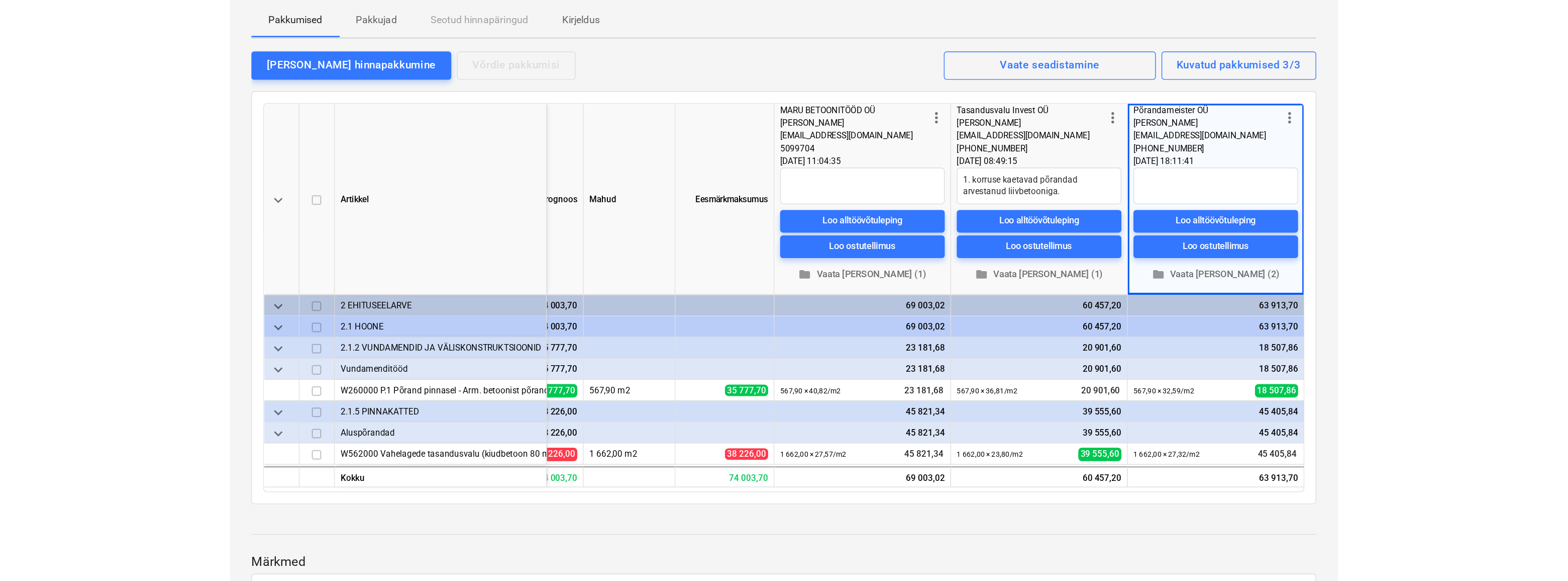
scroll to position [0, 96]
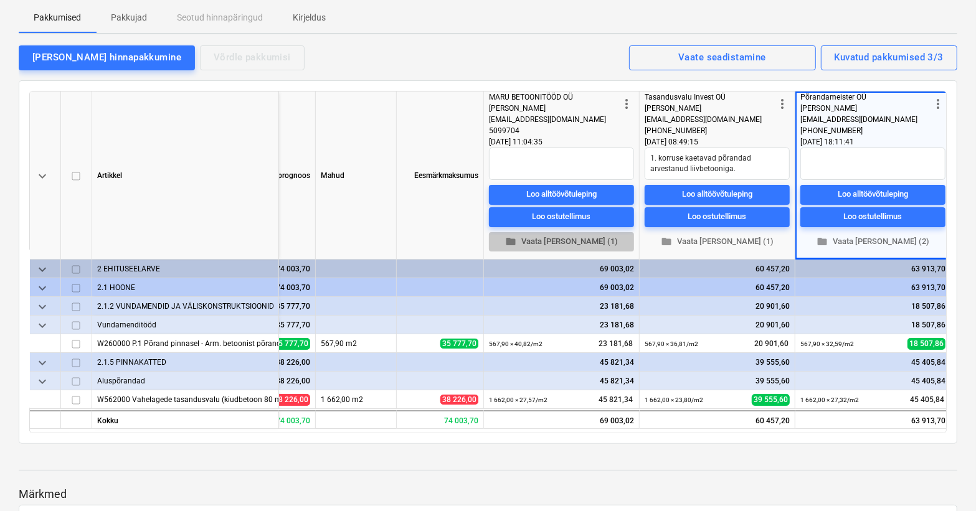
click at [569, 244] on span "folder Vaata [PERSON_NAME] (1)" at bounding box center [561, 241] width 135 height 14
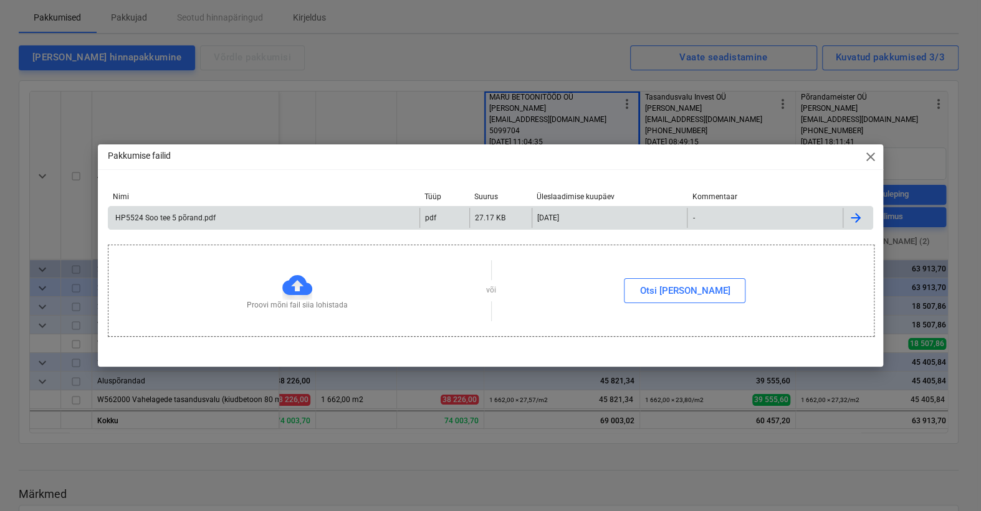
click at [178, 215] on div "HP5524 Soo tee 5 põrand.pdf" at bounding box center [164, 218] width 102 height 9
click at [868, 159] on span "close" at bounding box center [870, 157] width 15 height 15
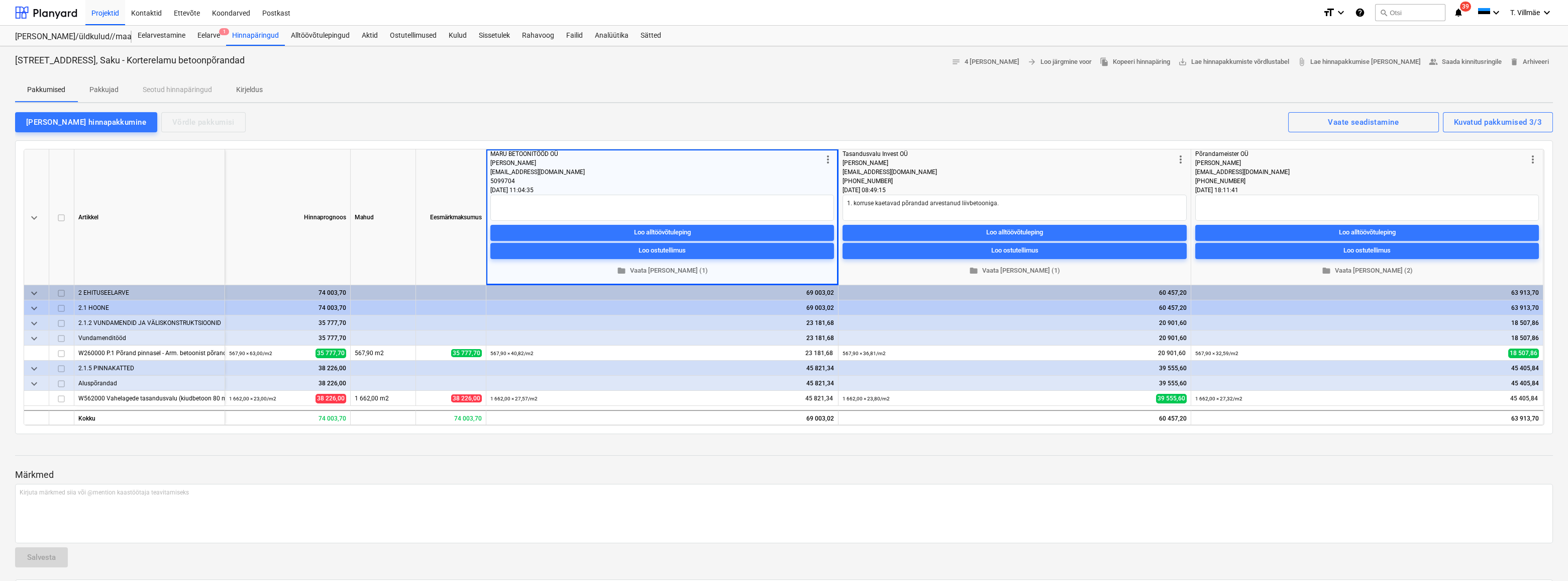
scroll to position [0, 0]
click at [251, 35] on div "Hinnapäringud" at bounding box center [255, 36] width 59 height 20
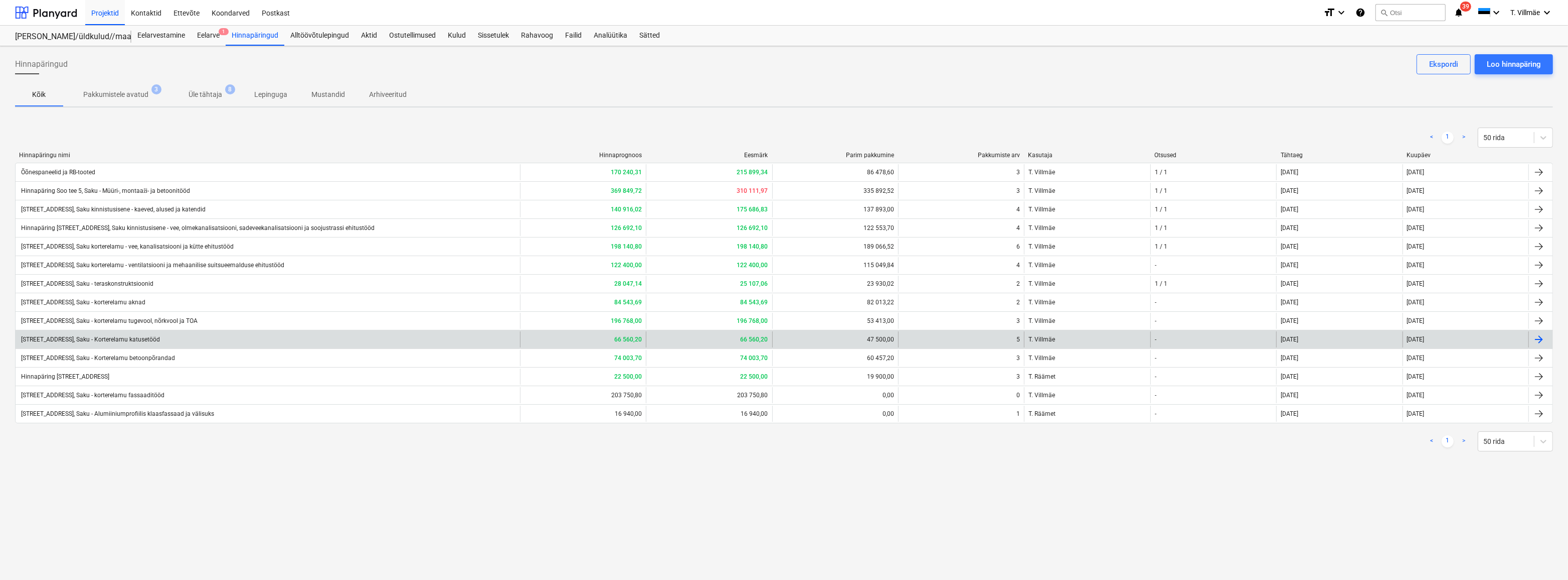
click at [130, 340] on div "[STREET_ADDRESS], Saku - Korterelamu katusetööd" at bounding box center [89, 339] width 140 height 7
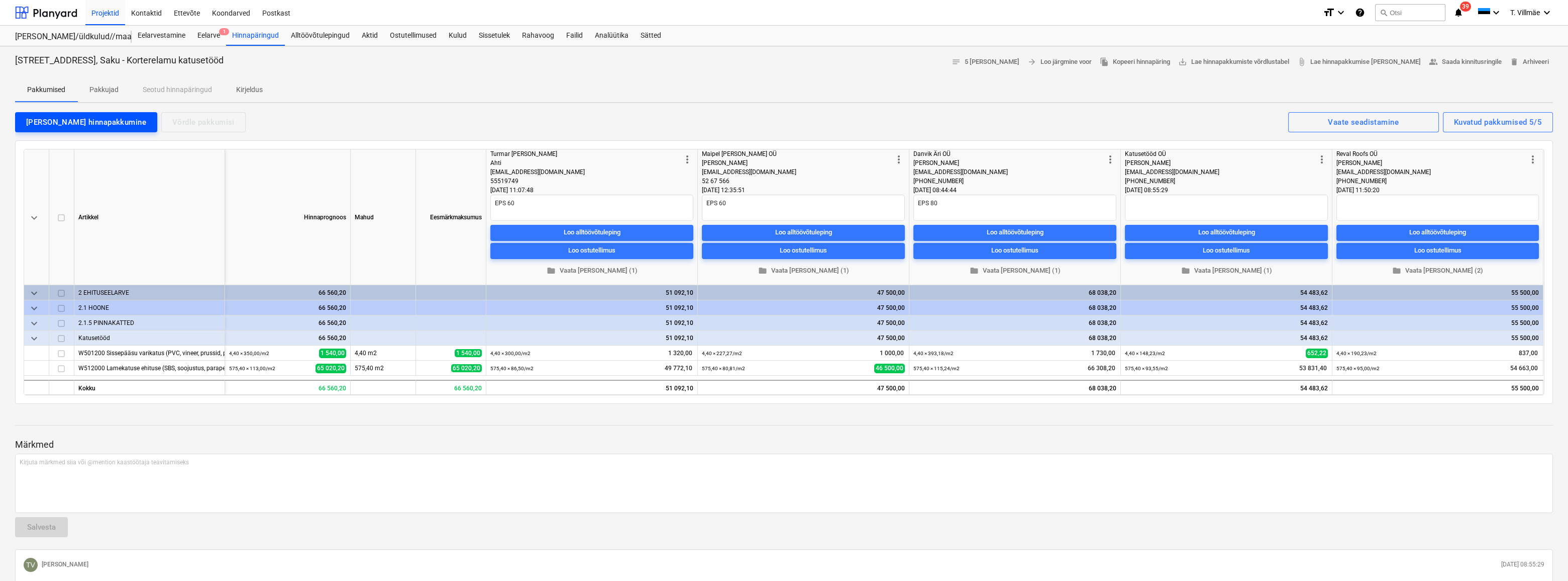
click at [79, 122] on div "[PERSON_NAME] hinnapakkumine" at bounding box center [85, 122] width 120 height 13
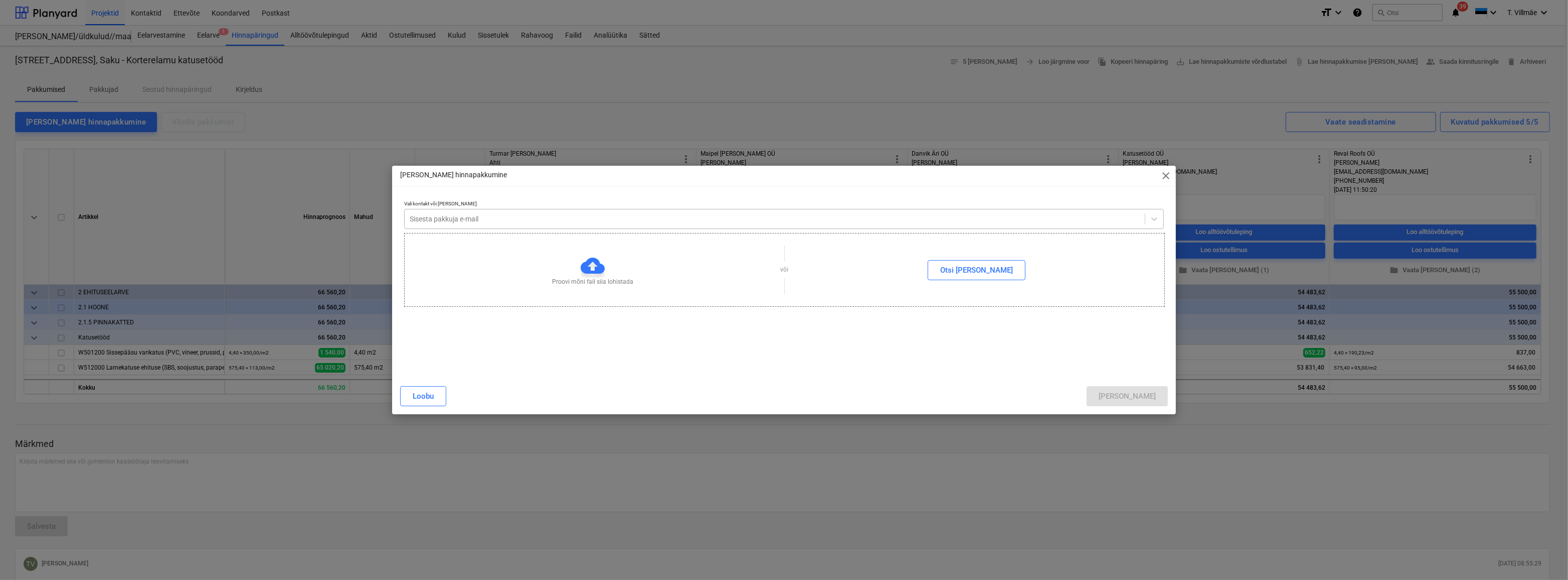
click at [633, 216] on div at bounding box center [775, 218] width 731 height 10
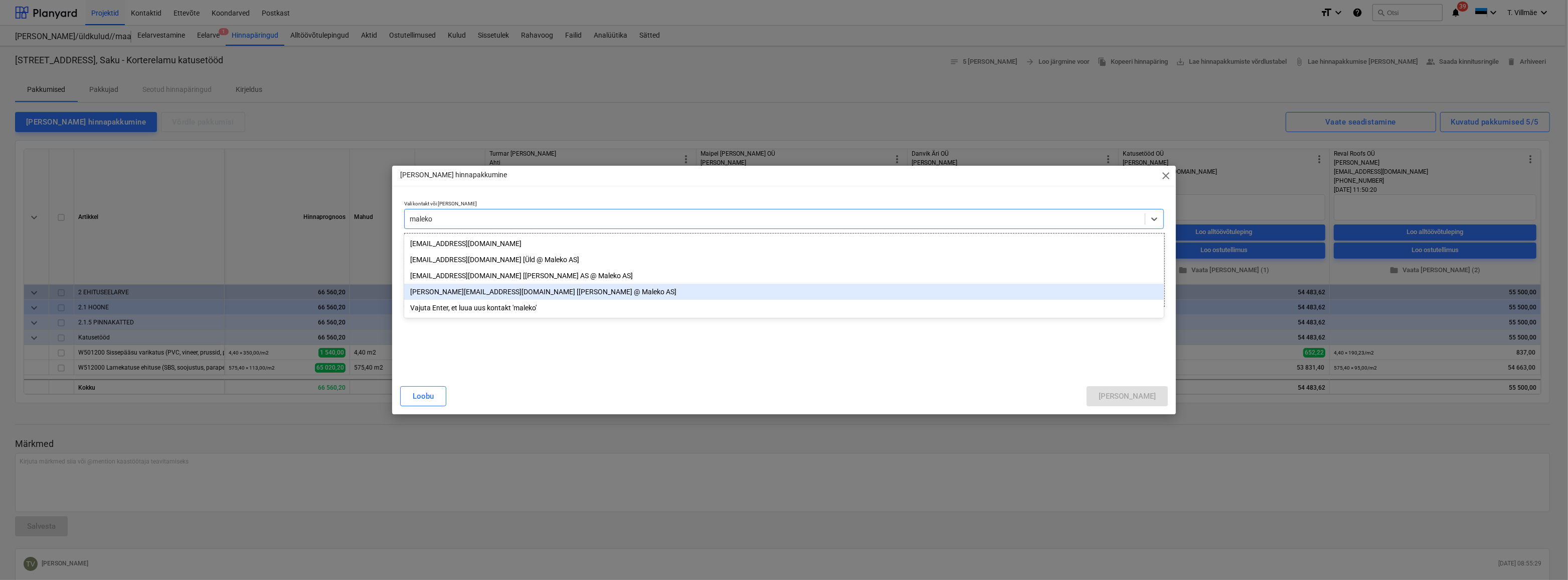
click at [481, 293] on div "[PERSON_NAME][EMAIL_ADDRESS][DOMAIN_NAME] [[PERSON_NAME] @ Maleko AS]" at bounding box center [784, 292] width 760 height 16
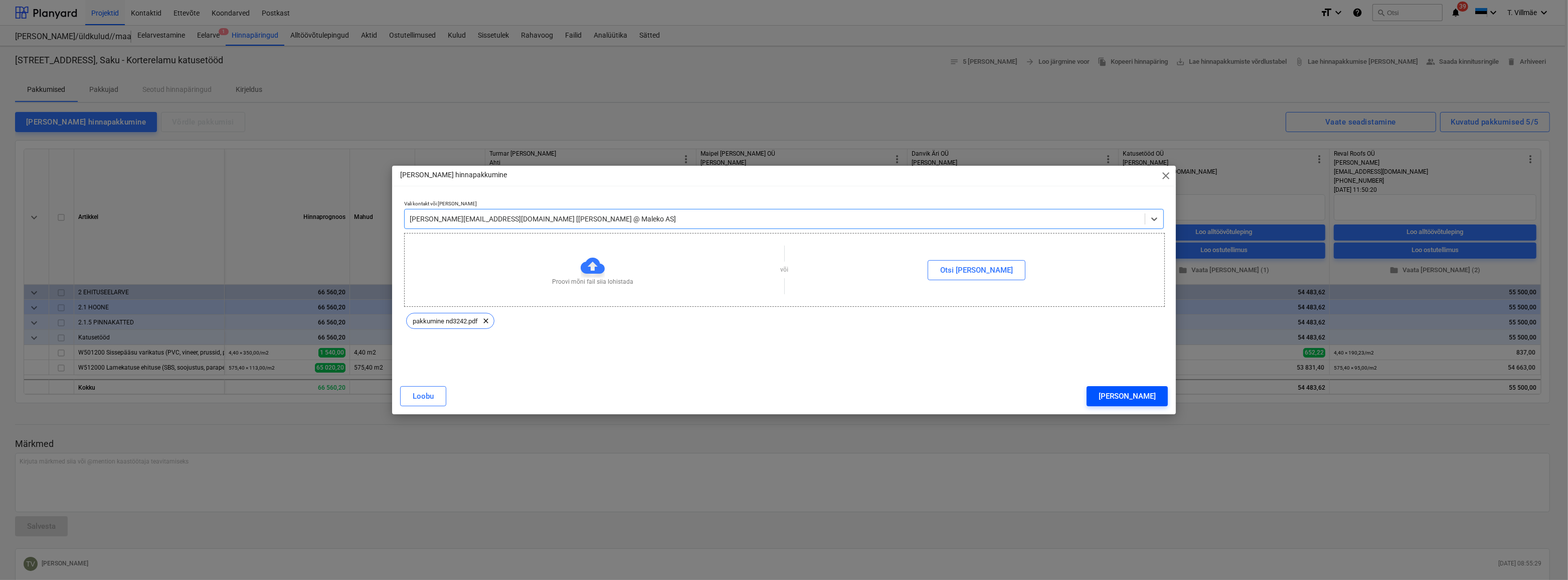
click at [789, 400] on div "[PERSON_NAME]" at bounding box center [1127, 396] width 57 height 13
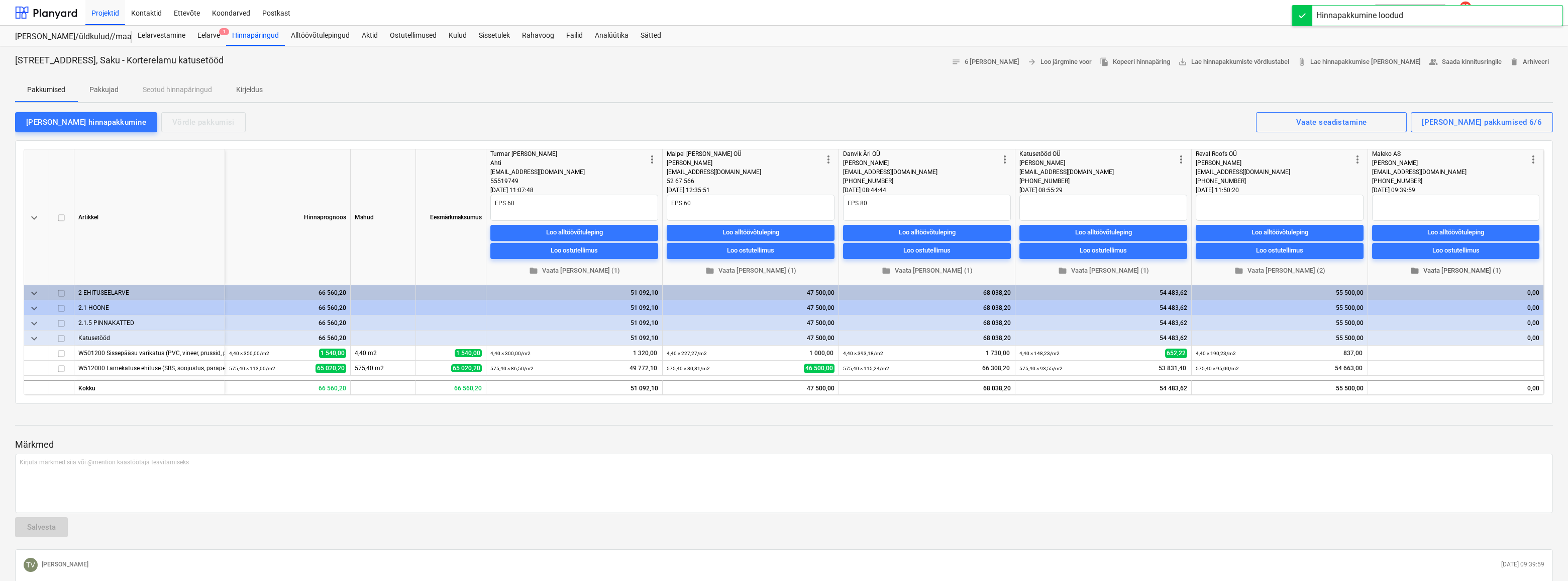
click at [790, 271] on span "folder Vaata [PERSON_NAME] (1)" at bounding box center [1455, 270] width 159 height 11
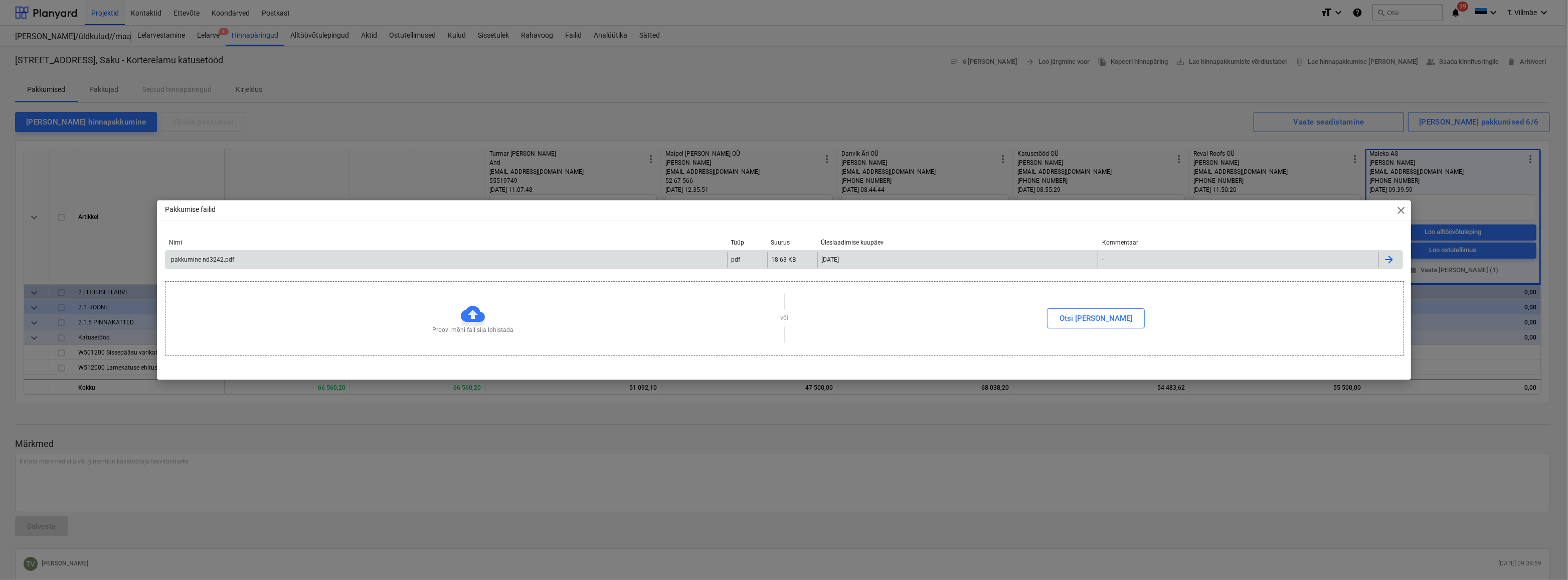
click at [221, 263] on div "pakkumine nd3242.pdf" at bounding box center [202, 259] width 64 height 7
click at [789, 209] on span "close" at bounding box center [1401, 210] width 12 height 12
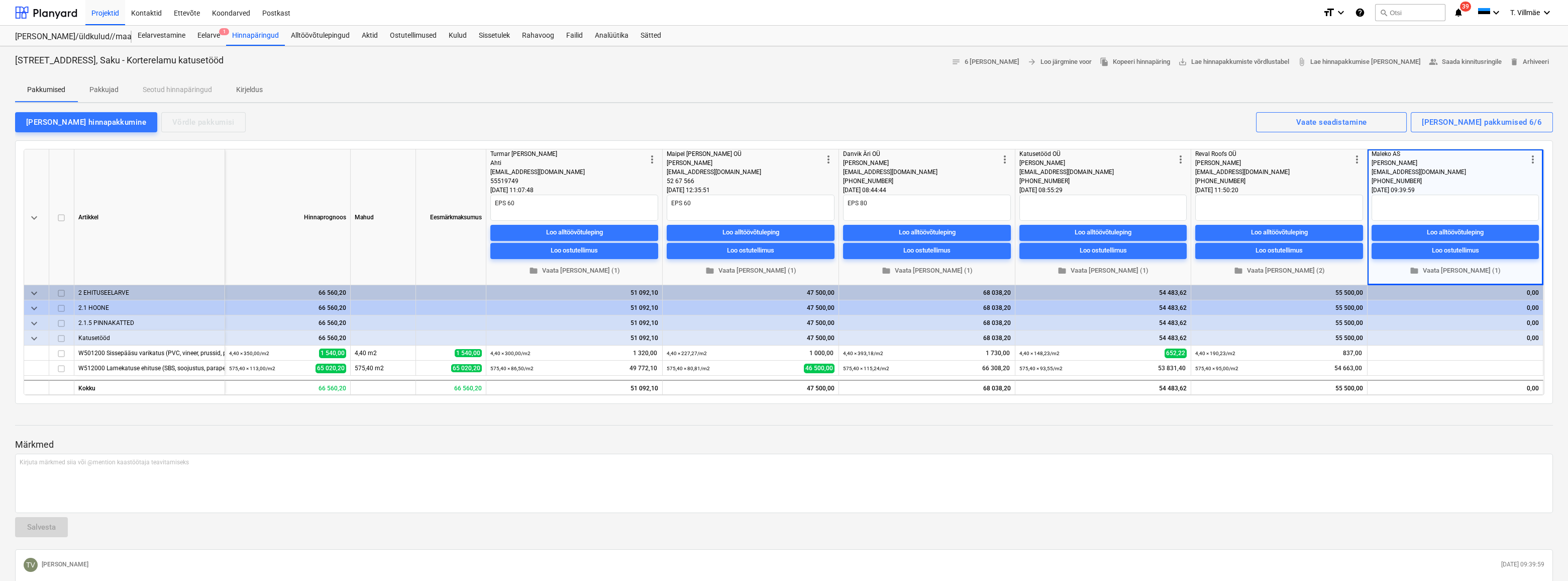
click at [790, 412] on p "Märkmed" at bounding box center [784, 444] width 1538 height 12
click at [790, 366] on span "edit" at bounding box center [1376, 369] width 8 height 8
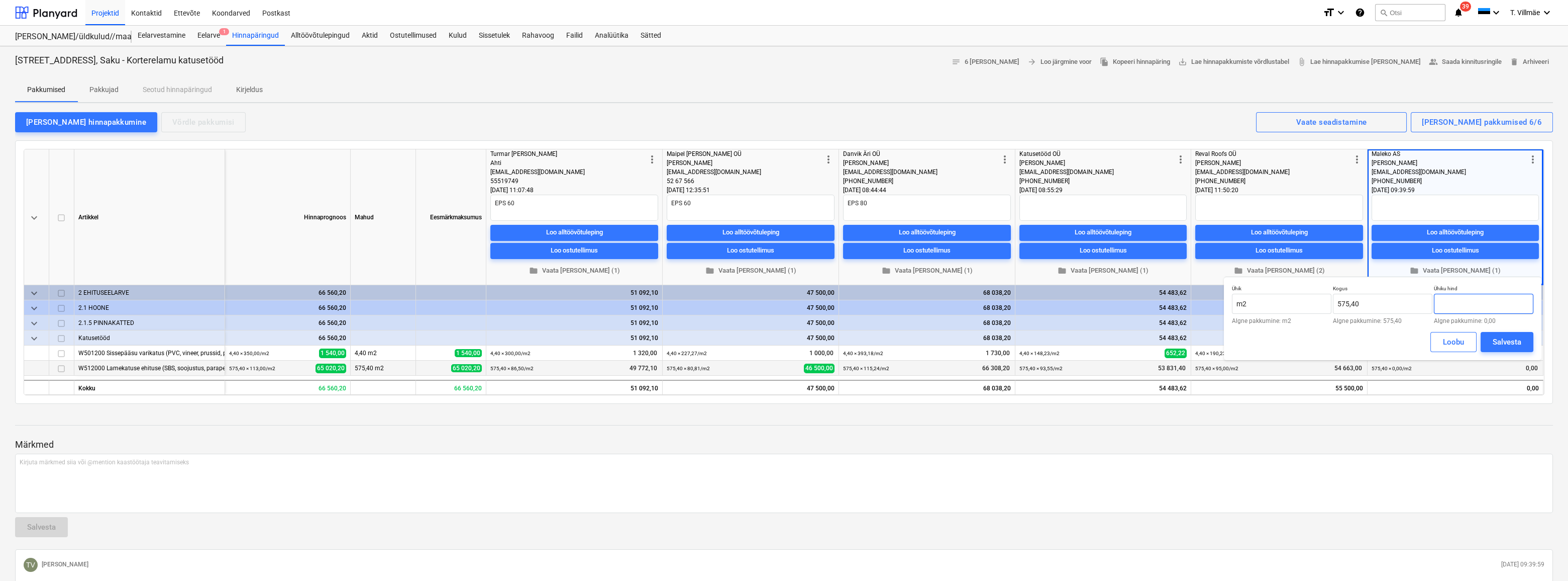
click at [790, 307] on input "text" at bounding box center [1483, 303] width 99 height 20
click at [790, 344] on div "Salvesta" at bounding box center [1508, 342] width 29 height 13
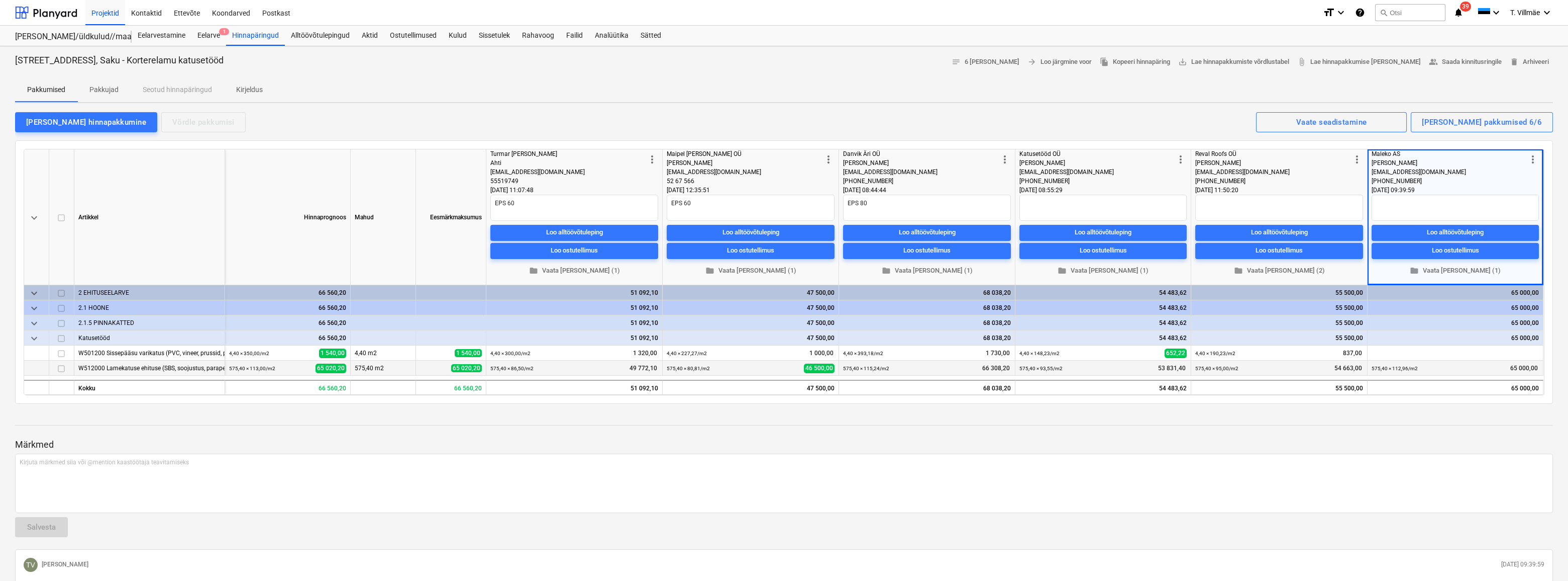
click at [790, 412] on div at bounding box center [784, 434] width 1538 height 8
click at [790, 214] on textarea at bounding box center [1279, 207] width 168 height 26
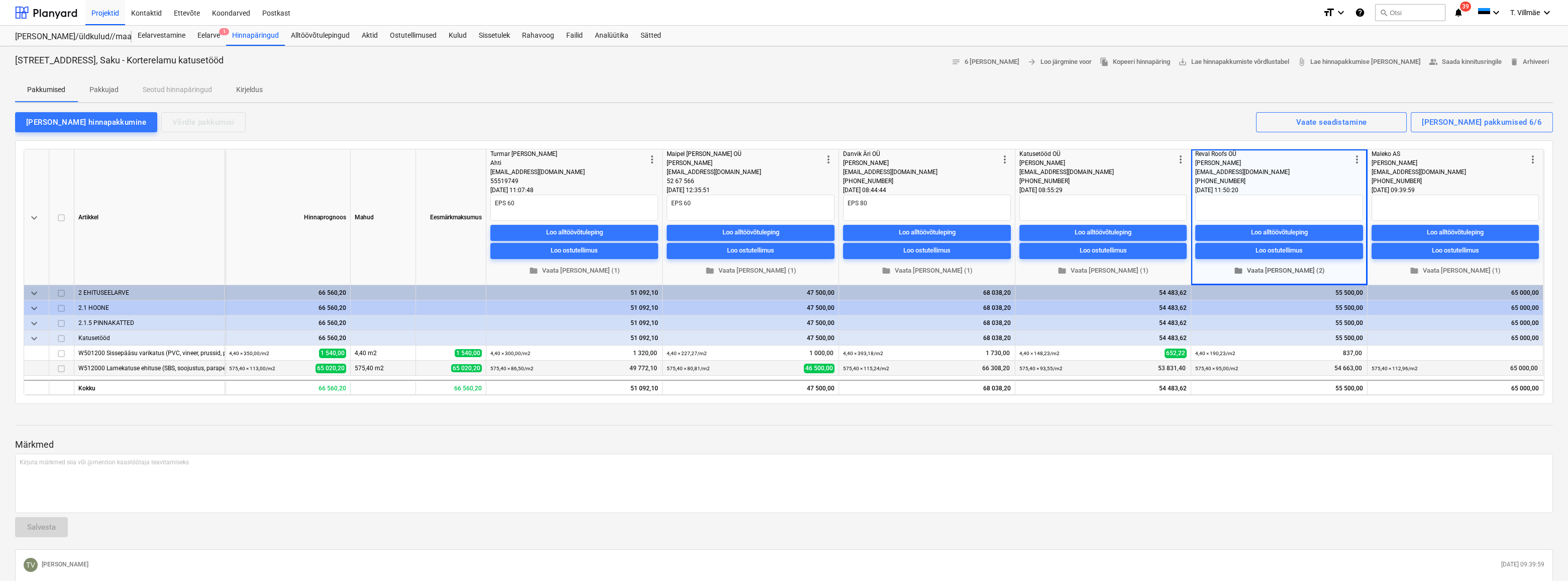
click at [790, 275] on span "folder Vaata [PERSON_NAME] (2)" at bounding box center [1279, 270] width 160 height 11
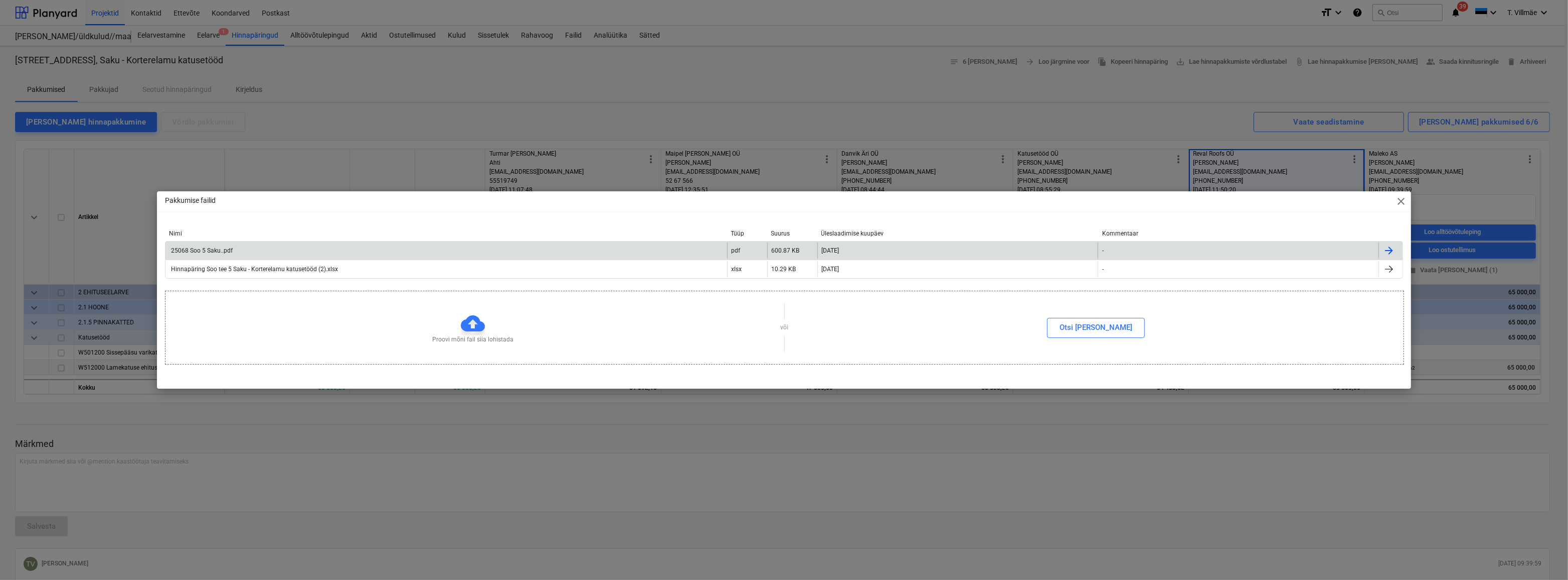
click at [205, 254] on div "25068 Soo 5 Saku..pdf" at bounding box center [201, 251] width 63 height 7
click at [789, 197] on span "close" at bounding box center [1401, 201] width 12 height 12
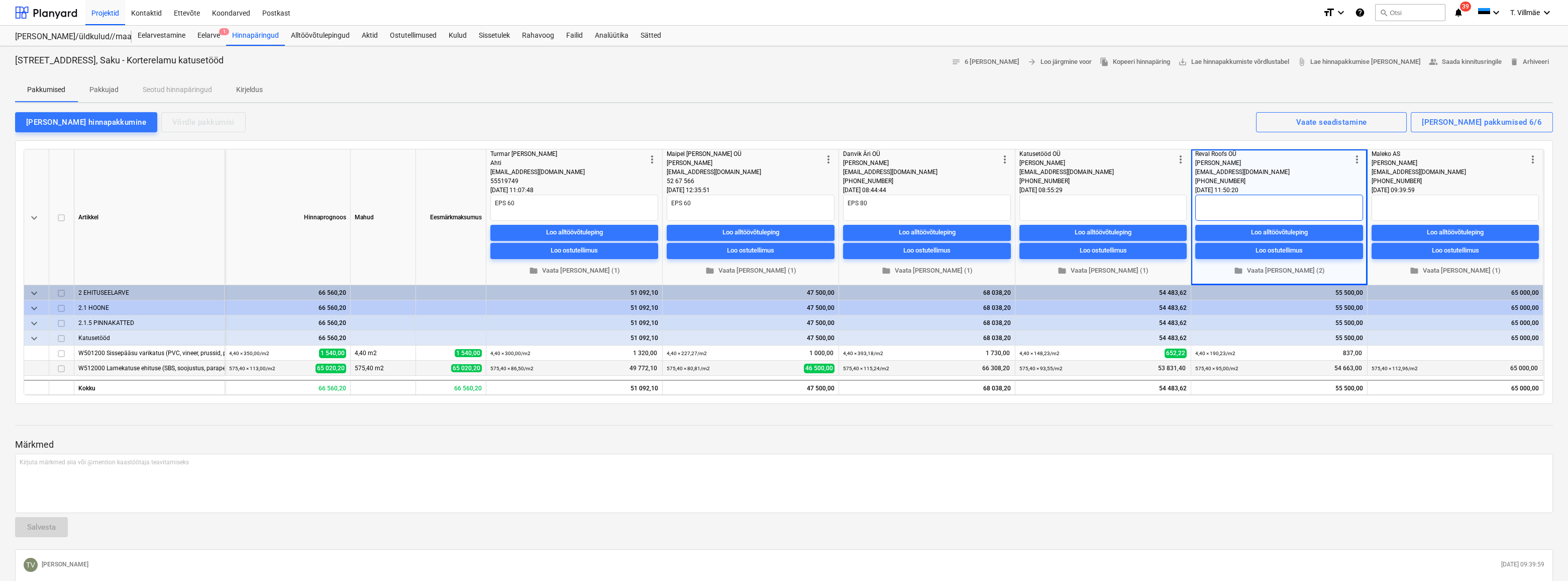
click at [790, 211] on textarea at bounding box center [1279, 207] width 168 height 26
click at [790, 123] on div "[PERSON_NAME] hinnapakkumine Võrdle pakkumisi Kuvatud pakkumised 6/6 Vaate sead…" at bounding box center [784, 122] width 1538 height 21
click at [790, 271] on span "folder Vaata [PERSON_NAME] (1)" at bounding box center [1455, 270] width 159 height 11
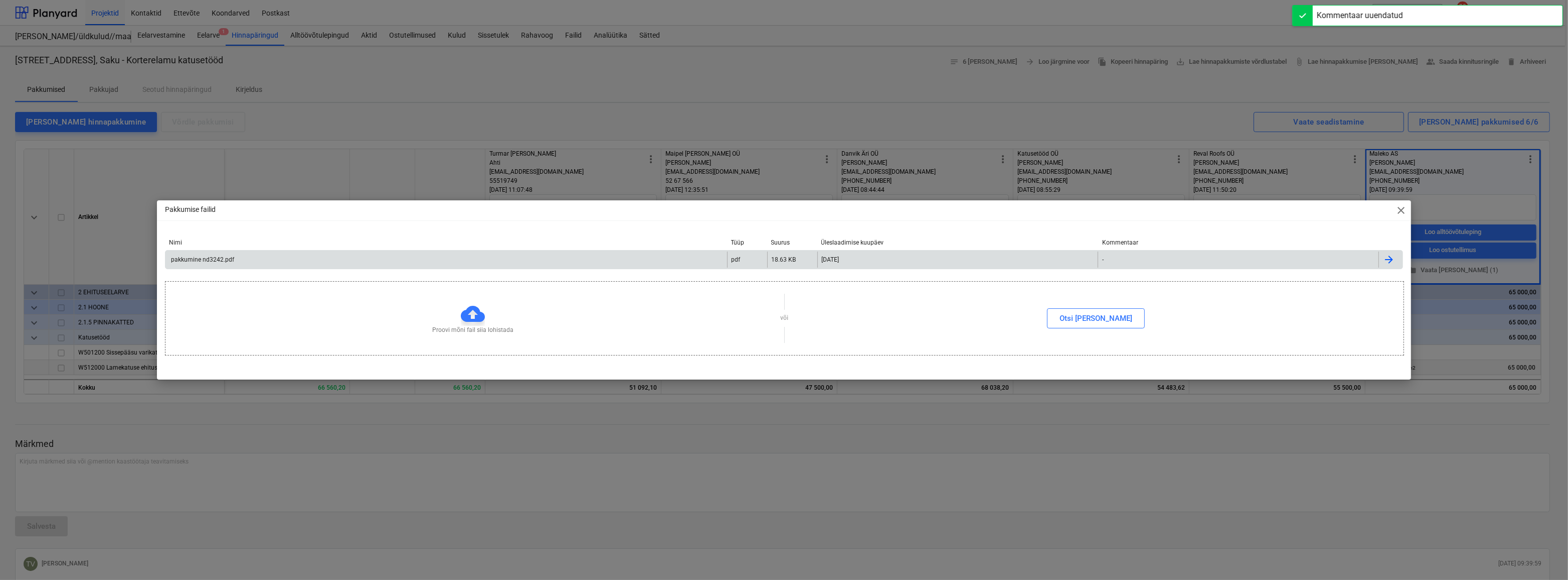
click at [185, 261] on div "pakkumine nd3242.pdf" at bounding box center [202, 259] width 64 height 7
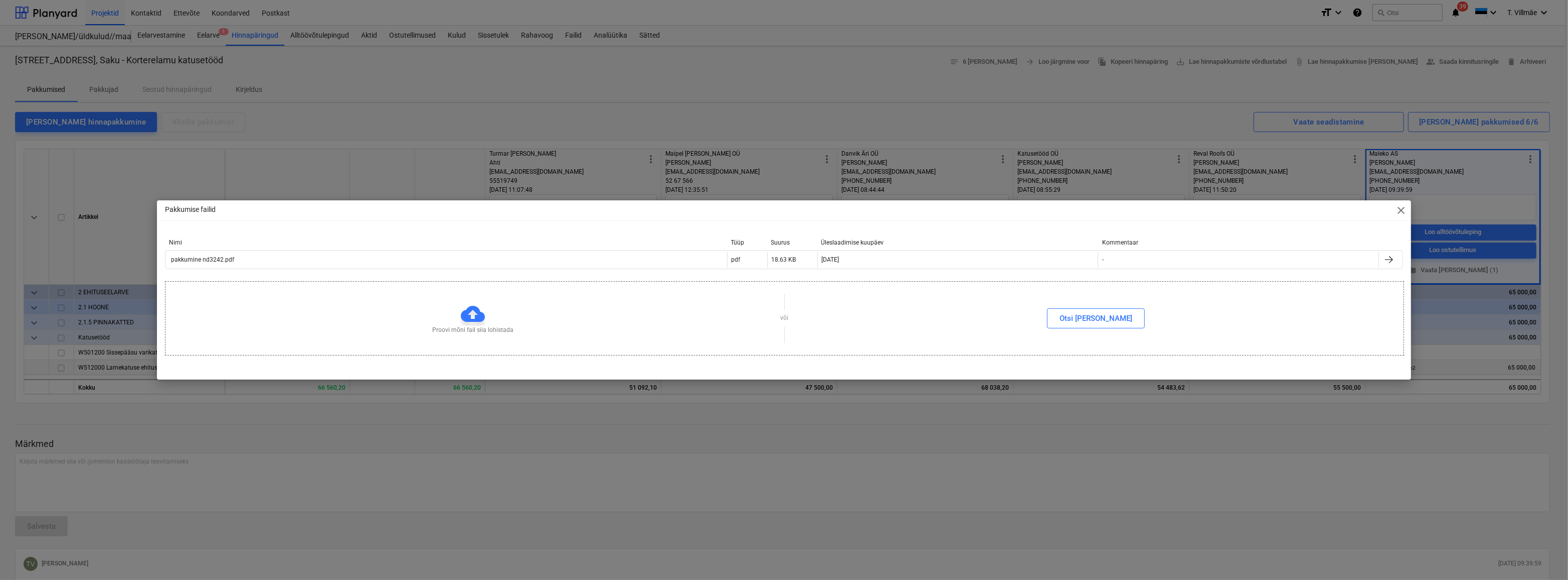
click at [789, 207] on span "close" at bounding box center [1401, 210] width 12 height 12
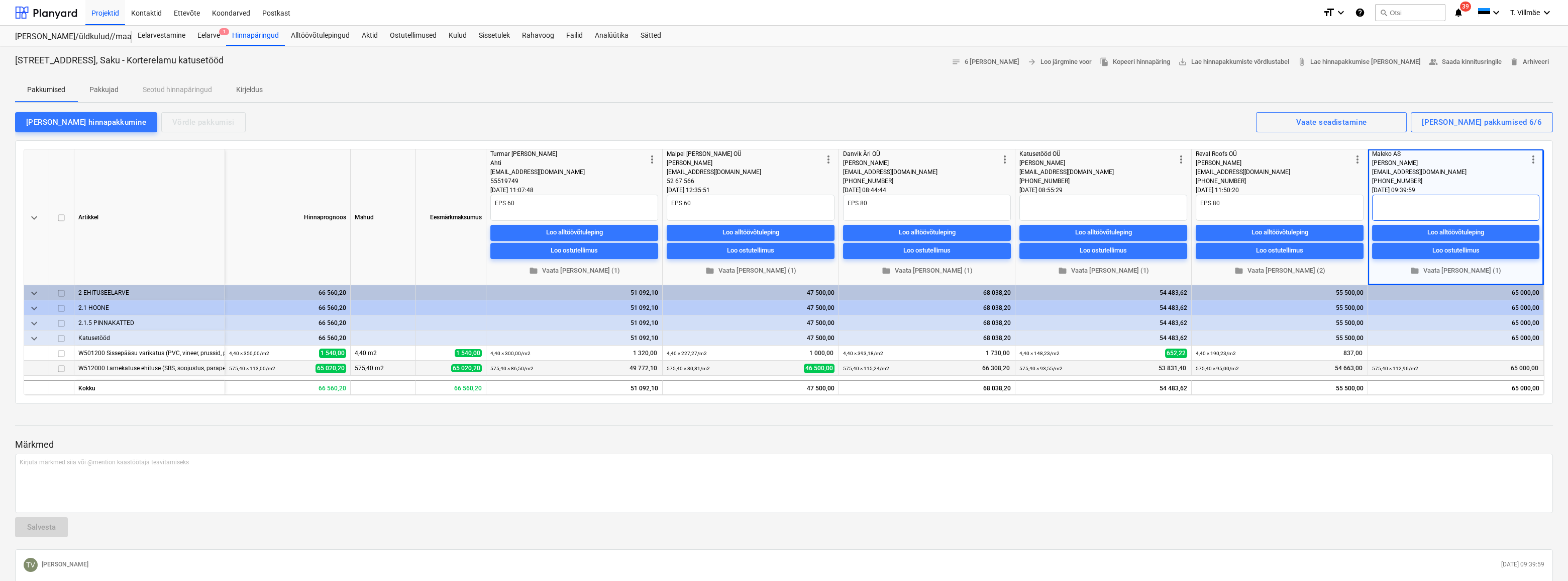
click at [790, 211] on textarea at bounding box center [1455, 207] width 167 height 26
click at [790, 207] on textarea at bounding box center [1103, 207] width 168 height 26
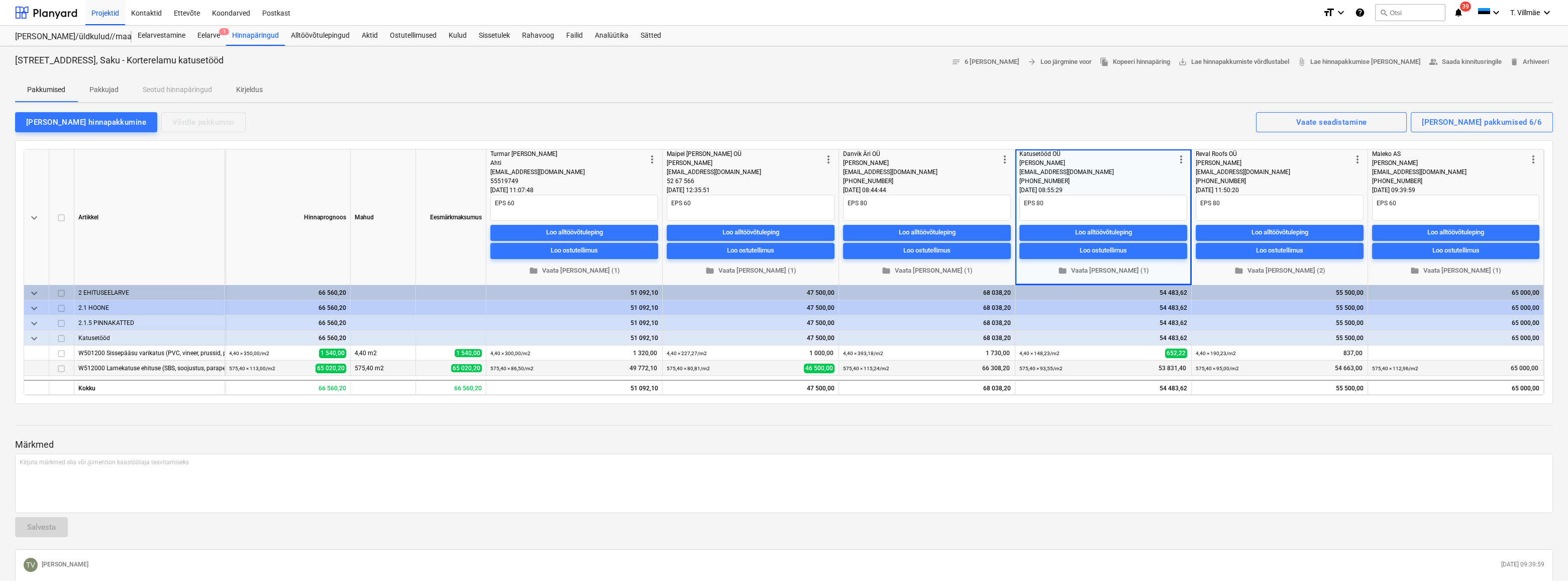
click at [790, 118] on div "[PERSON_NAME] hinnapakkumine Võrdle pakkumisi Kuvatud pakkumised 6/6 Vaate sead…" at bounding box center [784, 122] width 1538 height 21
click at [267, 38] on div "Hinnapäringud" at bounding box center [255, 36] width 59 height 20
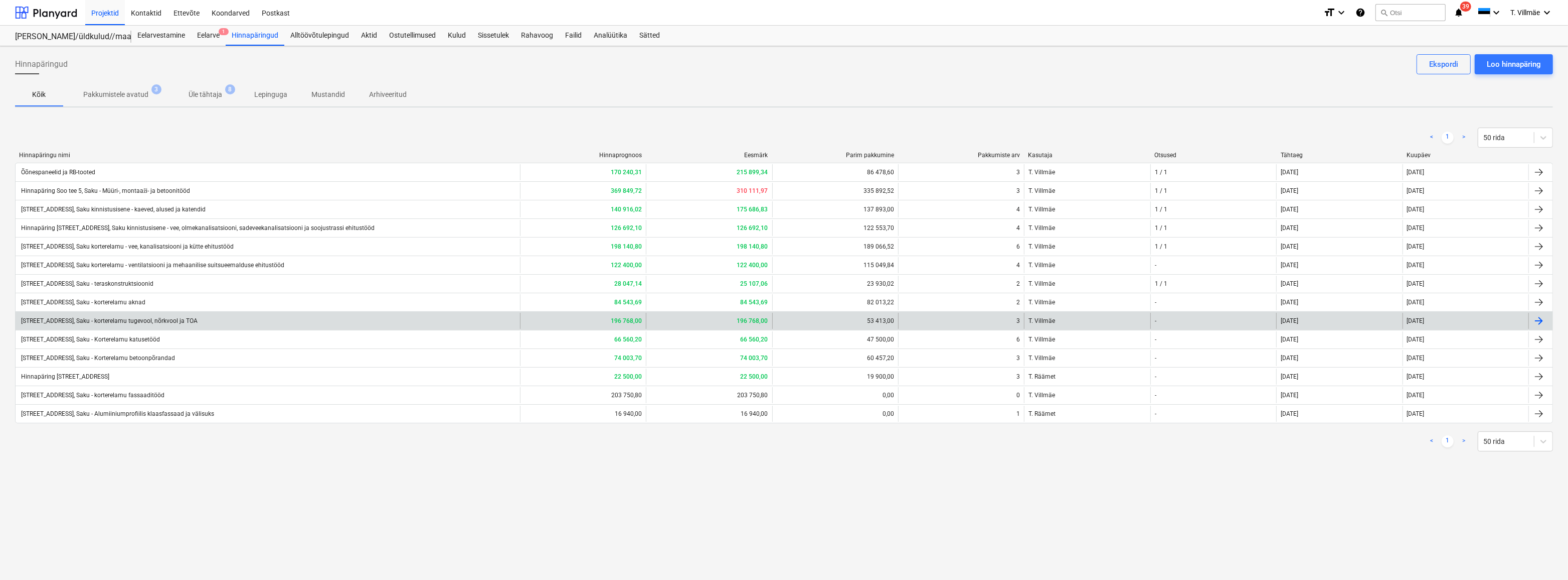
click at [197, 320] on div "[STREET_ADDRESS], Saku - korterelamu tugevool, nõrkvool ja TOA" at bounding box center [108, 321] width 178 height 7
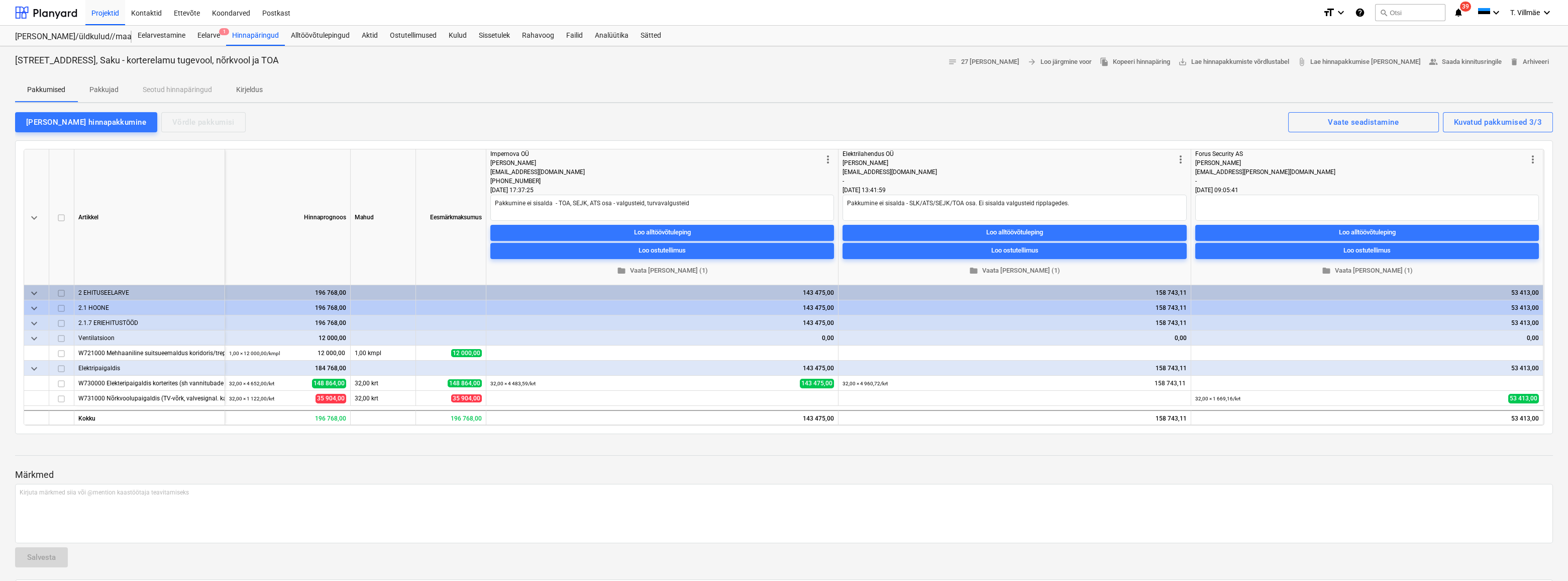
click at [563, 412] on p "Märkmed" at bounding box center [784, 474] width 1538 height 12
